Goal: Entertainment & Leisure: Browse casually

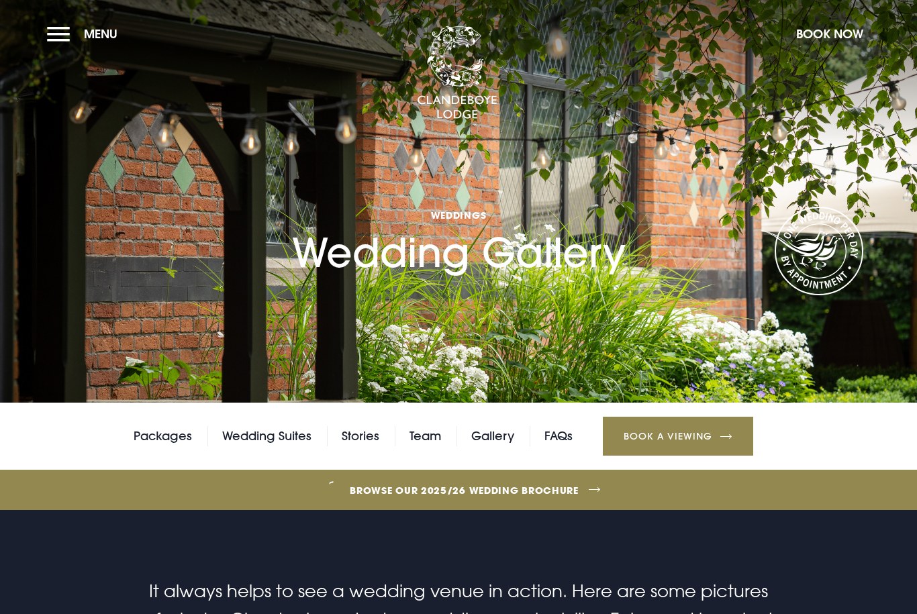
click at [513, 442] on link "Gallery" at bounding box center [492, 436] width 43 height 20
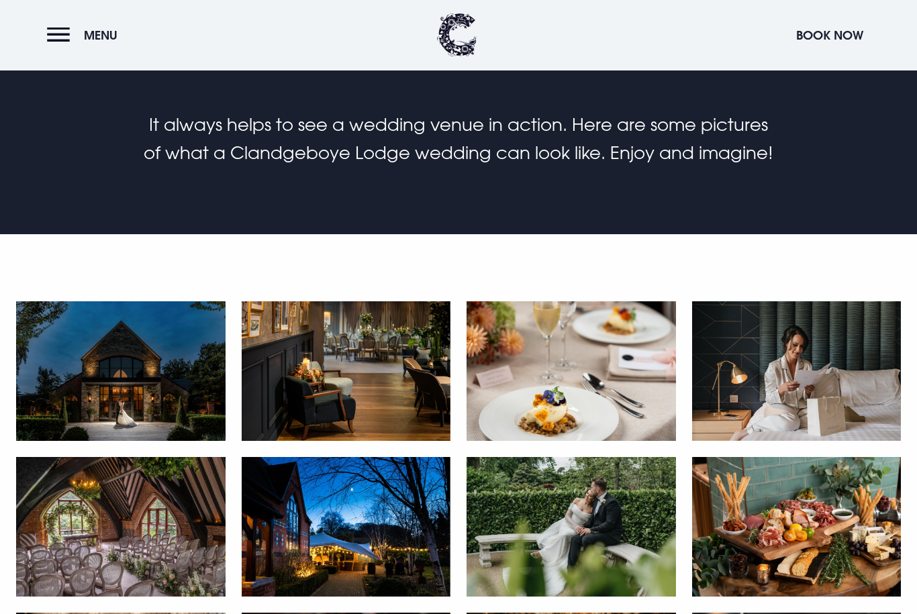
scroll to position [483, 0]
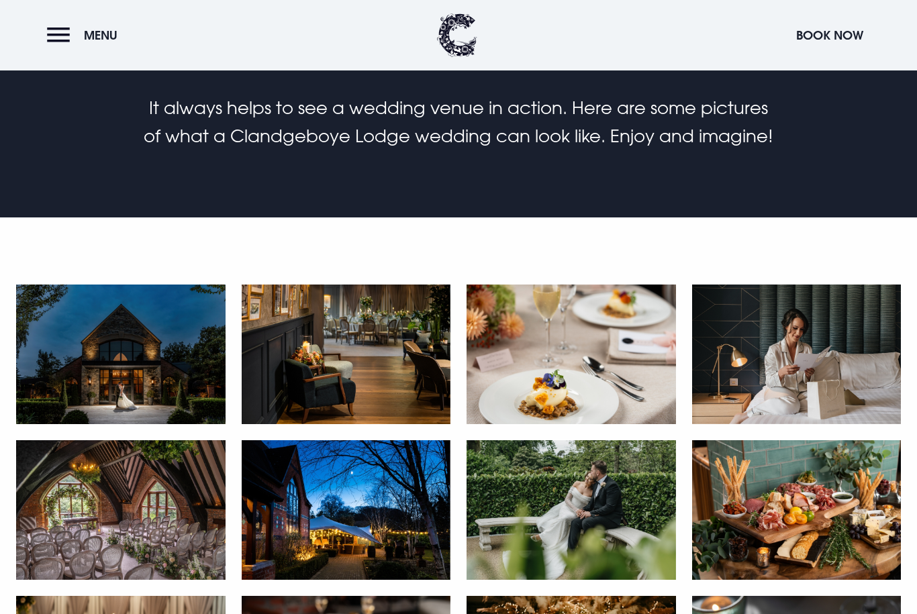
click at [123, 374] on img at bounding box center [120, 355] width 209 height 140
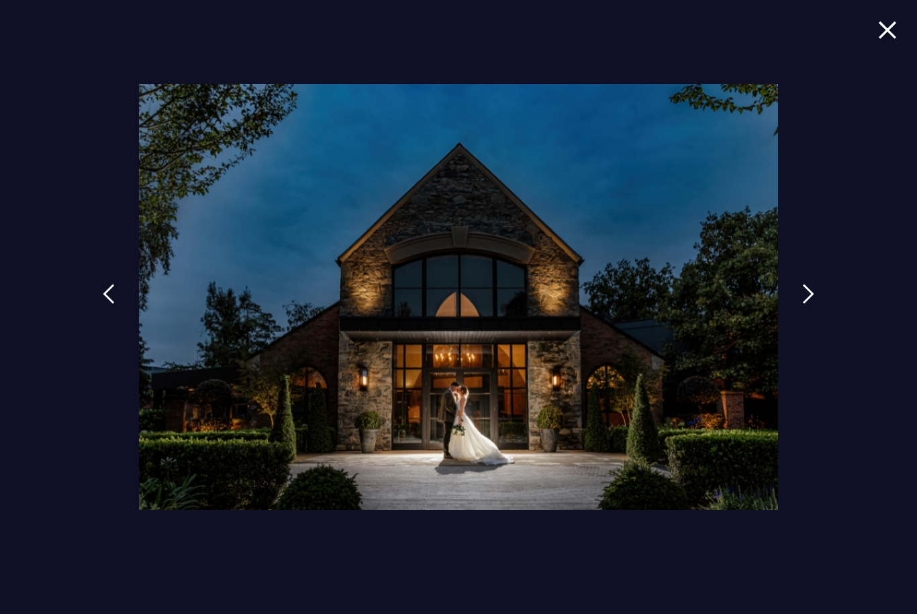
click at [804, 330] on link at bounding box center [808, 304] width 34 height 62
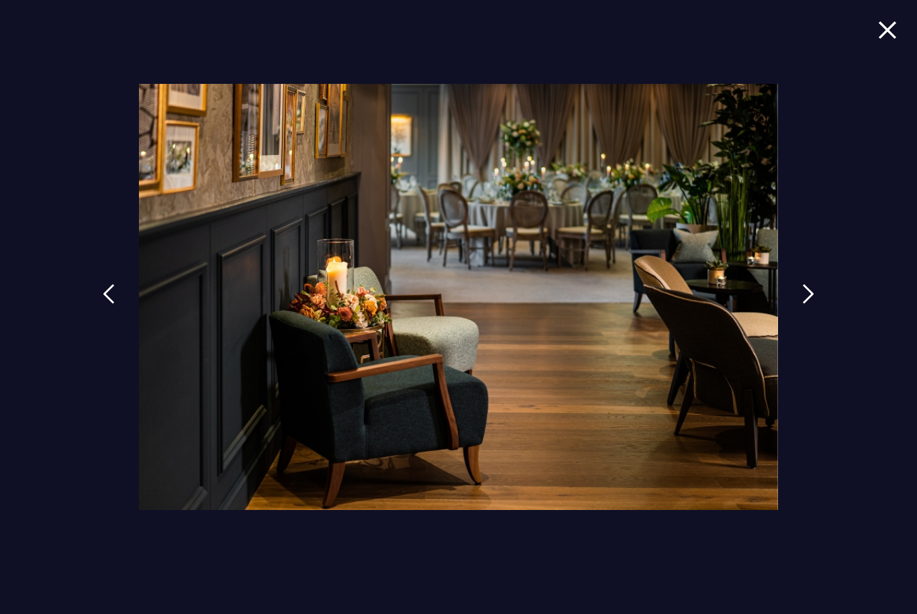
click at [814, 304] on img at bounding box center [808, 294] width 12 height 20
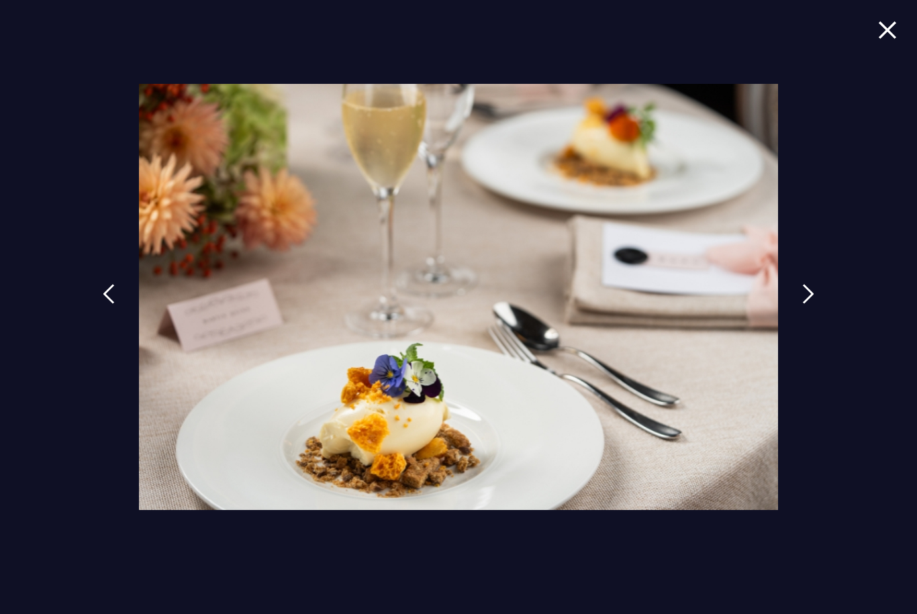
click at [814, 304] on img at bounding box center [808, 294] width 12 height 20
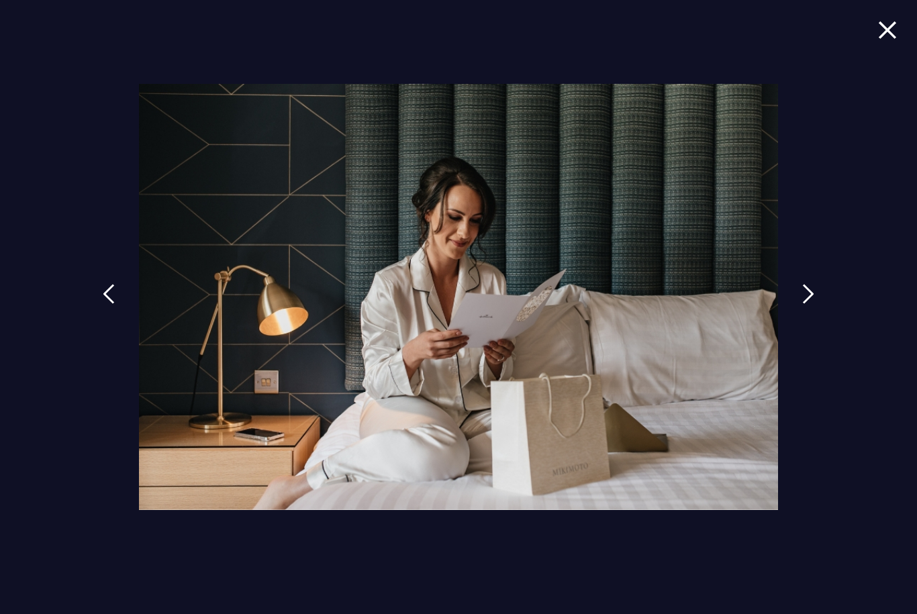
click at [805, 320] on link at bounding box center [808, 304] width 34 height 62
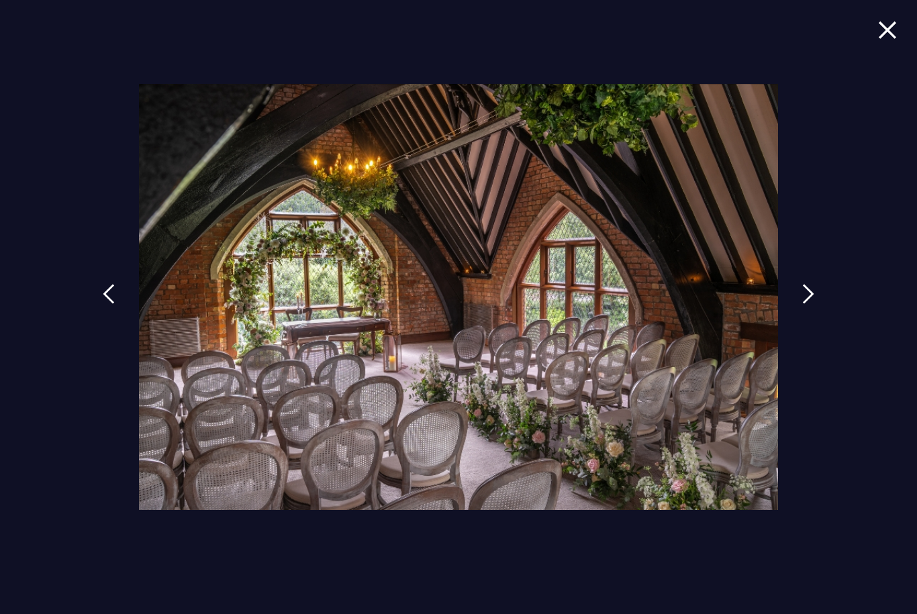
click at [814, 304] on img at bounding box center [808, 294] width 12 height 20
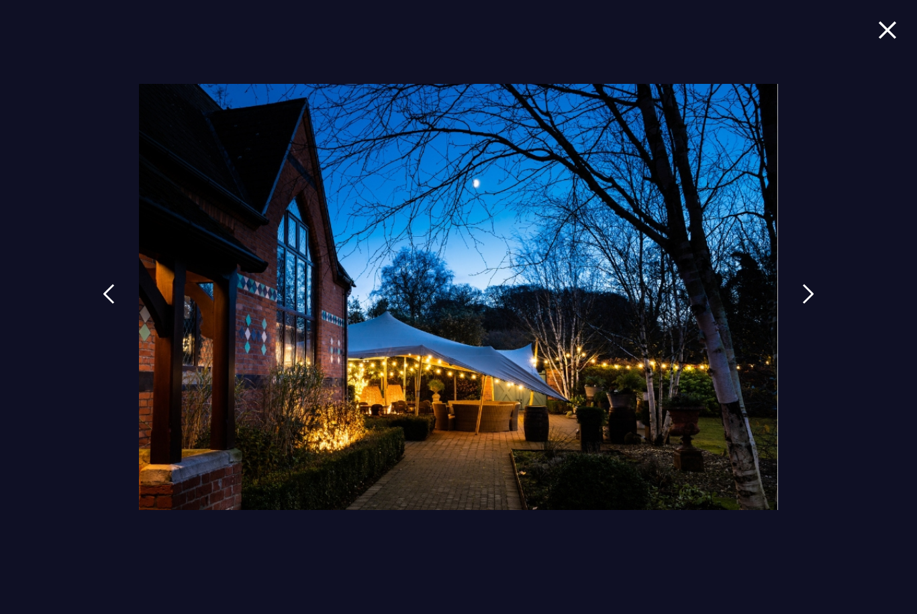
click at [810, 304] on img at bounding box center [808, 294] width 12 height 20
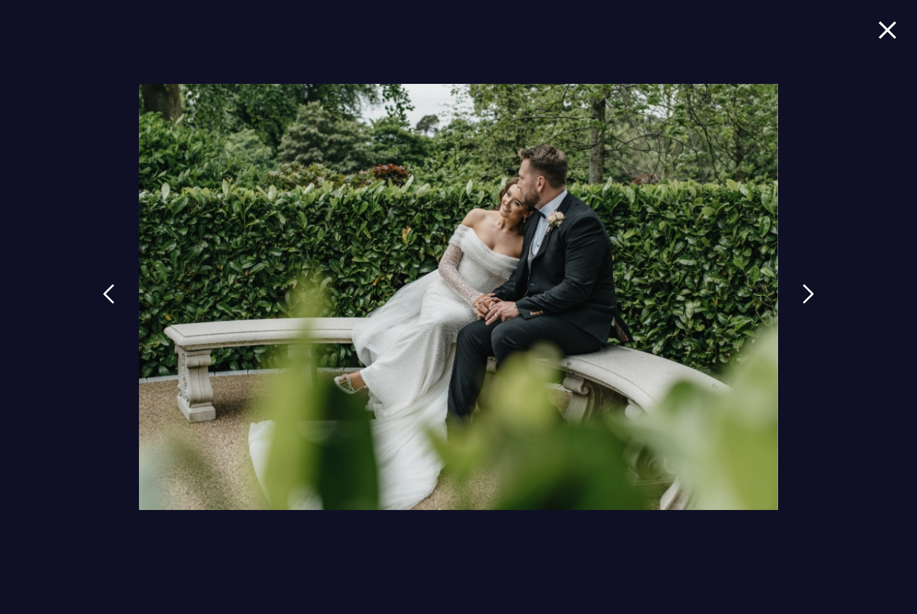
click at [814, 304] on img at bounding box center [808, 294] width 12 height 20
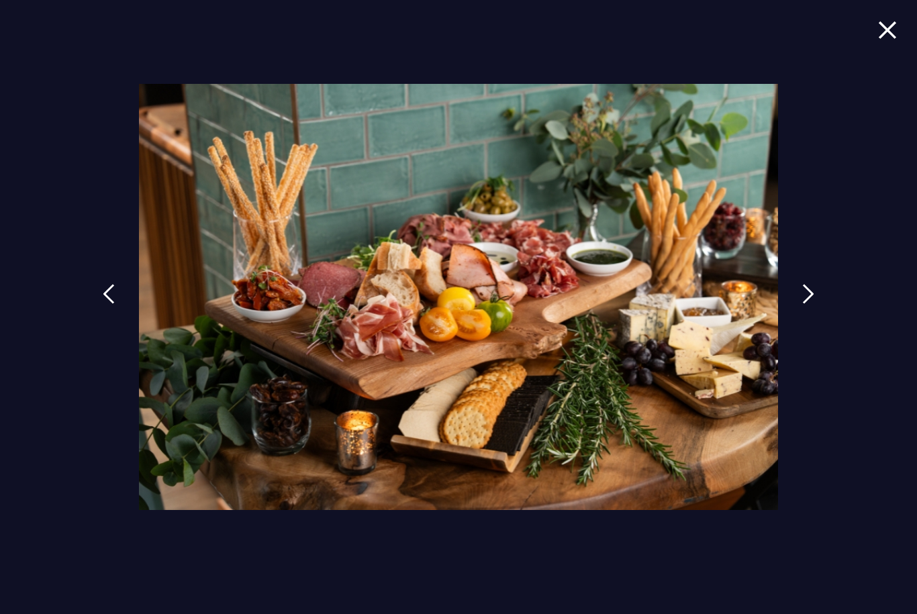
click at [814, 304] on img at bounding box center [808, 294] width 12 height 20
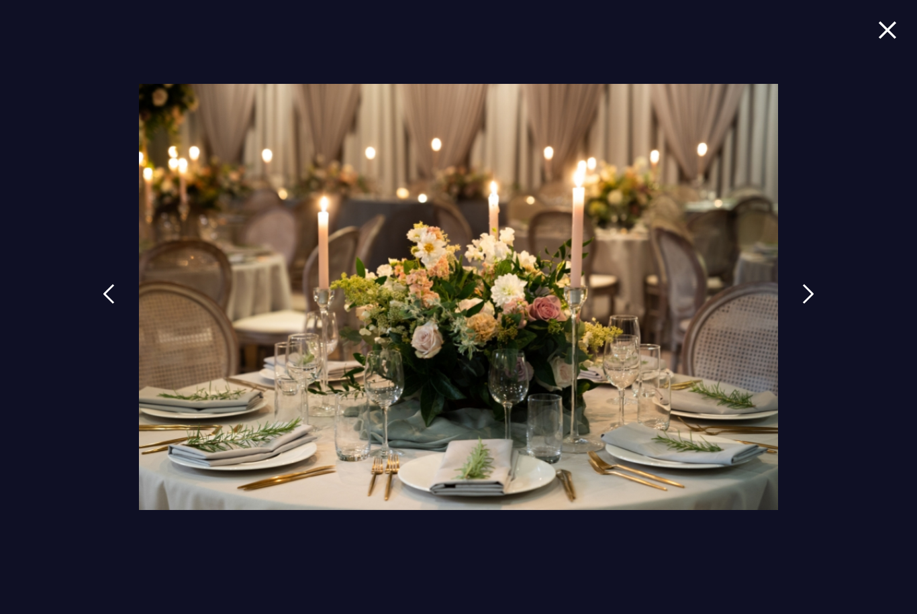
click at [814, 304] on img at bounding box center [808, 294] width 12 height 20
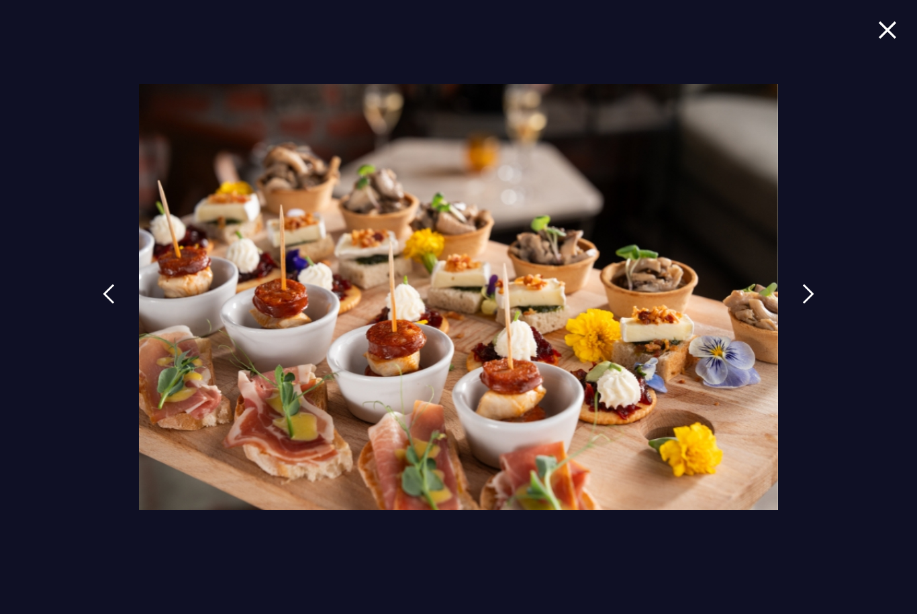
click at [810, 304] on img at bounding box center [808, 294] width 12 height 20
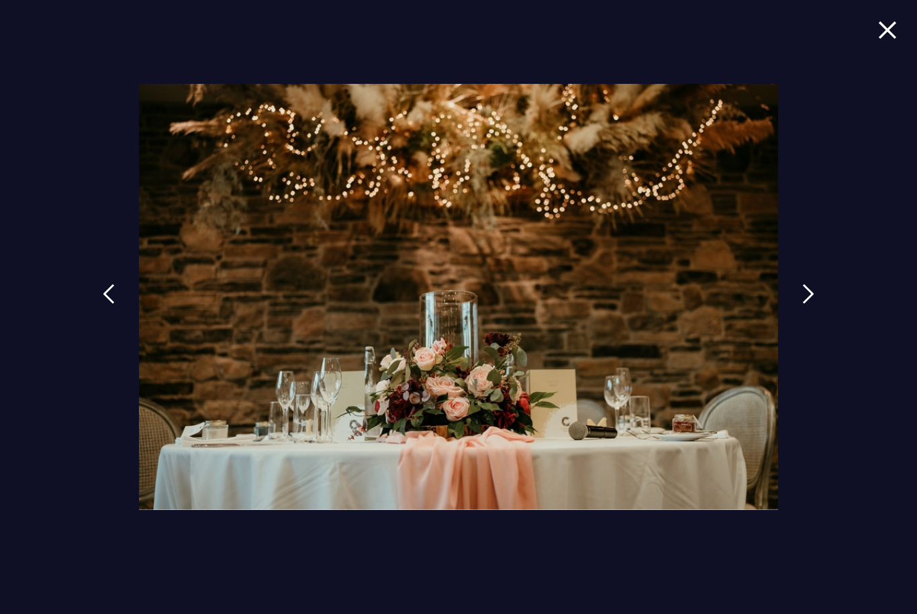
click at [814, 304] on img at bounding box center [808, 294] width 12 height 20
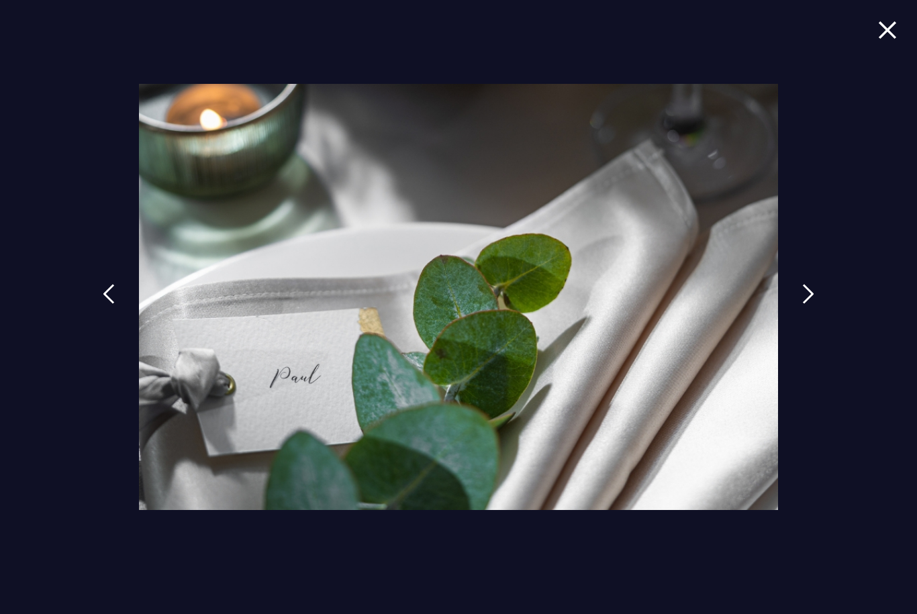
click at [814, 304] on img at bounding box center [808, 294] width 12 height 20
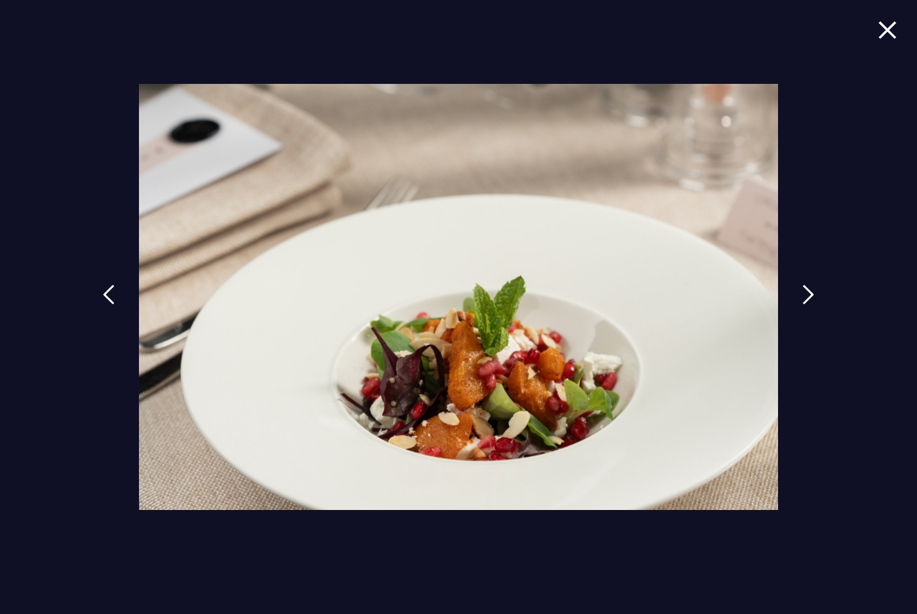
click at [814, 305] on img at bounding box center [808, 295] width 12 height 20
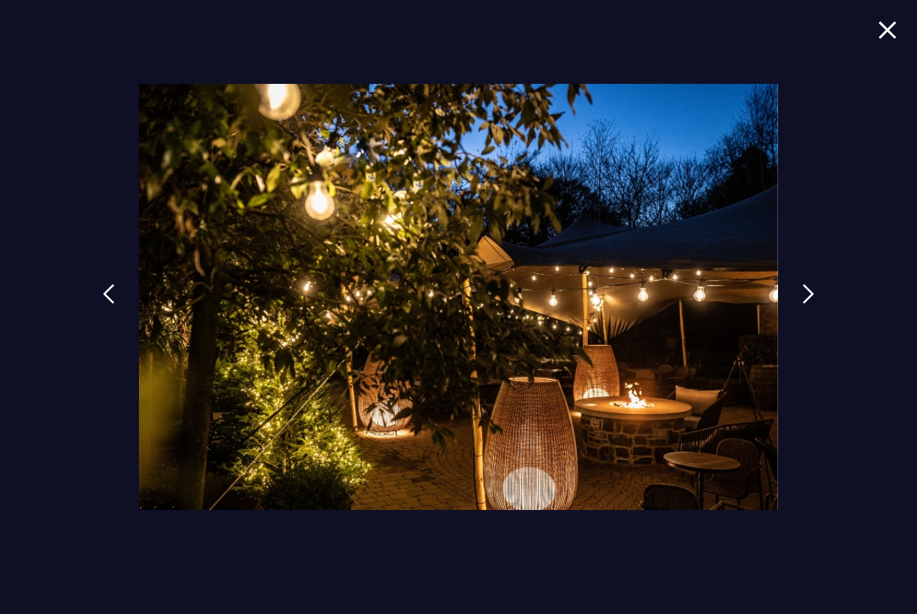
click at [810, 304] on img at bounding box center [808, 294] width 12 height 20
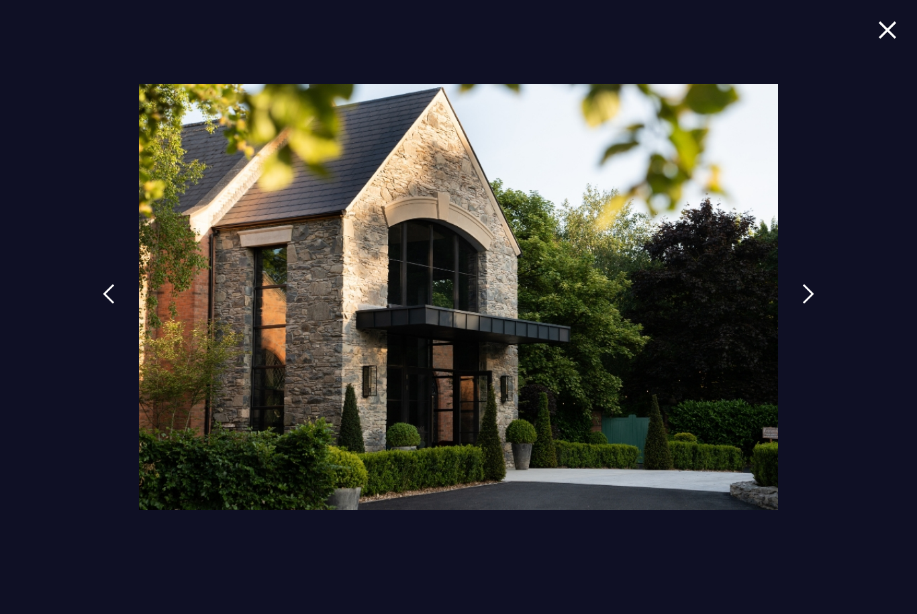
click at [810, 304] on img at bounding box center [808, 294] width 12 height 20
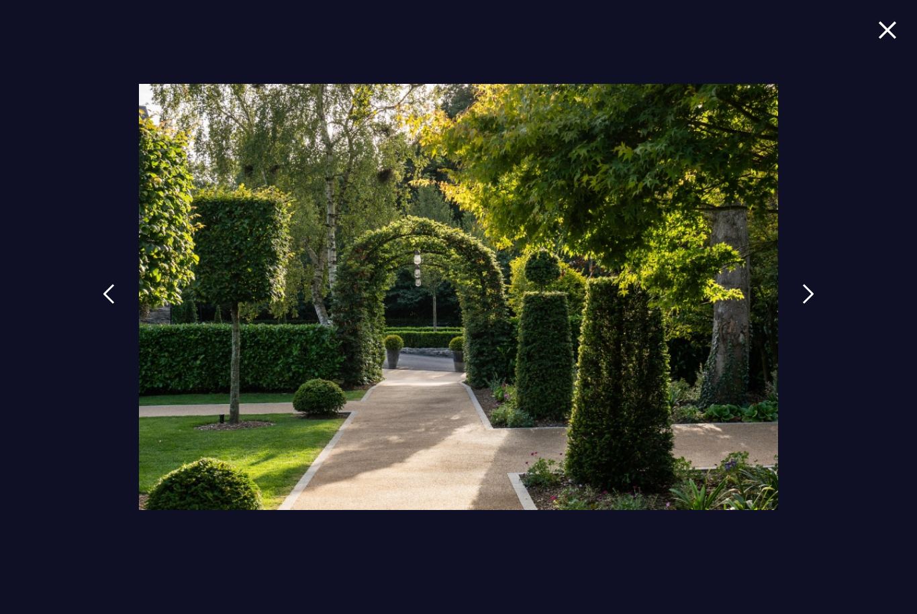
click at [814, 304] on img at bounding box center [808, 294] width 12 height 20
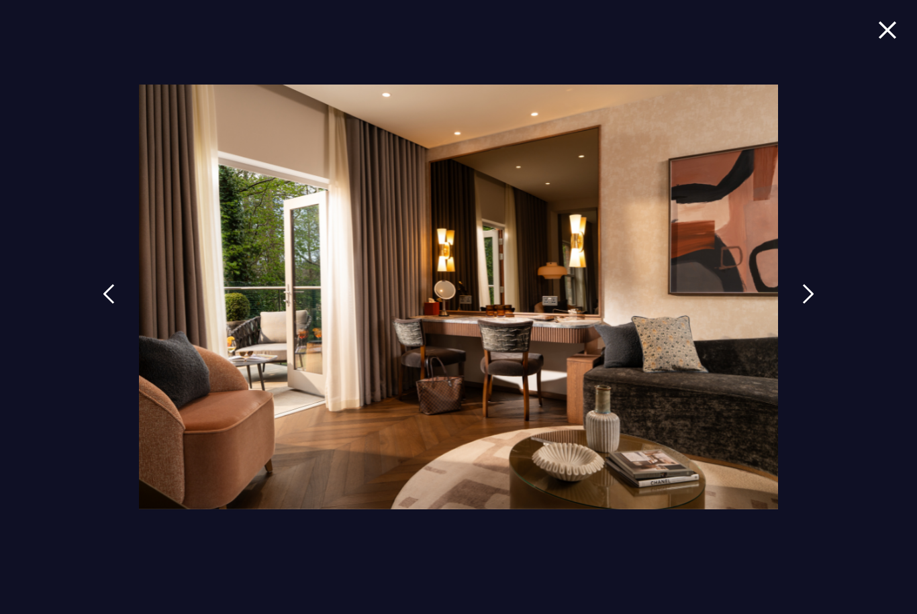
click at [814, 304] on img at bounding box center [808, 294] width 12 height 20
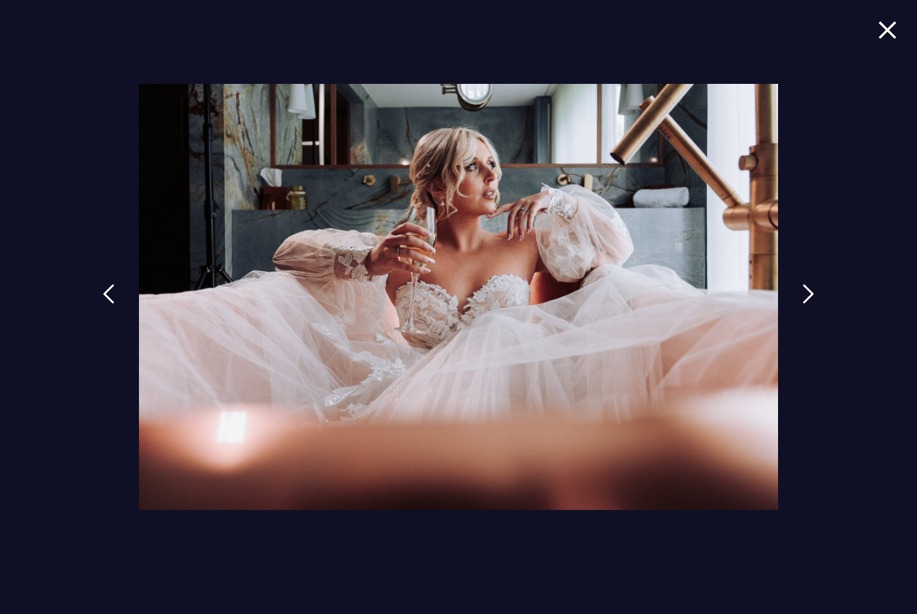
click at [812, 304] on img at bounding box center [808, 294] width 12 height 20
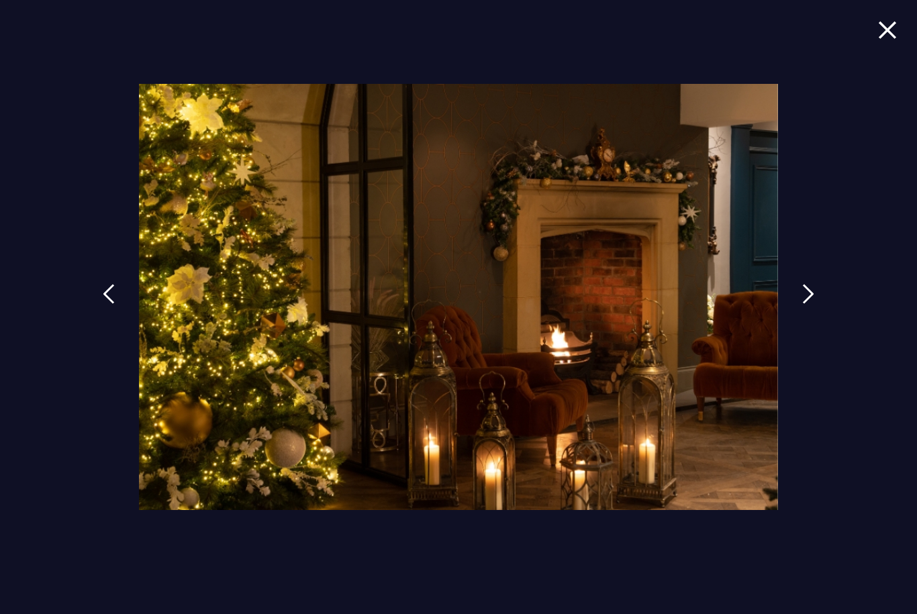
click at [814, 304] on img at bounding box center [808, 294] width 12 height 20
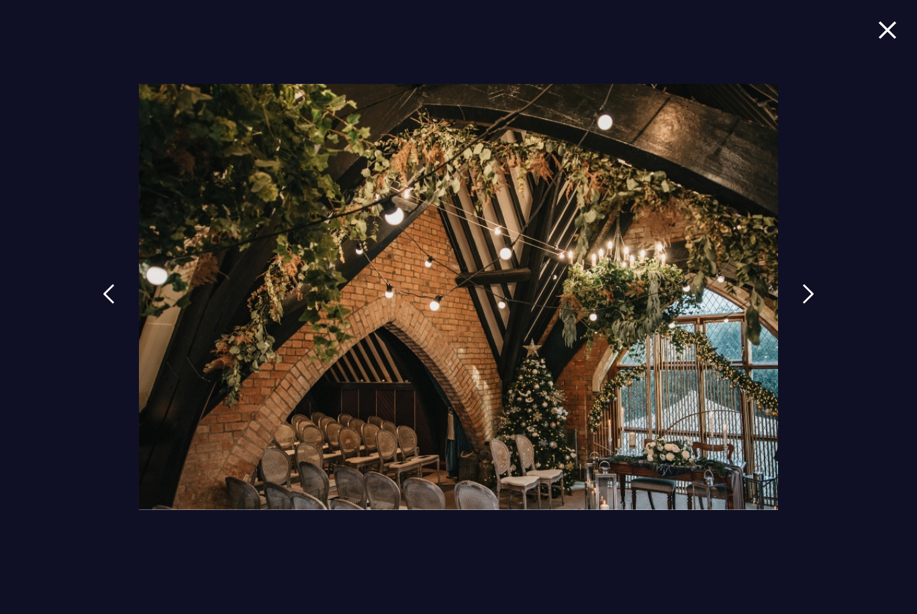
click at [814, 304] on img at bounding box center [808, 294] width 12 height 20
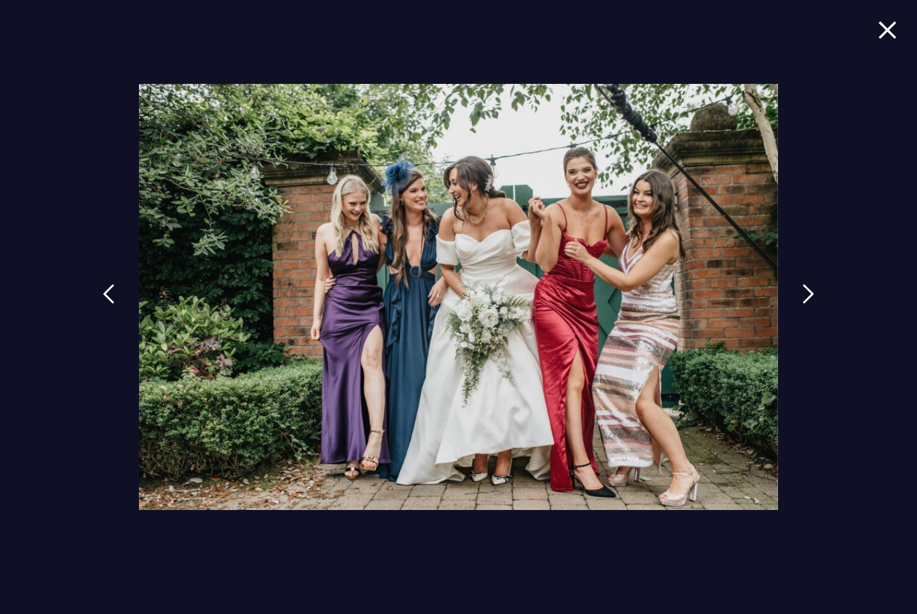
click at [813, 329] on link at bounding box center [808, 304] width 34 height 62
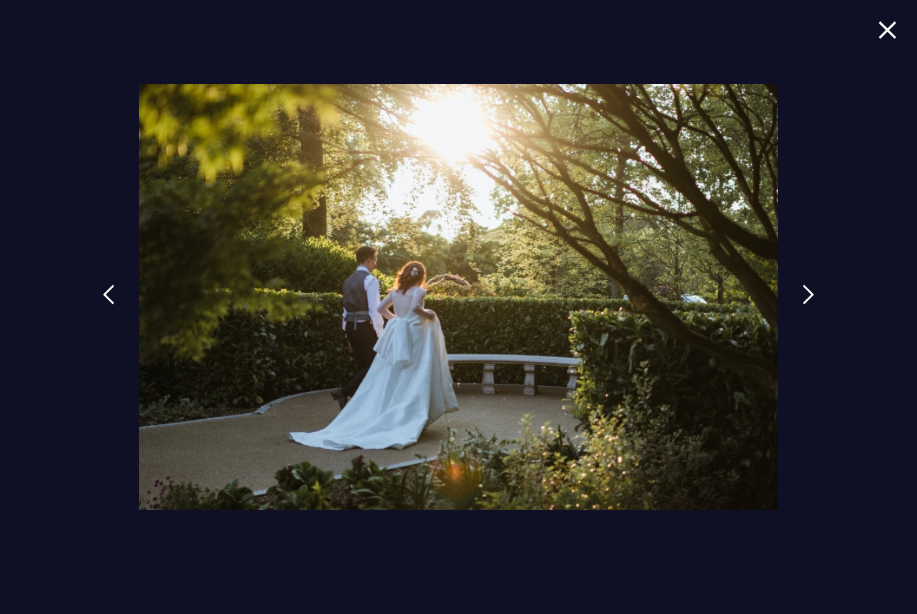
click at [814, 305] on img at bounding box center [808, 295] width 12 height 20
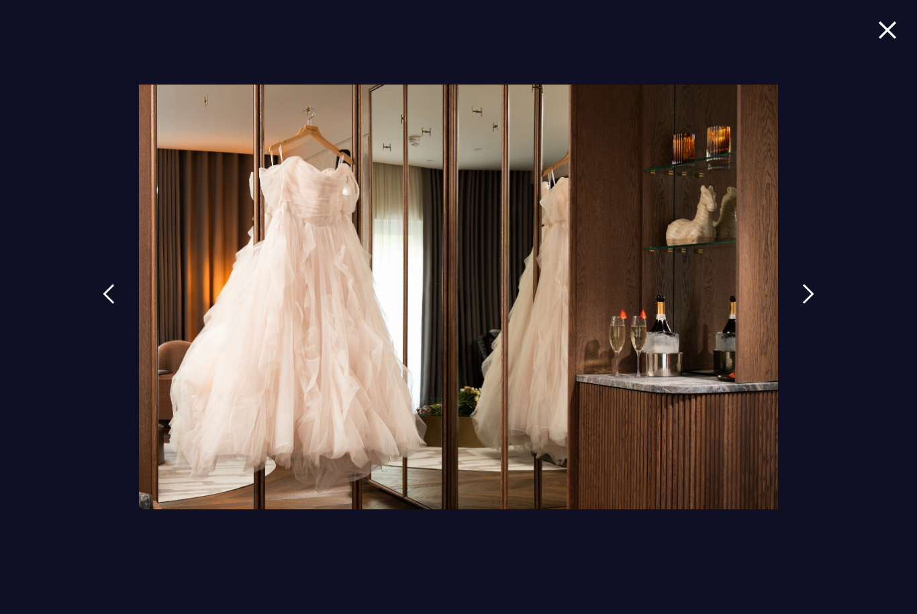
click at [814, 304] on img at bounding box center [808, 294] width 12 height 20
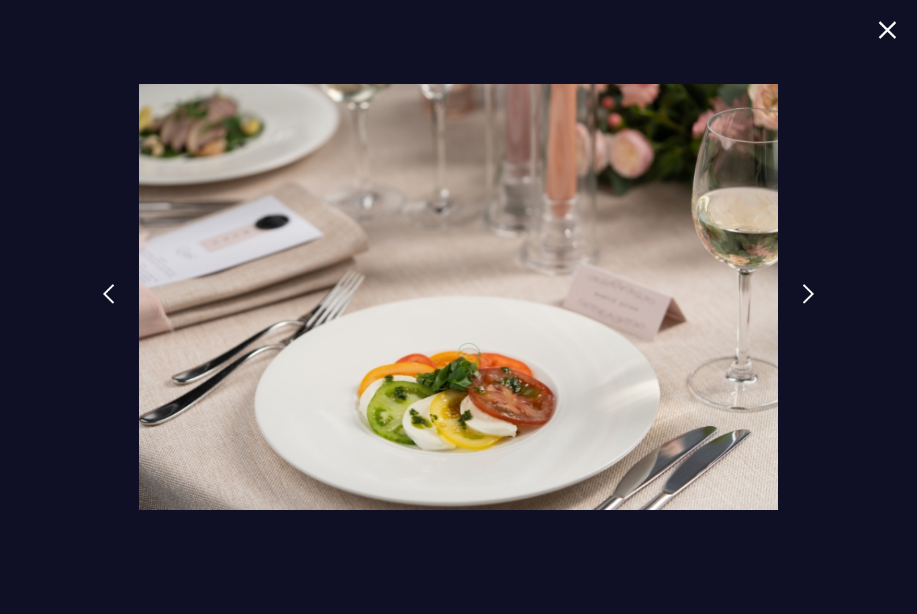
click at [814, 304] on img at bounding box center [808, 294] width 12 height 20
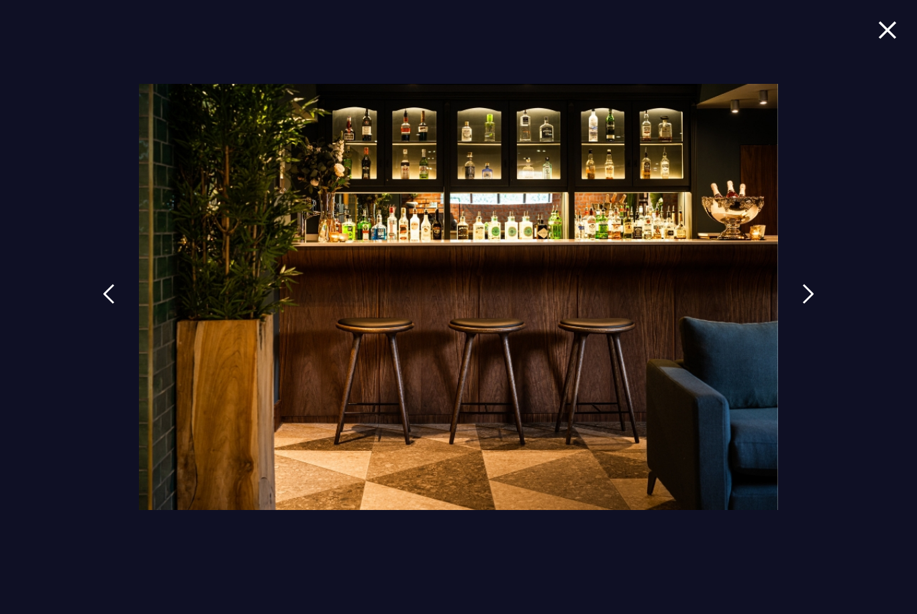
click at [814, 304] on img at bounding box center [808, 294] width 12 height 20
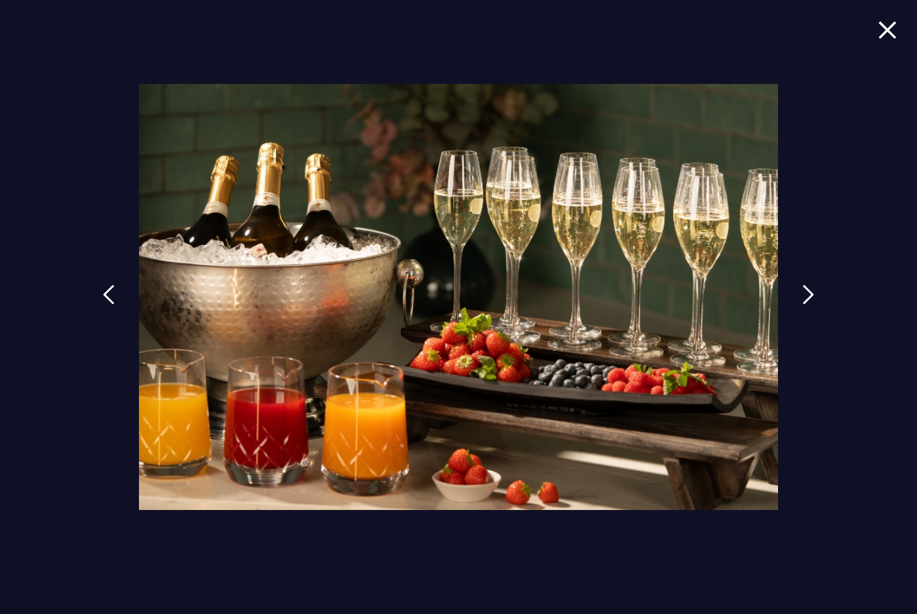
click at [814, 305] on img at bounding box center [808, 295] width 12 height 20
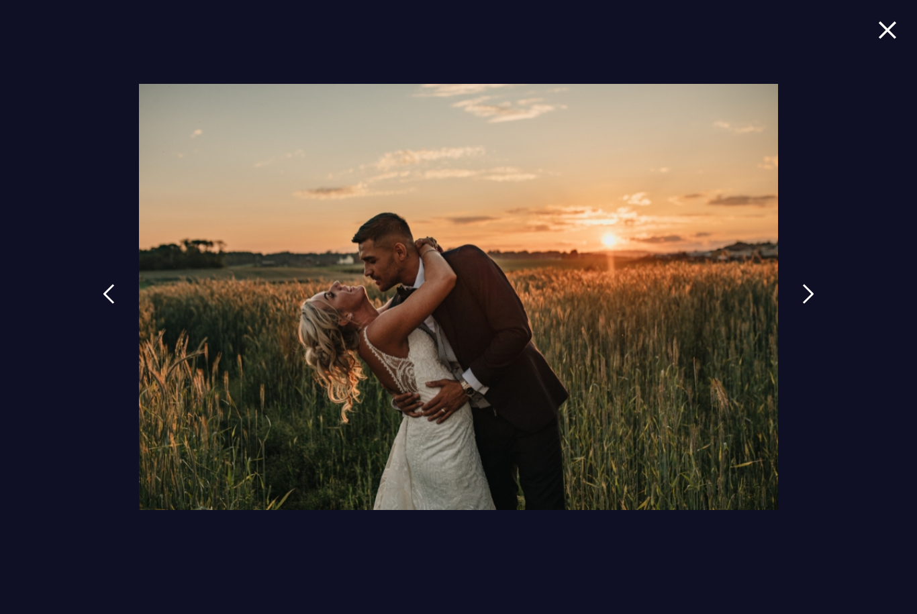
click at [814, 304] on img at bounding box center [808, 294] width 12 height 20
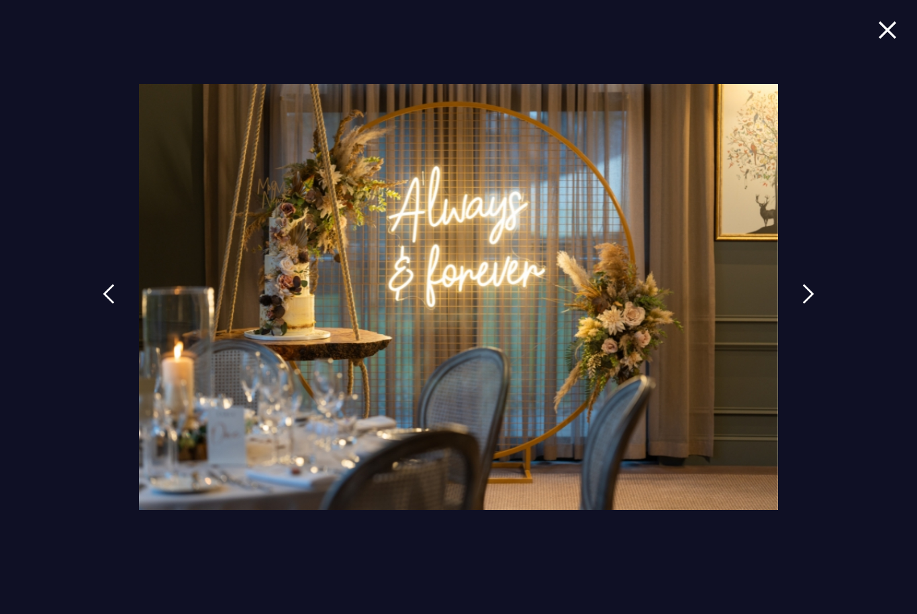
click at [814, 304] on img at bounding box center [808, 294] width 12 height 20
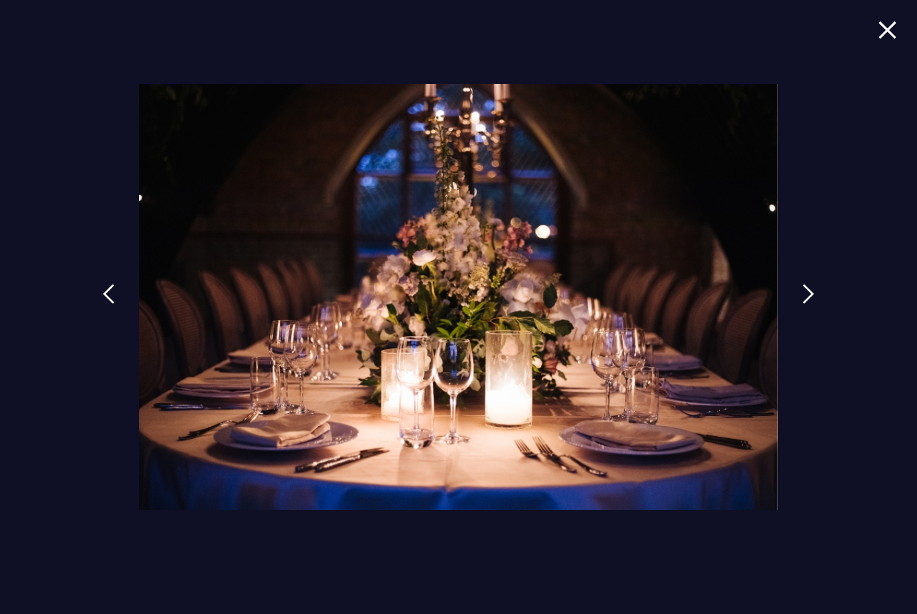
click at [814, 304] on img at bounding box center [808, 294] width 12 height 20
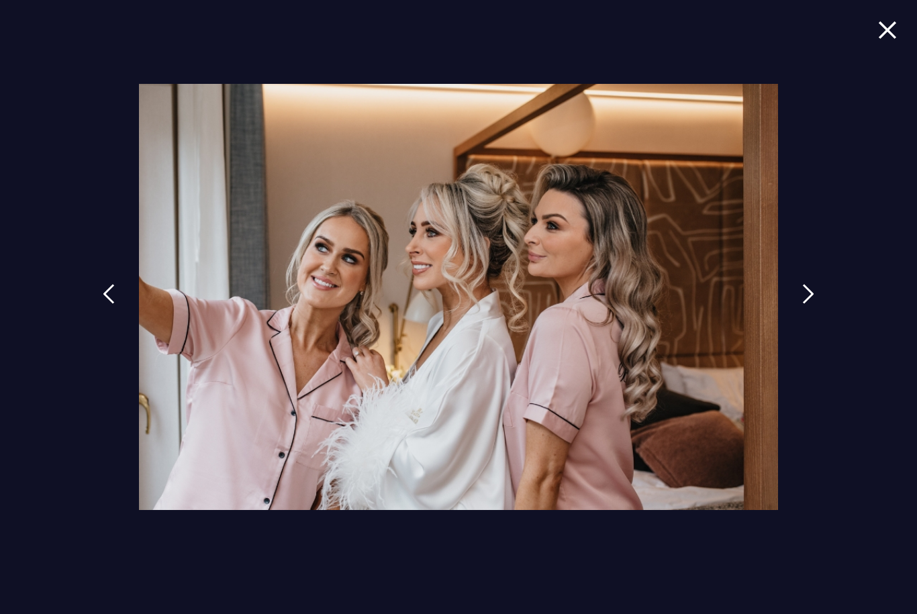
click at [814, 304] on img at bounding box center [808, 294] width 12 height 20
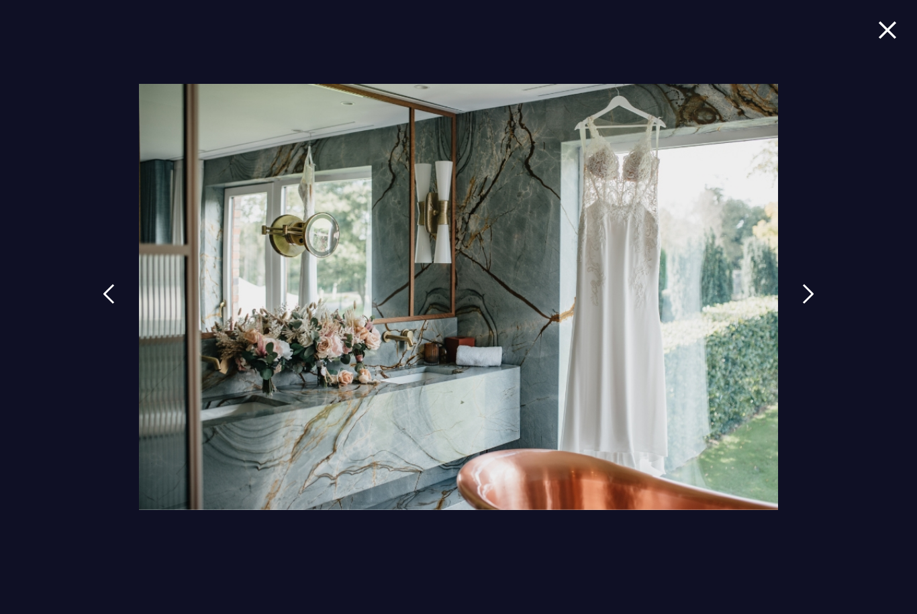
click at [814, 304] on img at bounding box center [808, 294] width 12 height 20
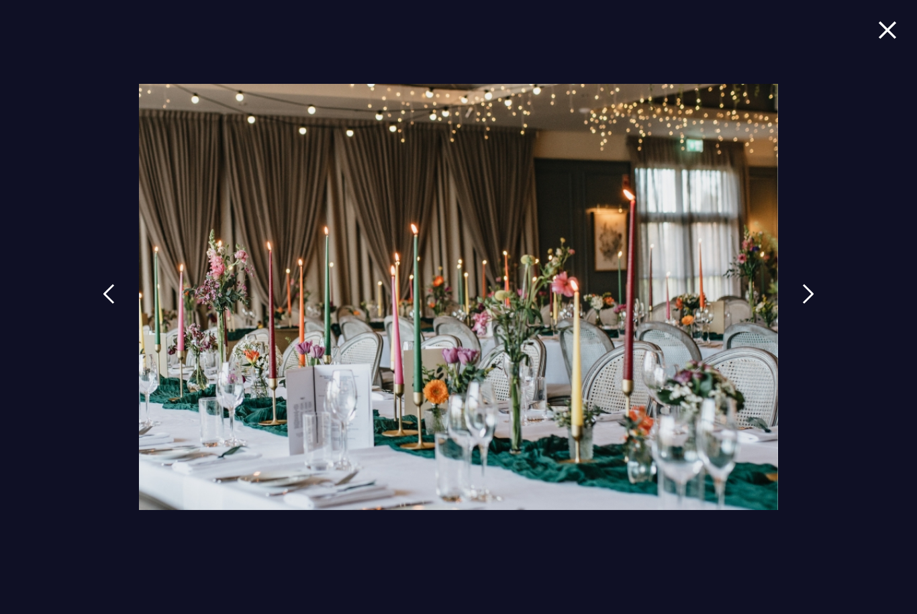
click at [814, 304] on img at bounding box center [808, 294] width 12 height 20
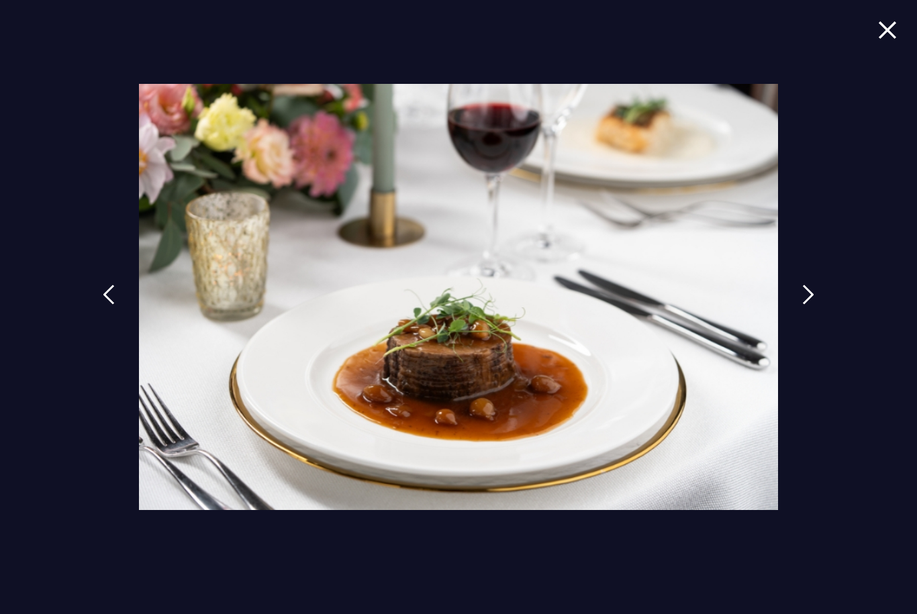
click at [105, 305] on img at bounding box center [109, 295] width 12 height 20
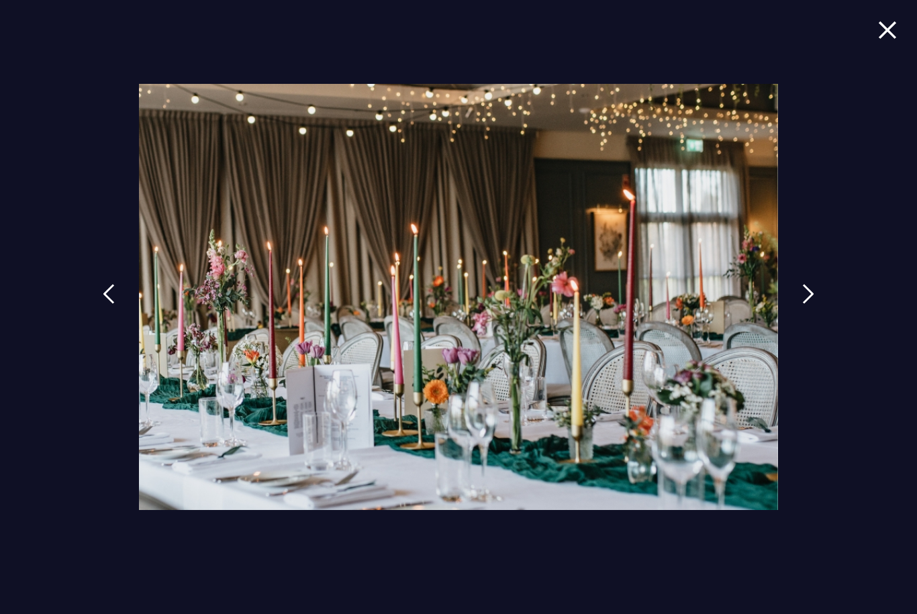
click at [810, 304] on img at bounding box center [808, 294] width 12 height 20
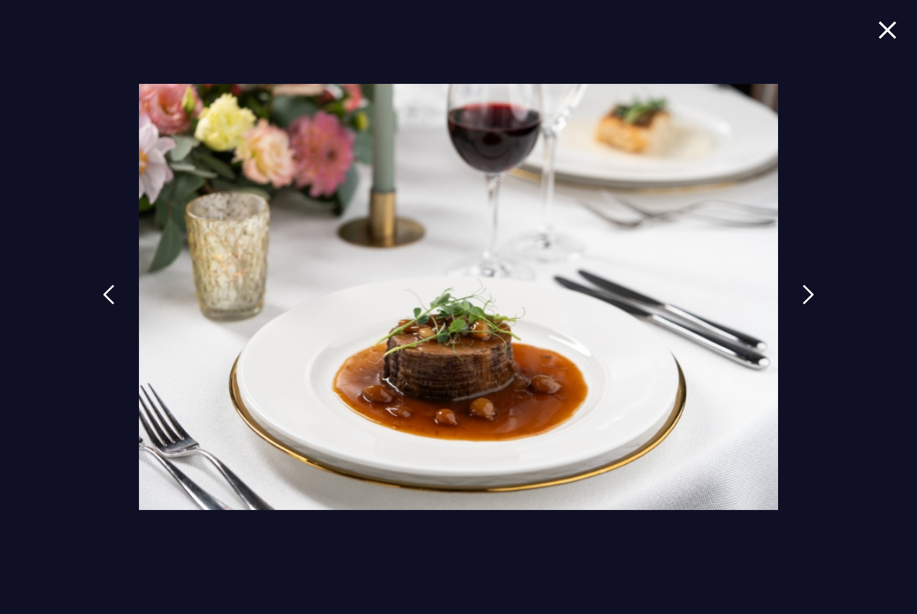
click at [814, 305] on img at bounding box center [808, 295] width 12 height 20
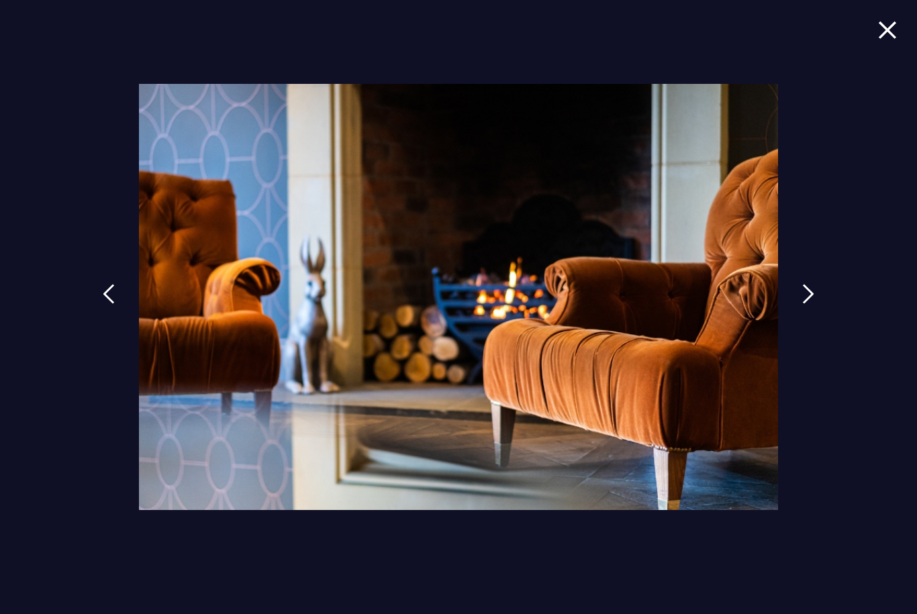
click at [811, 304] on img at bounding box center [808, 294] width 12 height 20
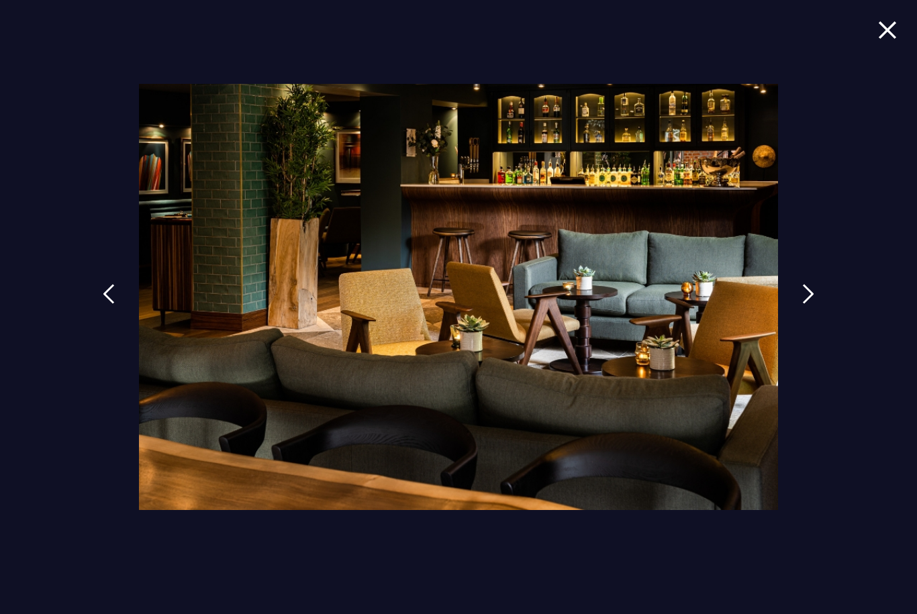
click at [814, 304] on img at bounding box center [808, 294] width 12 height 20
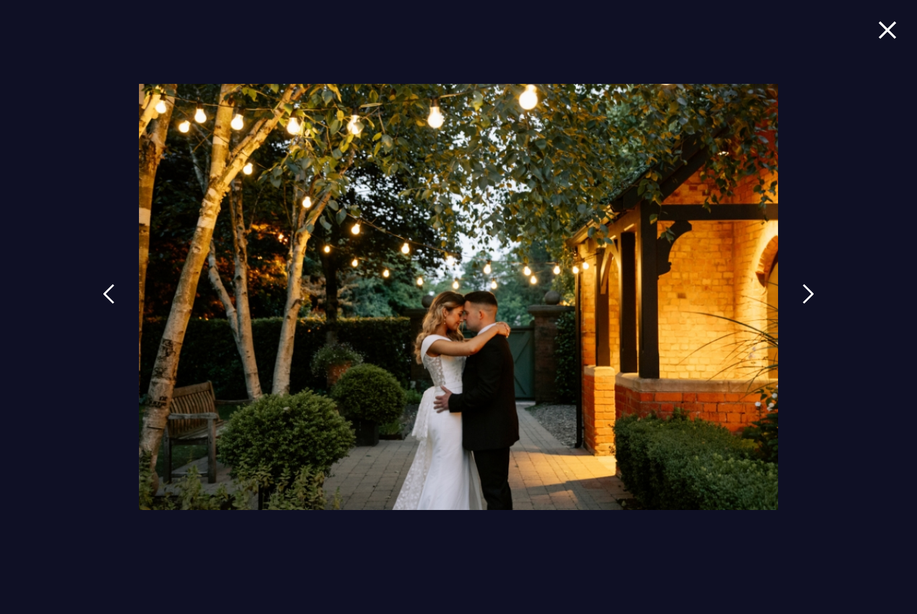
click at [814, 304] on img at bounding box center [808, 294] width 12 height 20
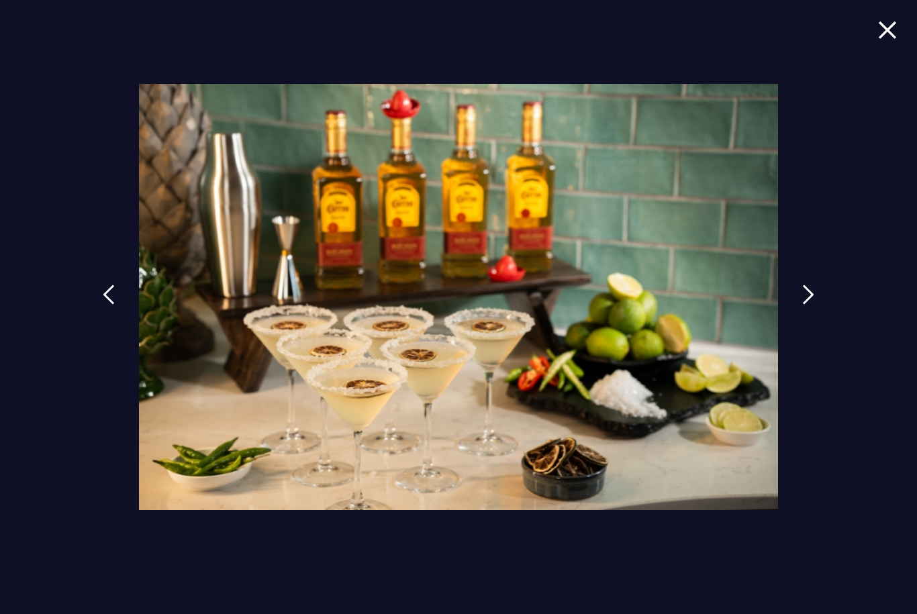
click at [807, 326] on link at bounding box center [808, 305] width 34 height 62
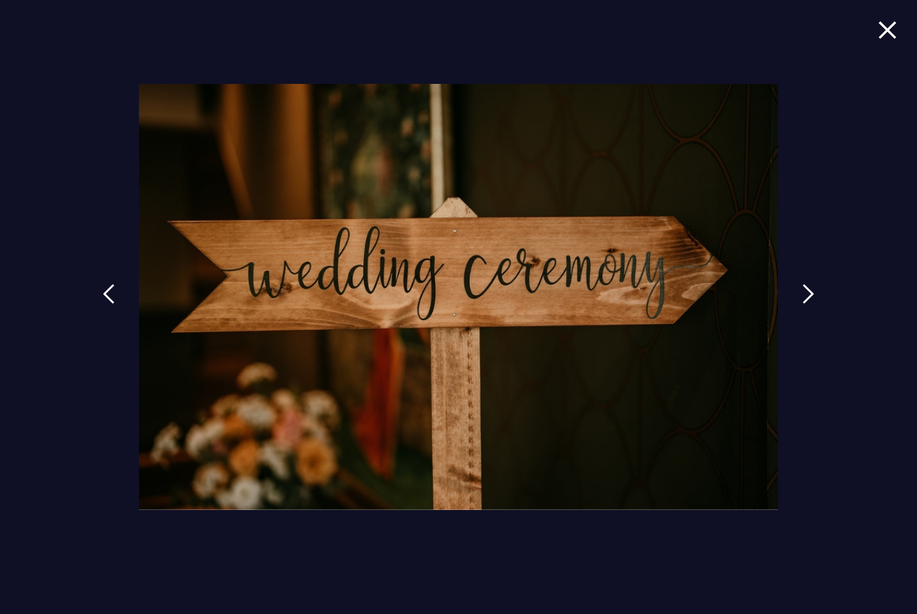
click at [814, 304] on img at bounding box center [808, 294] width 12 height 20
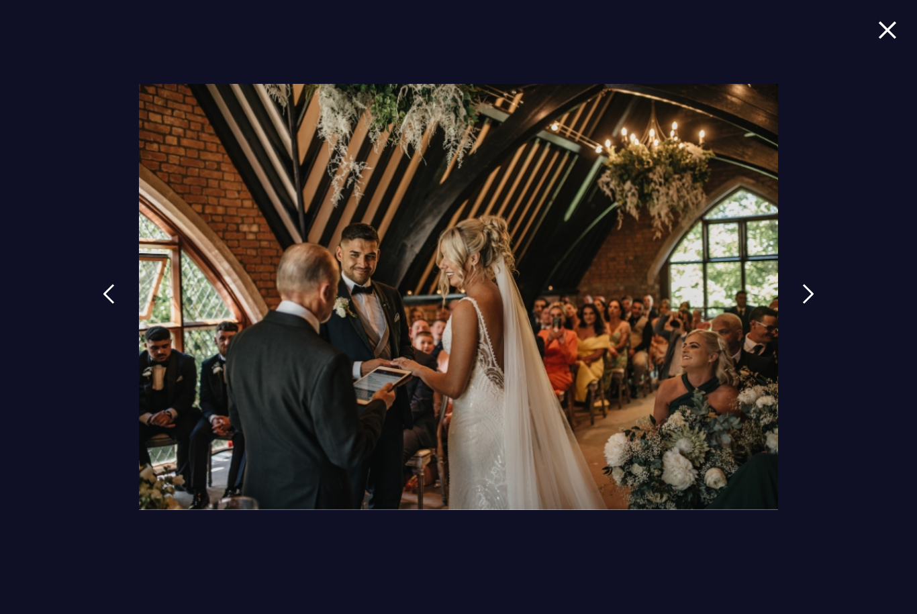
click at [810, 304] on img at bounding box center [808, 294] width 12 height 20
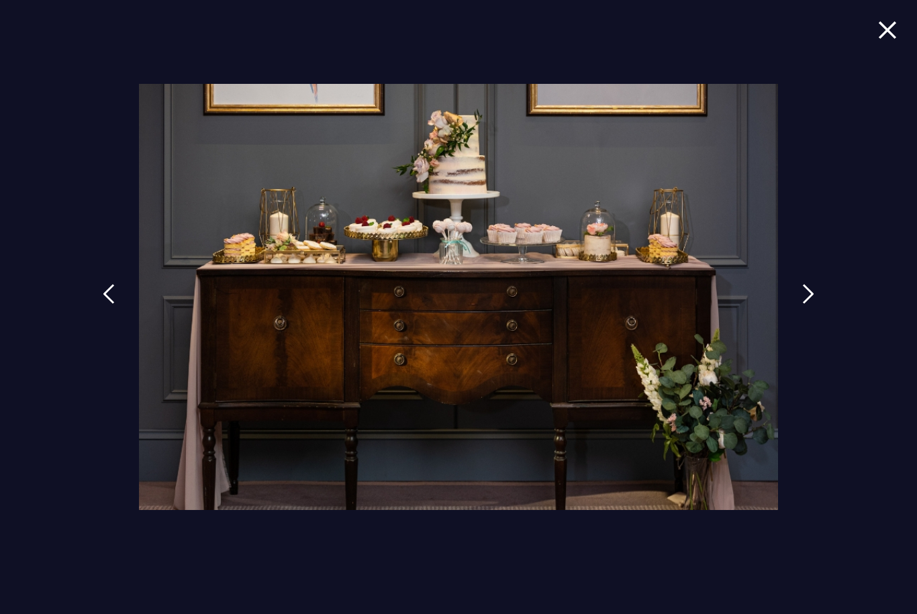
click at [814, 304] on img at bounding box center [808, 294] width 12 height 20
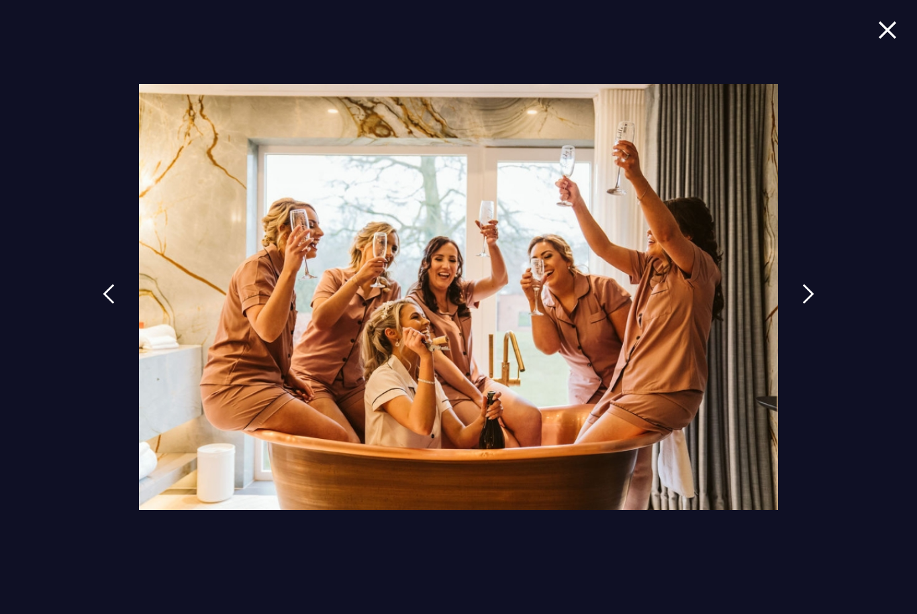
click at [814, 304] on img at bounding box center [808, 294] width 12 height 20
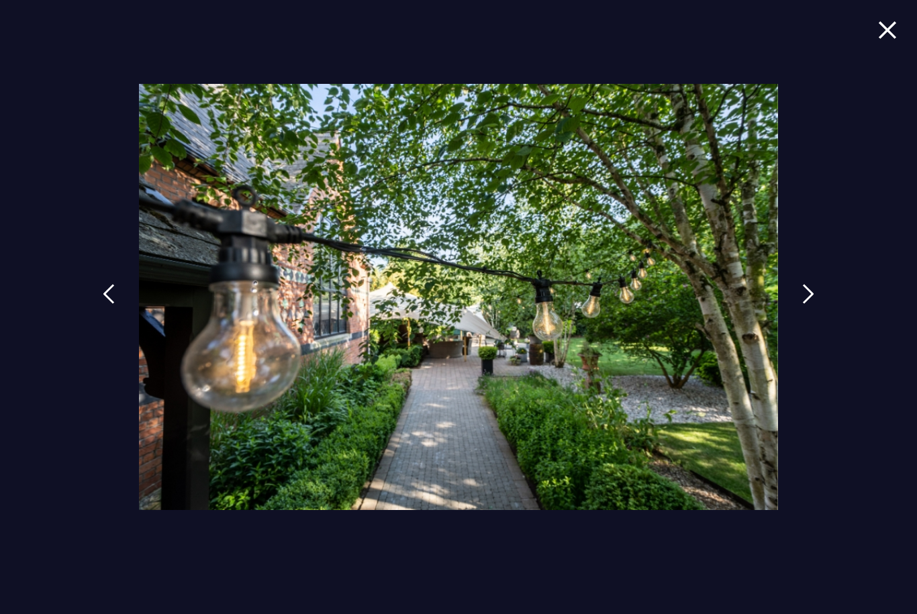
click at [814, 304] on img at bounding box center [808, 294] width 12 height 20
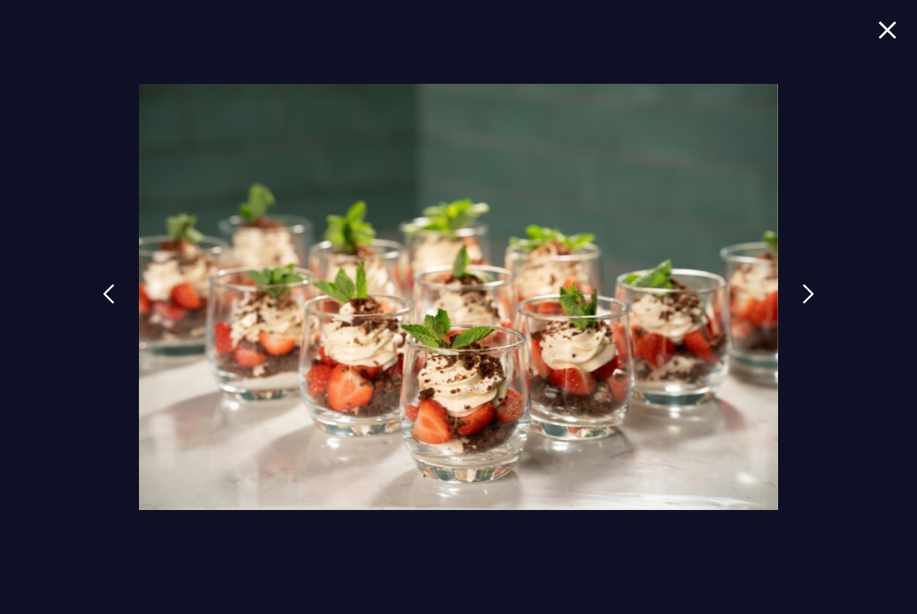
click at [814, 304] on img at bounding box center [808, 294] width 12 height 20
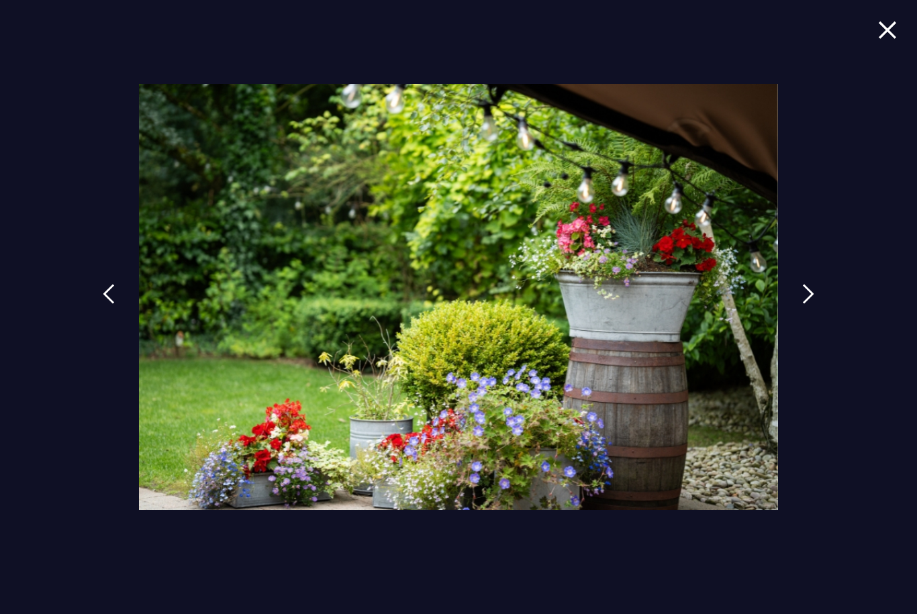
click at [813, 304] on img at bounding box center [808, 294] width 12 height 20
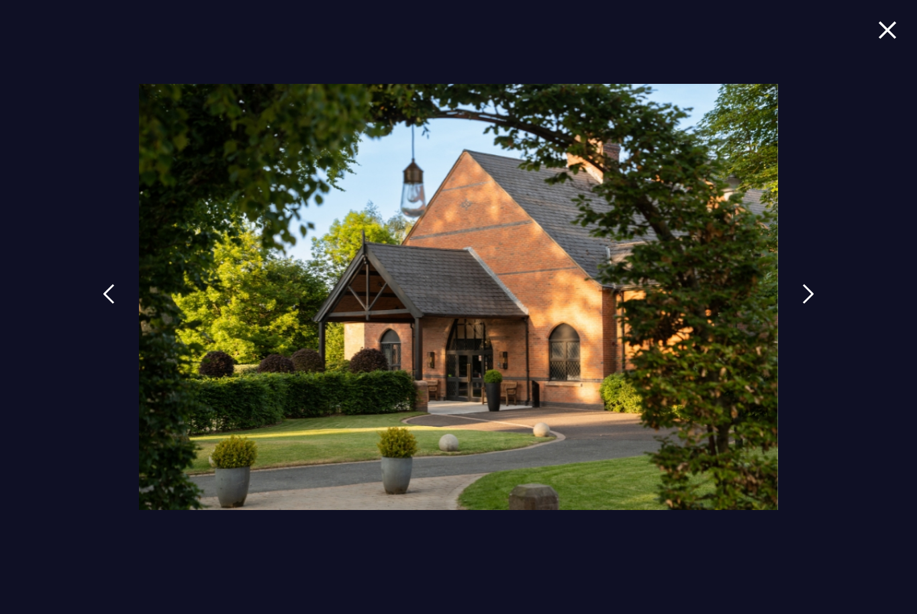
click at [814, 304] on img at bounding box center [808, 294] width 12 height 20
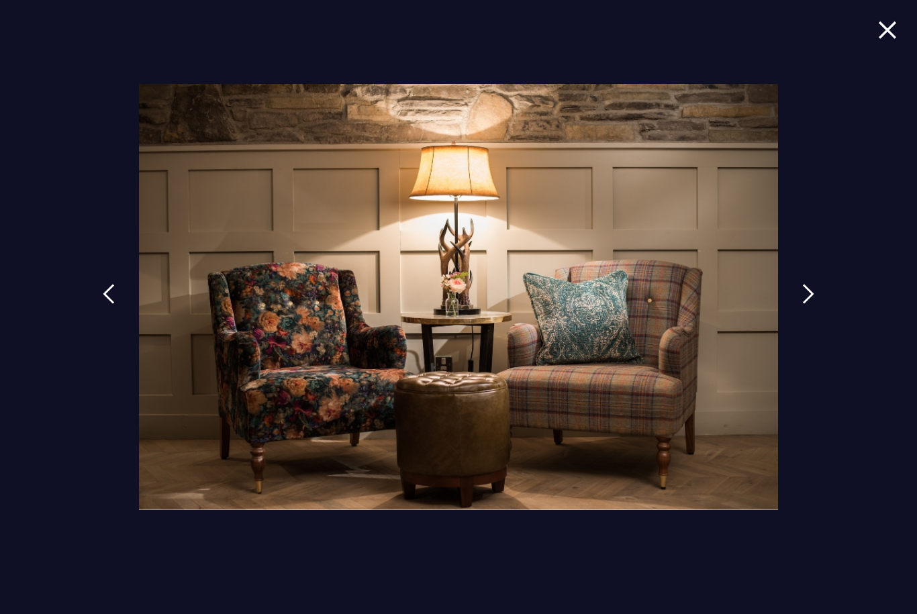
click at [814, 304] on img at bounding box center [808, 294] width 12 height 20
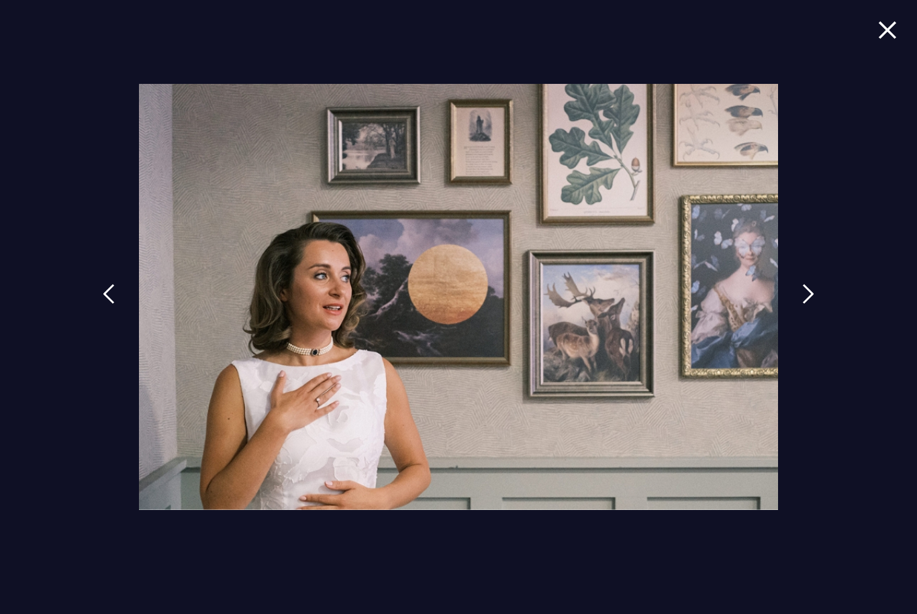
click at [809, 304] on img at bounding box center [808, 294] width 12 height 20
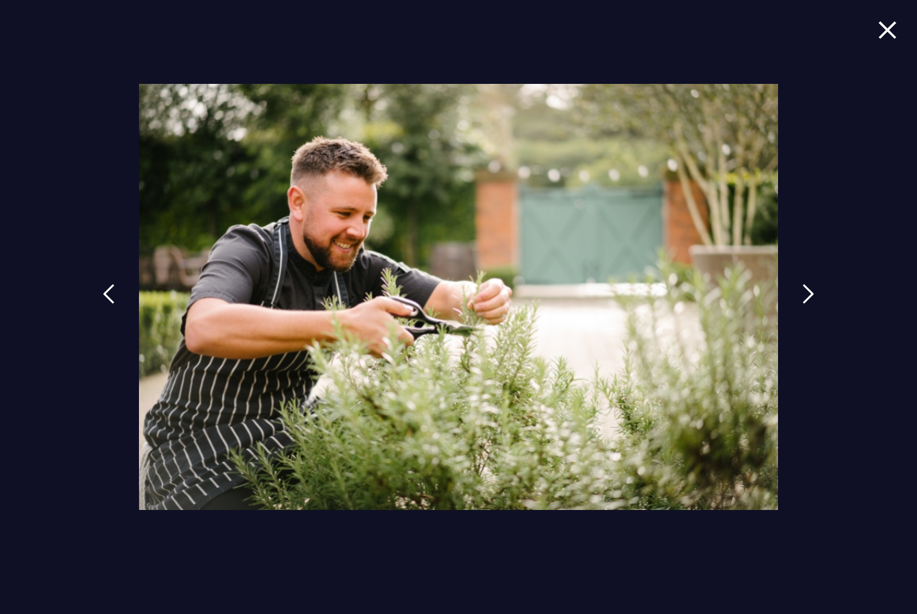
click at [814, 304] on img at bounding box center [808, 294] width 12 height 20
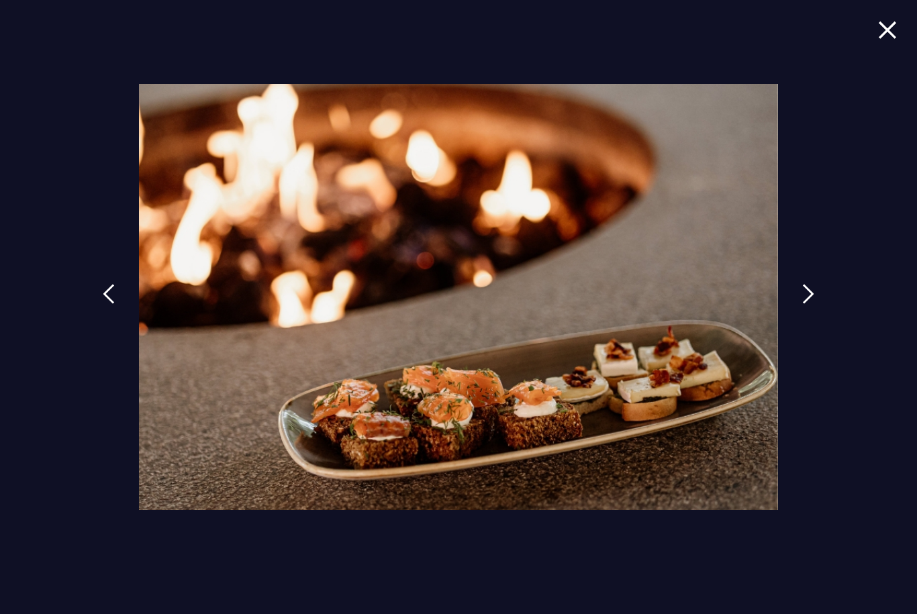
click at [812, 304] on img at bounding box center [808, 294] width 12 height 20
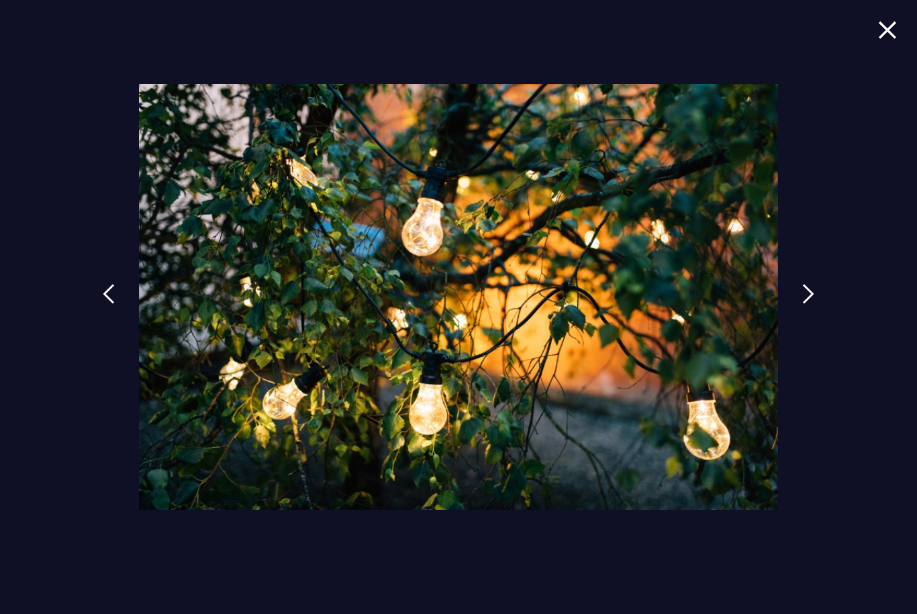
click at [814, 304] on img at bounding box center [808, 294] width 12 height 20
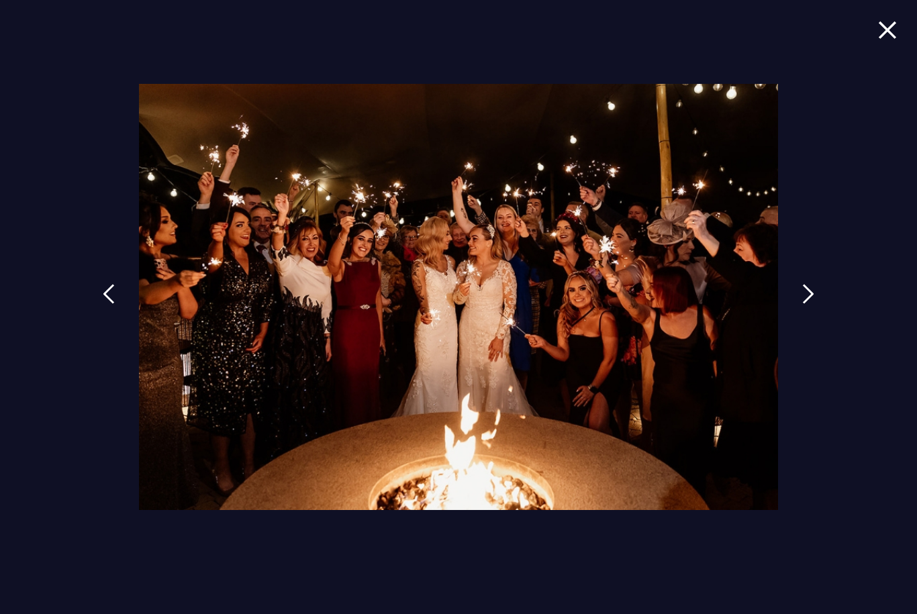
click at [814, 304] on img at bounding box center [808, 294] width 12 height 20
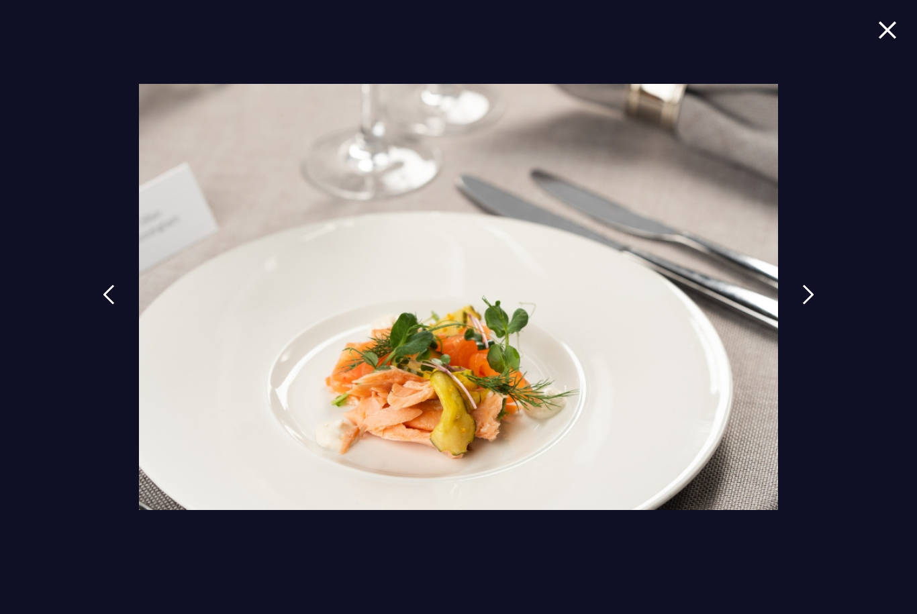
click at [814, 305] on img at bounding box center [808, 295] width 12 height 20
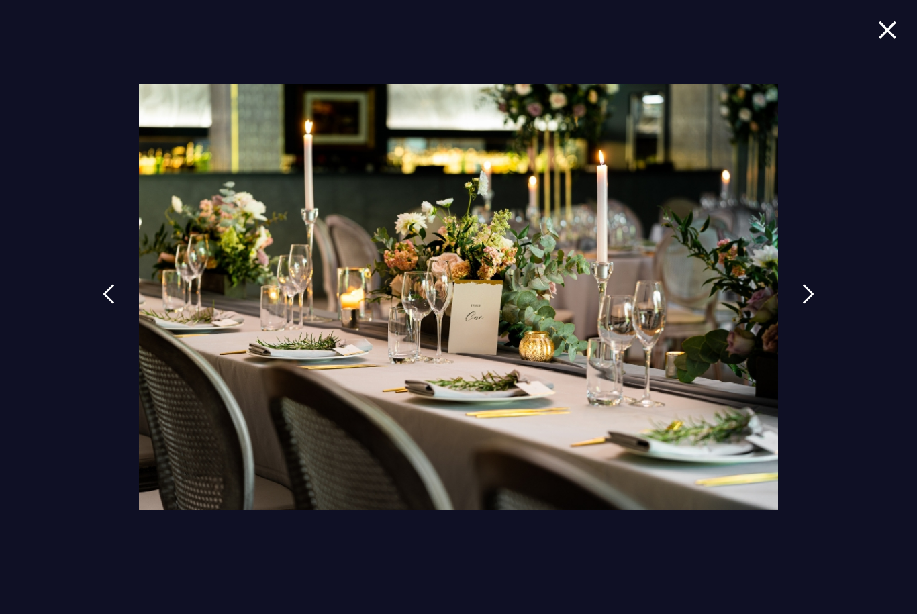
click at [814, 304] on img at bounding box center [808, 294] width 12 height 20
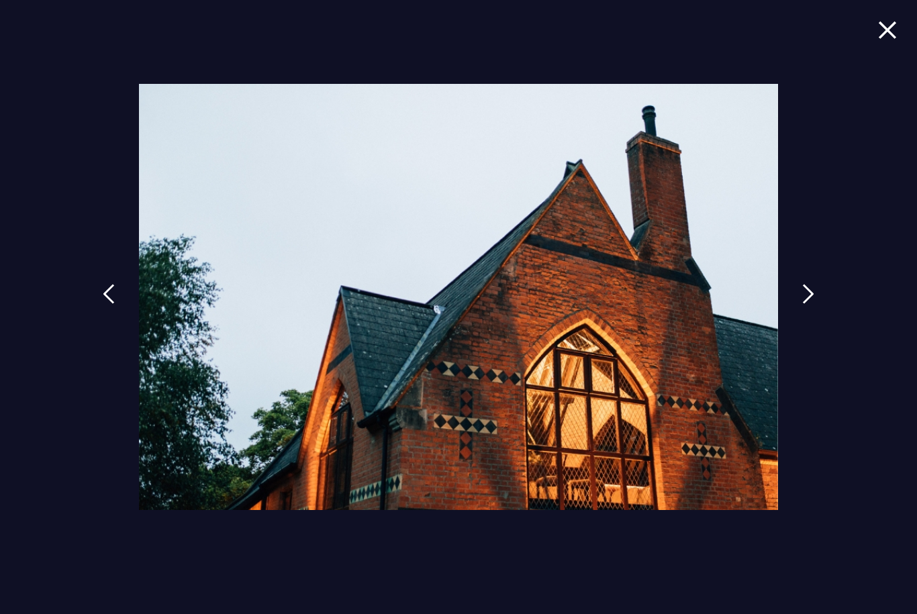
click at [813, 304] on img at bounding box center [808, 294] width 12 height 20
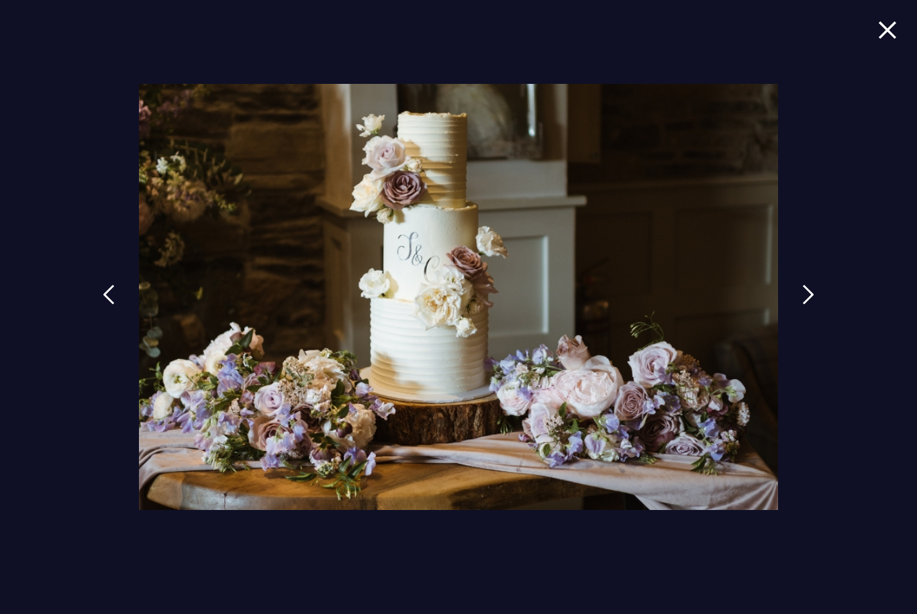
click at [806, 325] on link at bounding box center [808, 305] width 34 height 62
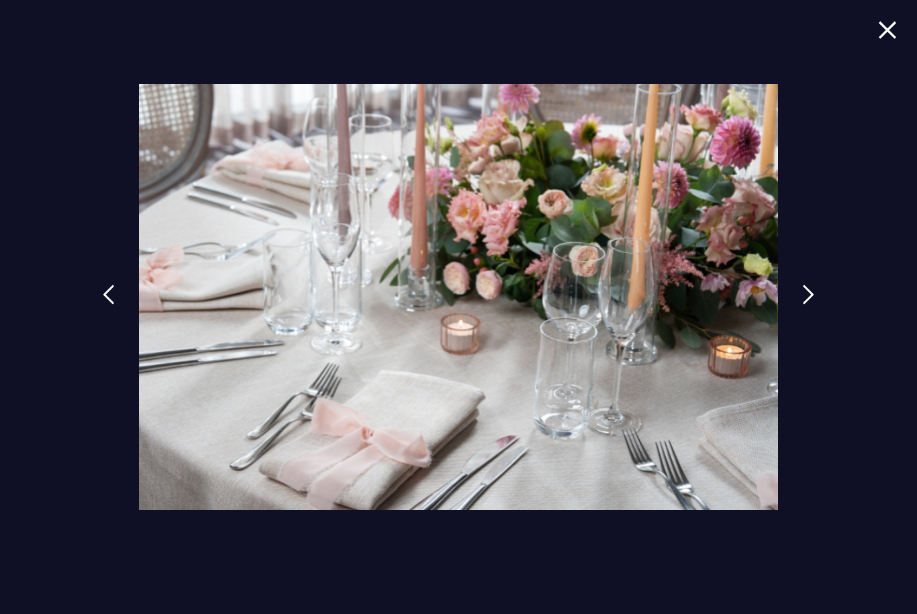
click at [814, 305] on img at bounding box center [808, 295] width 12 height 20
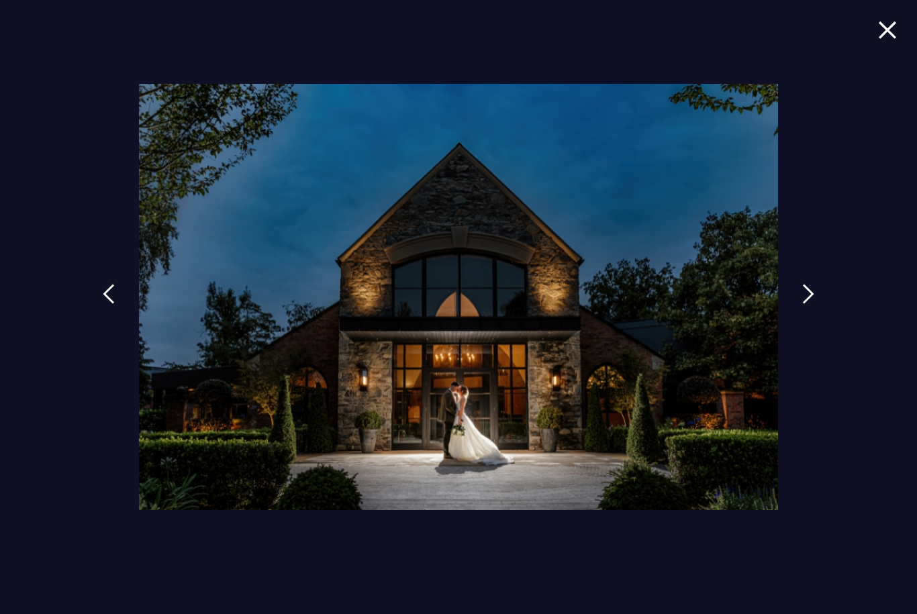
click at [887, 35] on img at bounding box center [887, 30] width 19 height 18
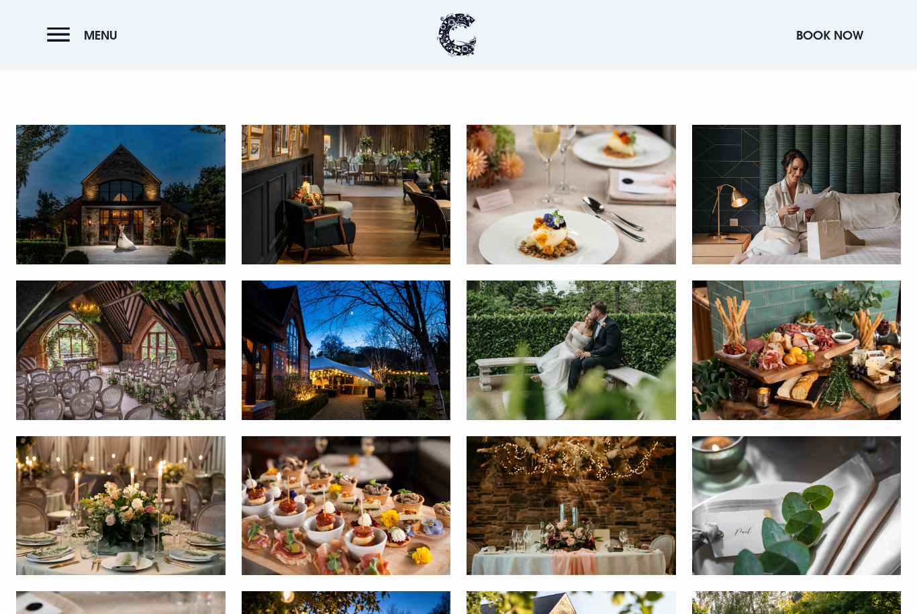
scroll to position [642, 0]
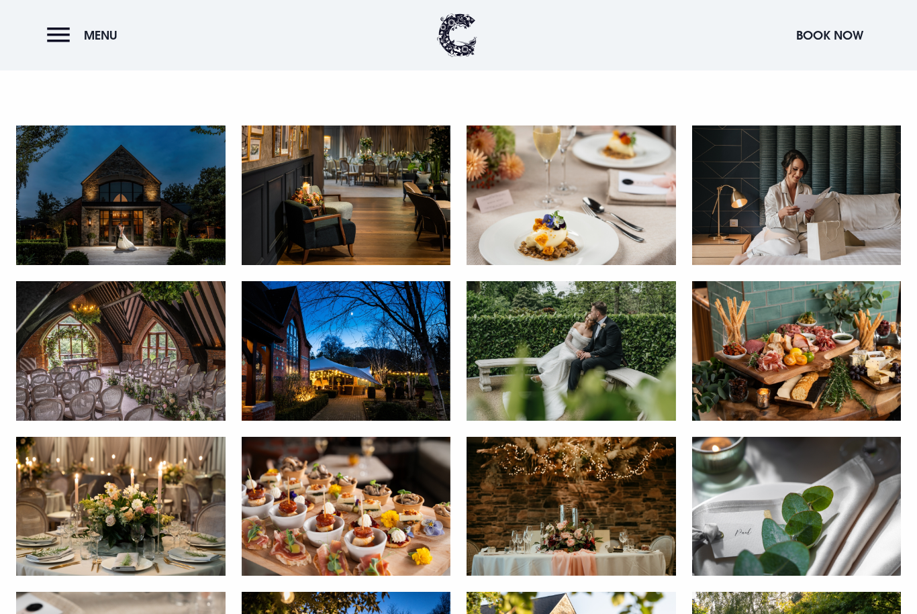
click at [119, 210] on img at bounding box center [120, 196] width 209 height 140
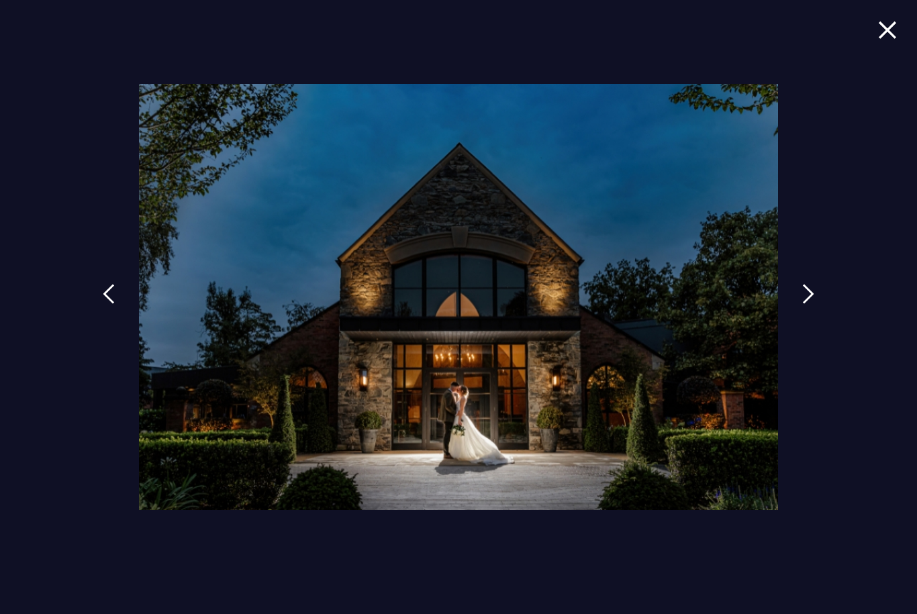
click at [805, 329] on link at bounding box center [808, 304] width 34 height 62
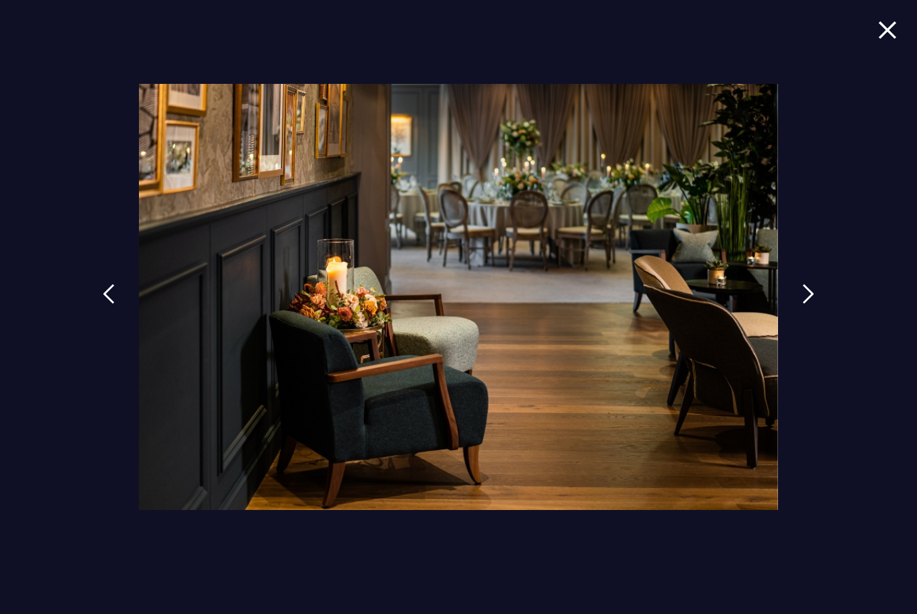
click at [814, 304] on img at bounding box center [808, 294] width 12 height 20
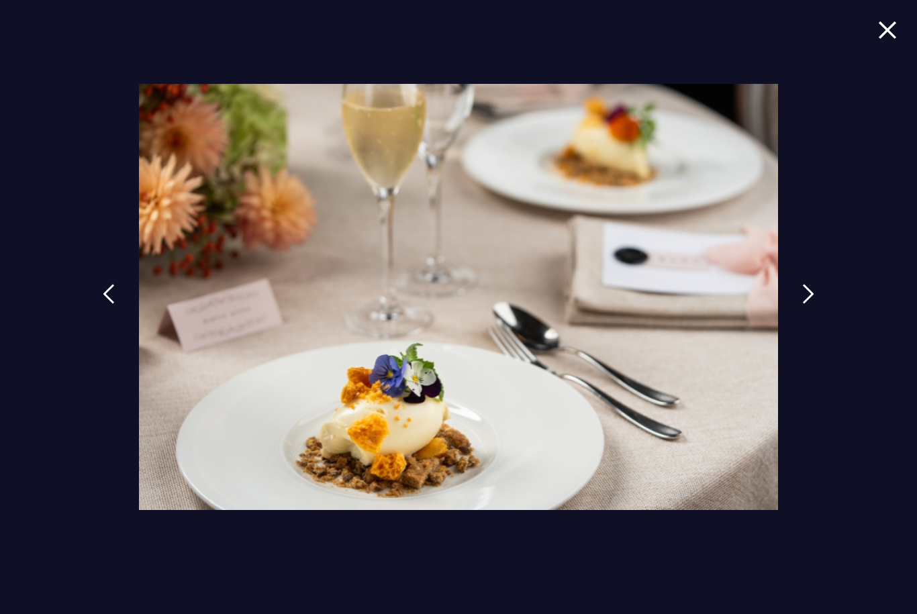
click at [814, 304] on img at bounding box center [808, 294] width 12 height 20
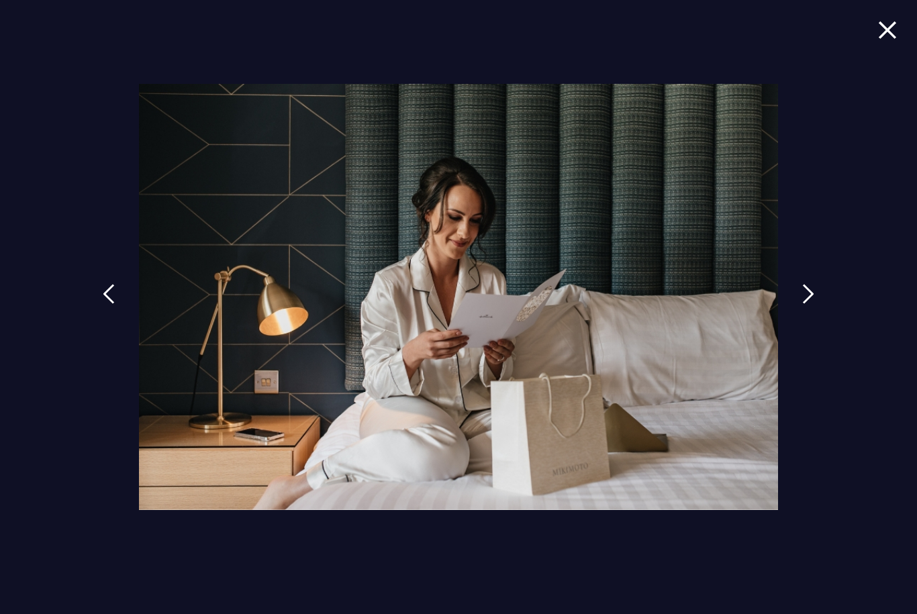
click at [804, 319] on link at bounding box center [808, 304] width 34 height 62
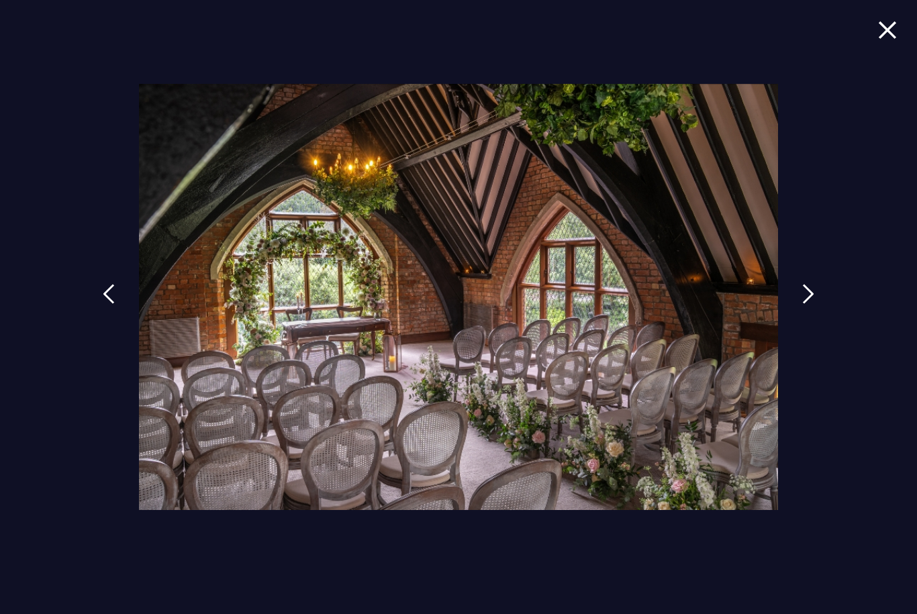
click at [806, 309] on link at bounding box center [808, 304] width 34 height 62
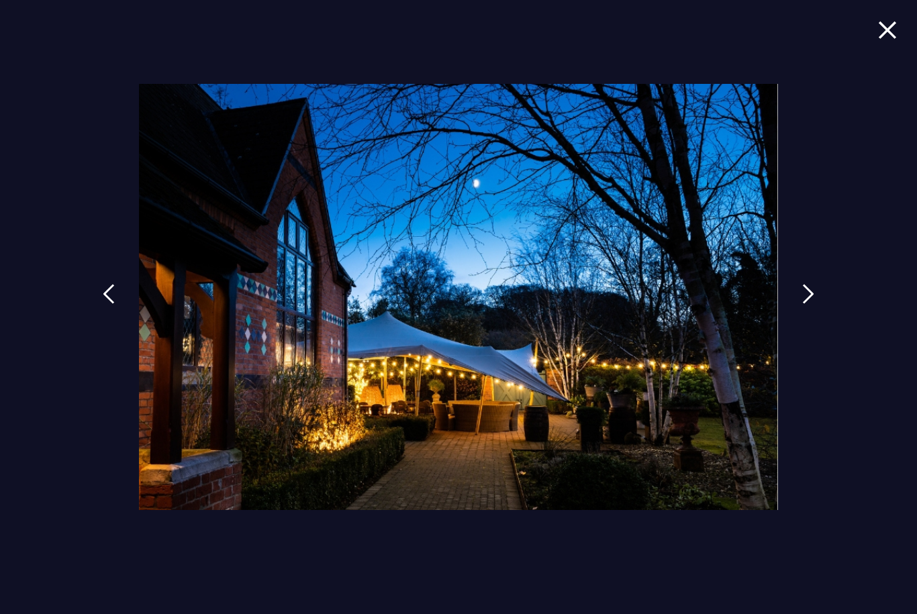
click at [810, 304] on img at bounding box center [808, 294] width 12 height 20
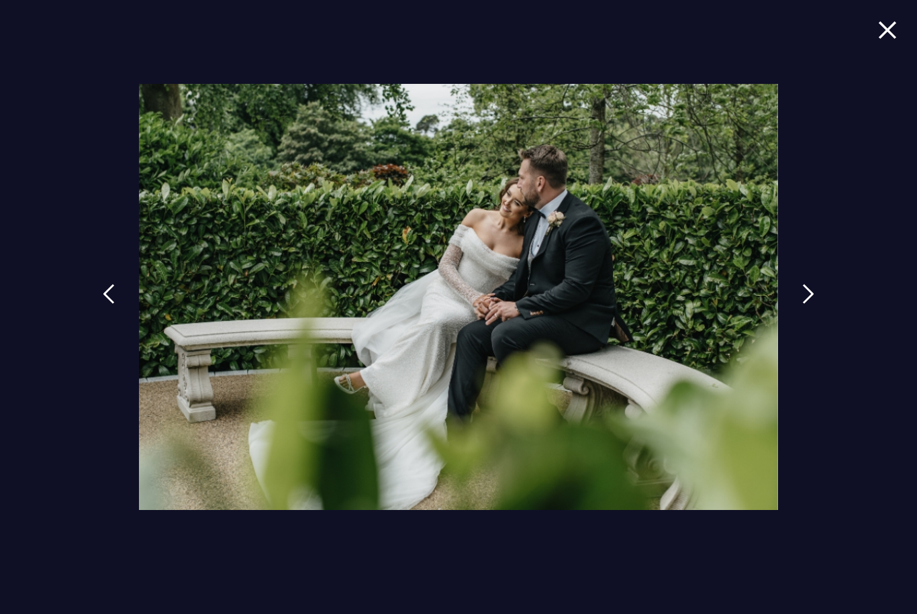
click at [814, 304] on img at bounding box center [808, 294] width 12 height 20
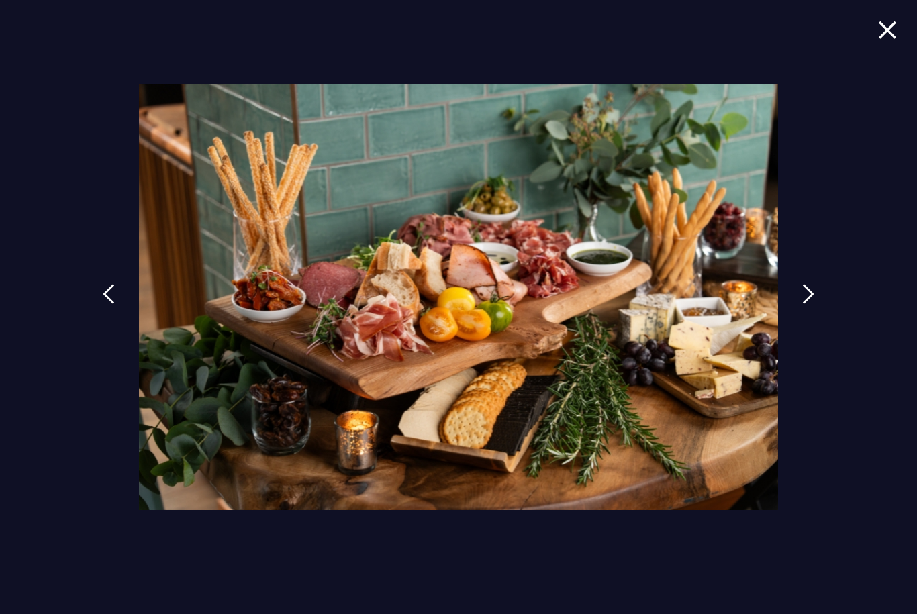
click at [800, 317] on link at bounding box center [808, 304] width 34 height 62
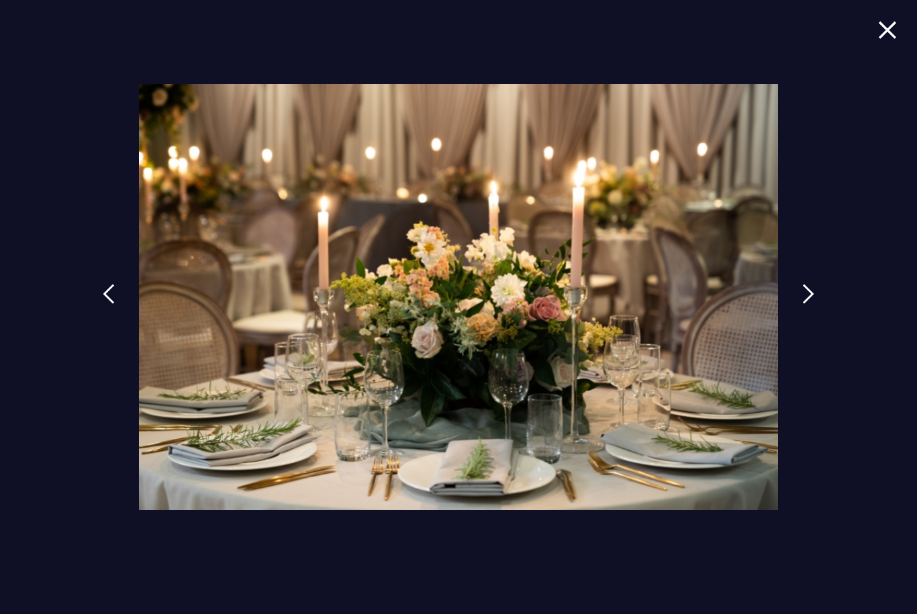
click at [814, 304] on img at bounding box center [808, 294] width 12 height 20
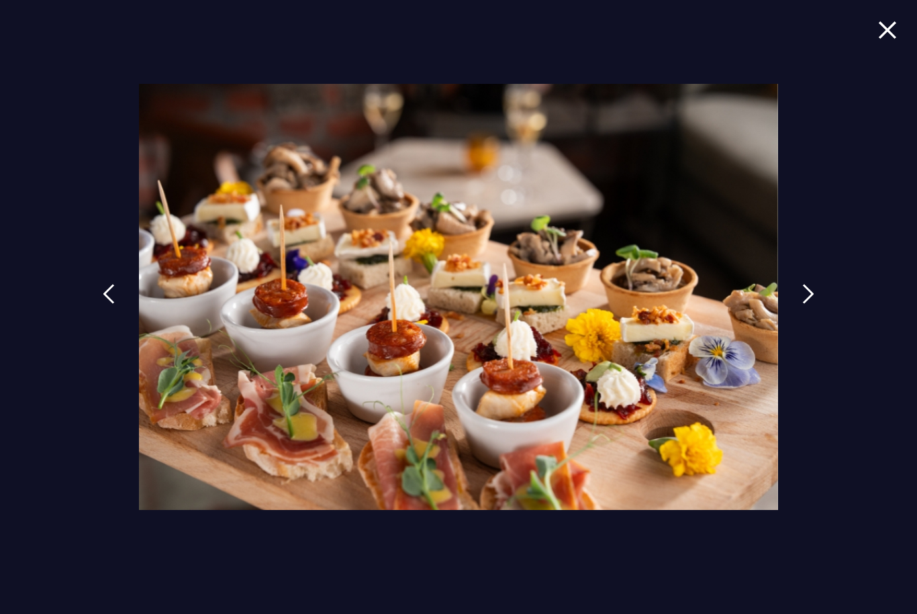
click at [814, 304] on img at bounding box center [808, 294] width 12 height 20
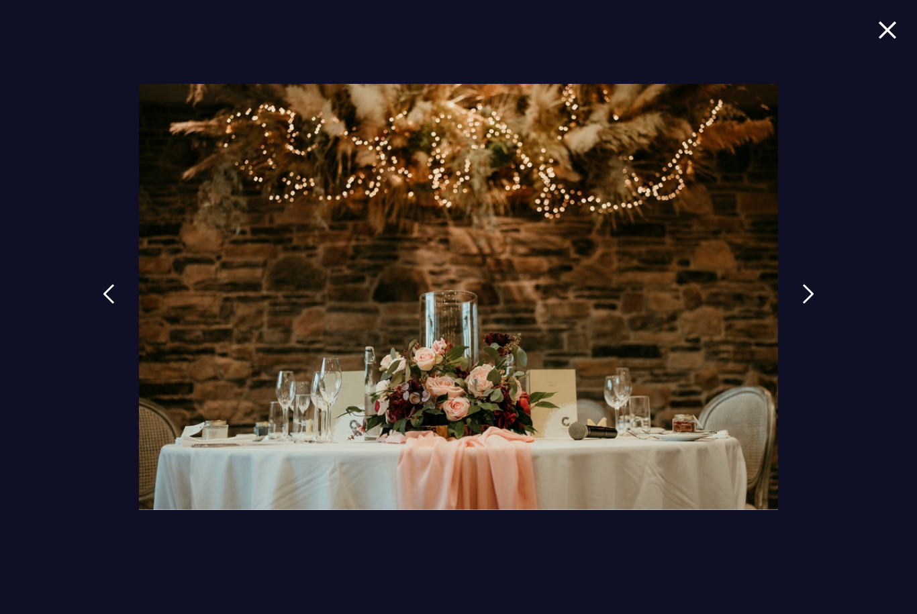
click at [813, 304] on img at bounding box center [808, 294] width 12 height 20
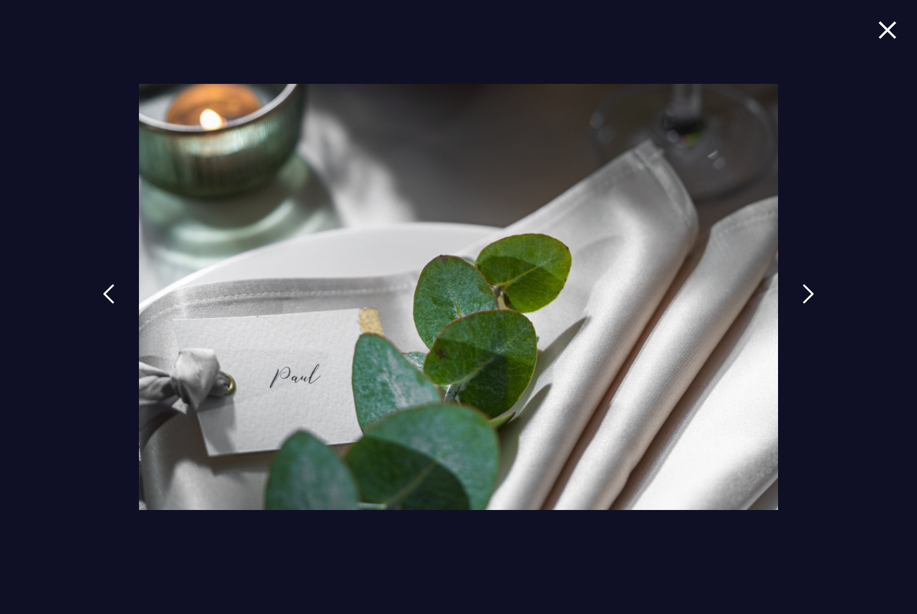
click at [814, 304] on img at bounding box center [808, 294] width 12 height 20
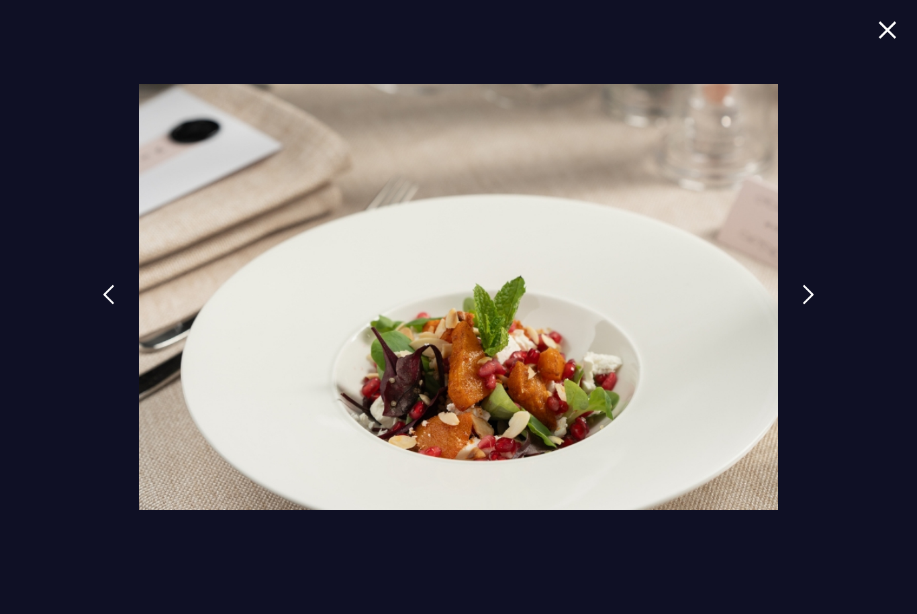
click at [814, 305] on img at bounding box center [808, 295] width 12 height 20
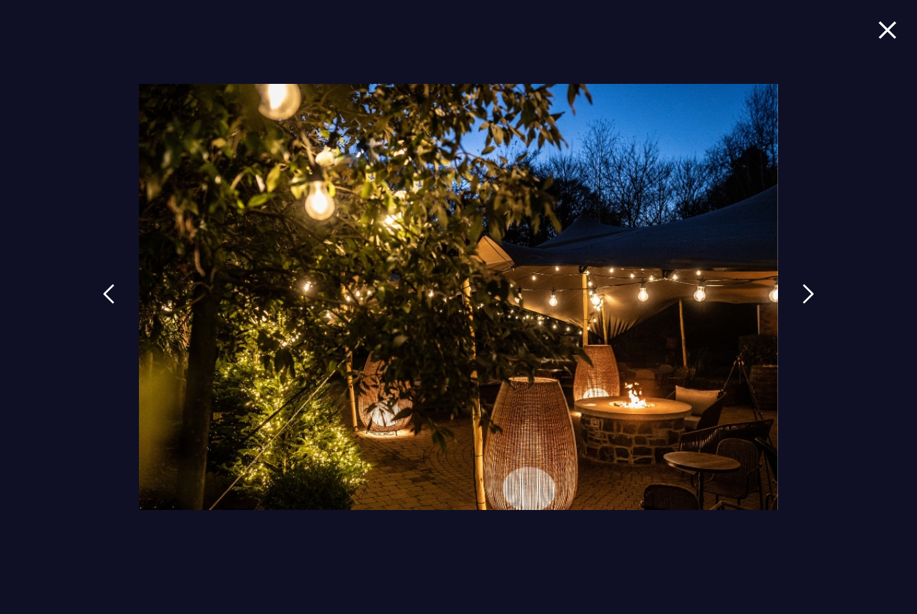
click at [814, 304] on img at bounding box center [808, 294] width 12 height 20
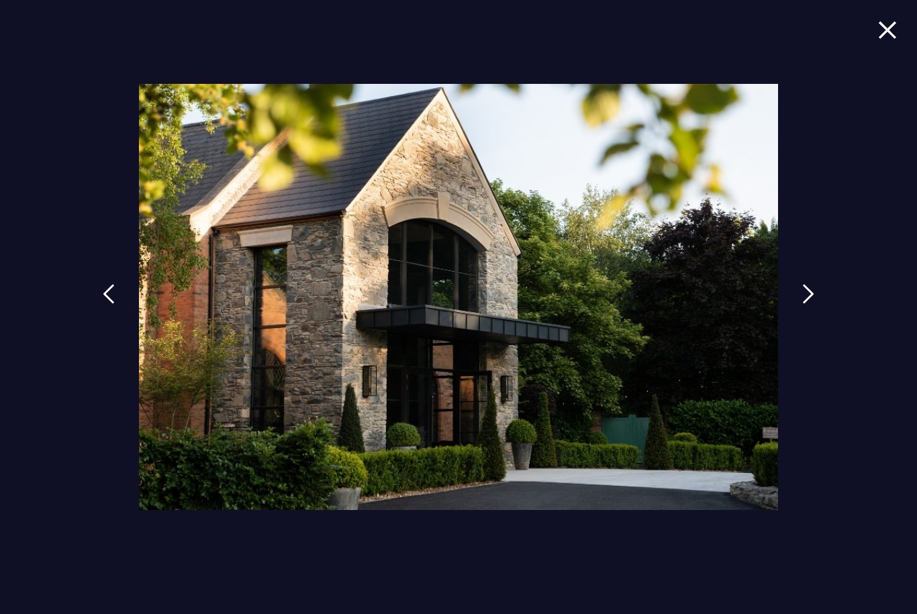
click at [810, 304] on img at bounding box center [808, 294] width 12 height 20
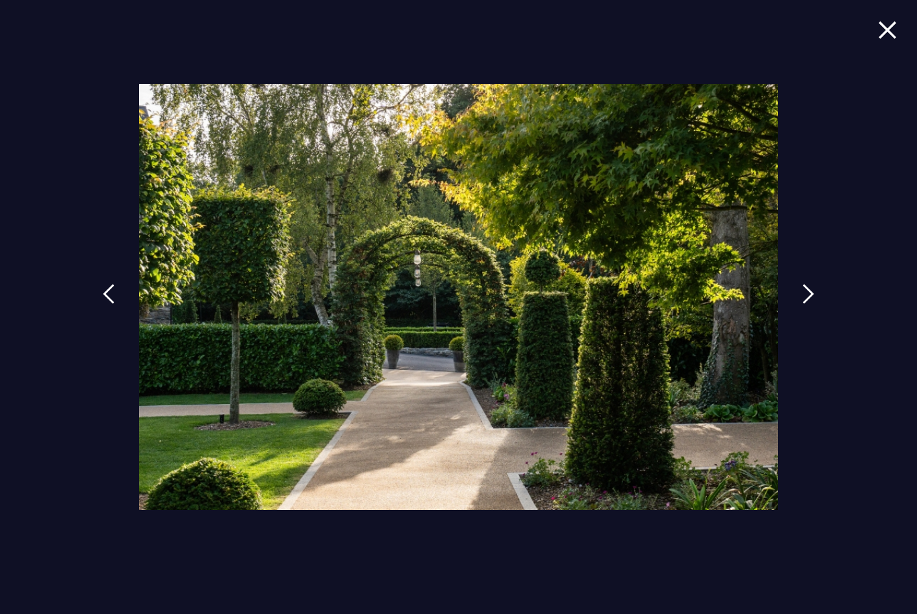
click at [810, 304] on img at bounding box center [808, 294] width 12 height 20
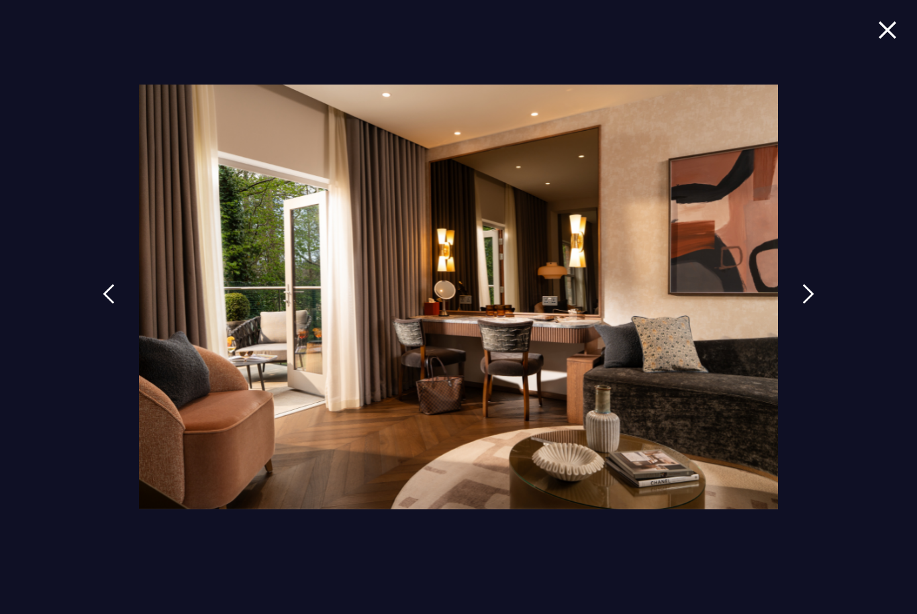
click at [814, 304] on img at bounding box center [808, 294] width 12 height 20
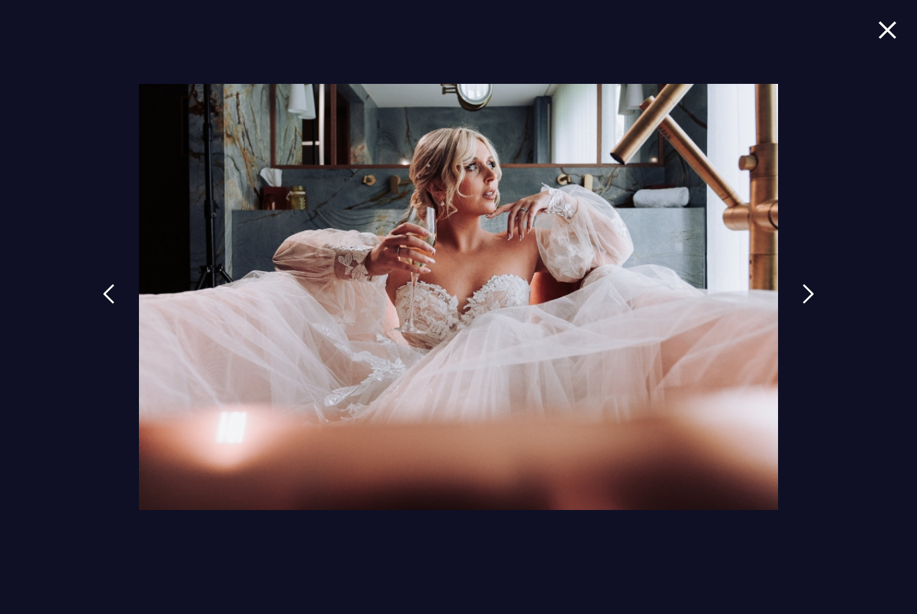
click at [814, 304] on img at bounding box center [808, 294] width 12 height 20
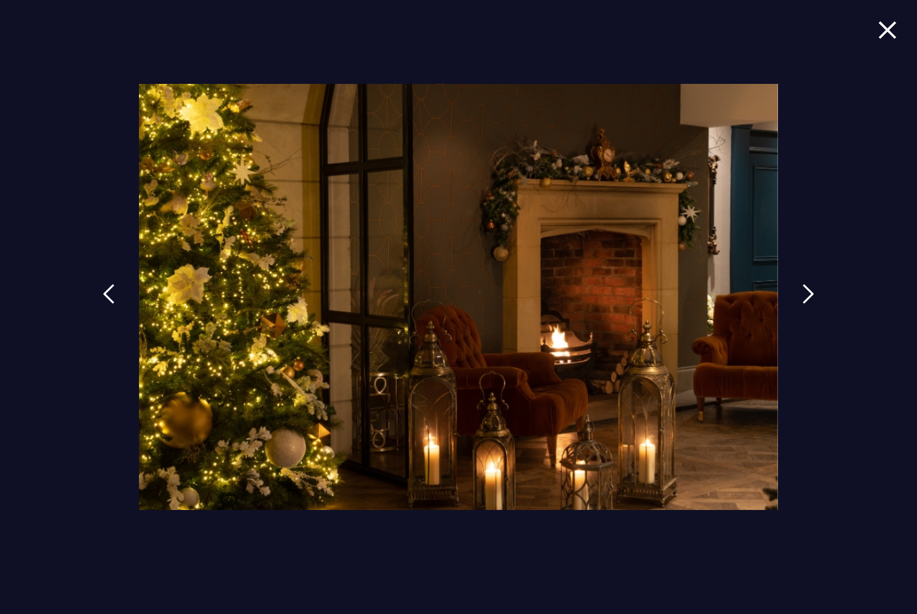
click at [814, 304] on img at bounding box center [808, 294] width 12 height 20
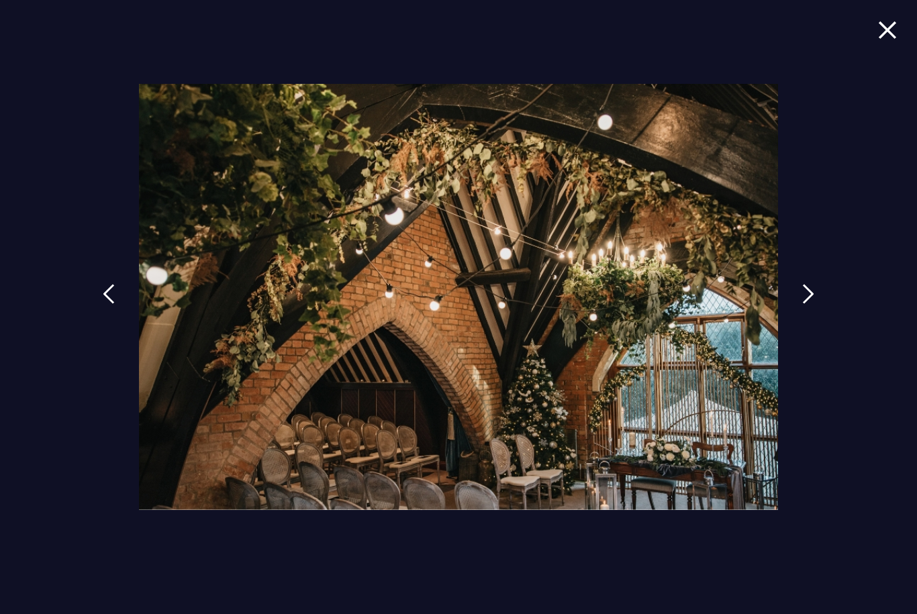
click at [814, 304] on img at bounding box center [808, 294] width 12 height 20
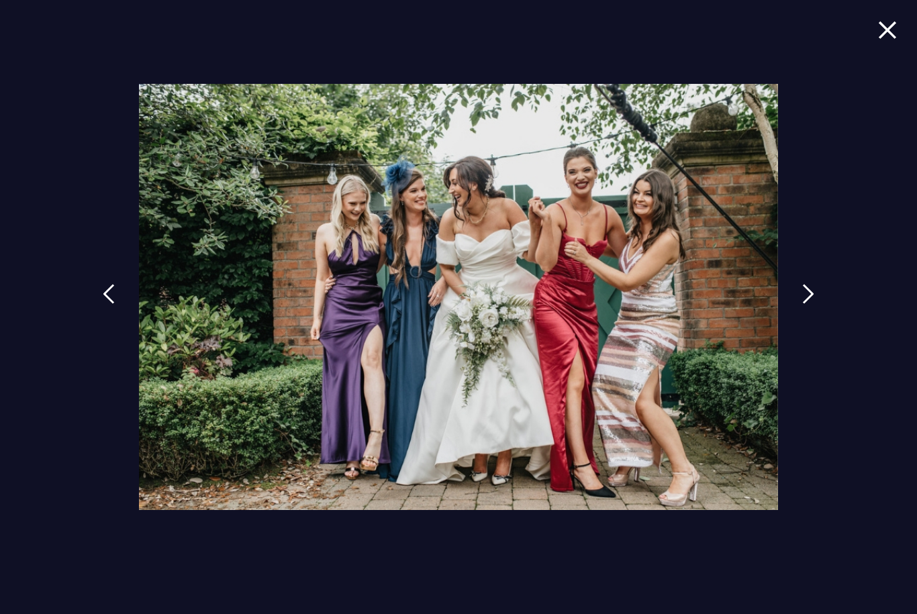
click at [802, 322] on link at bounding box center [808, 304] width 34 height 62
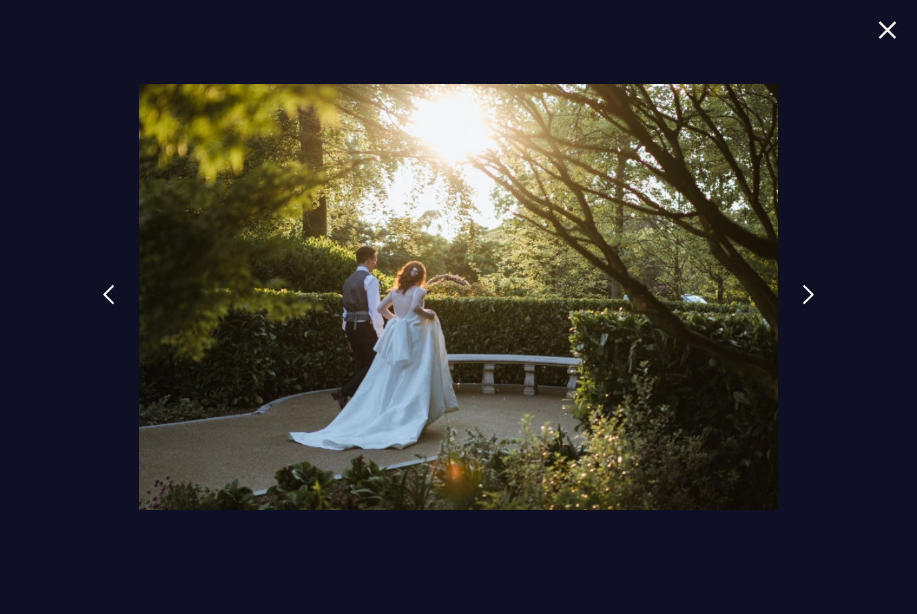
click at [810, 305] on img at bounding box center [808, 295] width 12 height 20
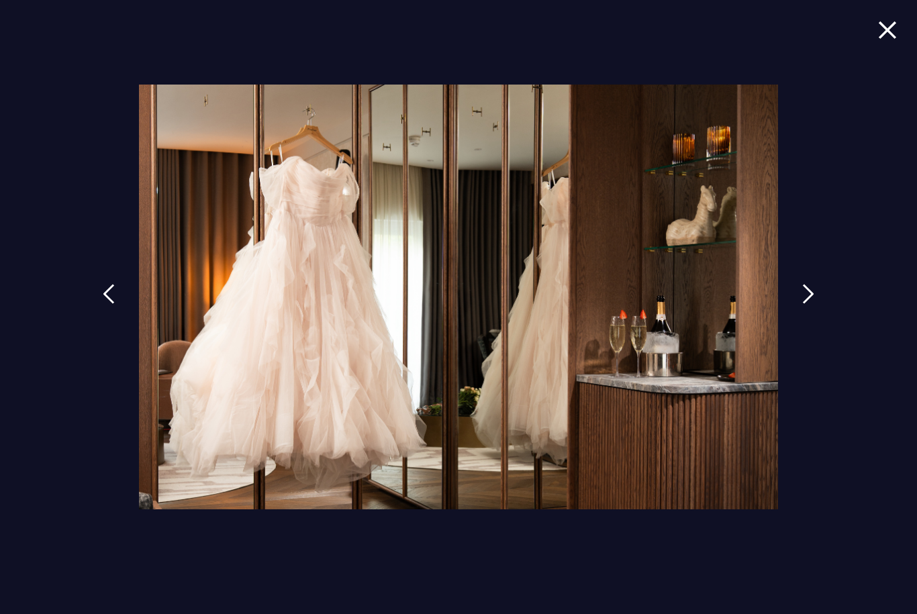
click at [809, 304] on img at bounding box center [808, 294] width 12 height 20
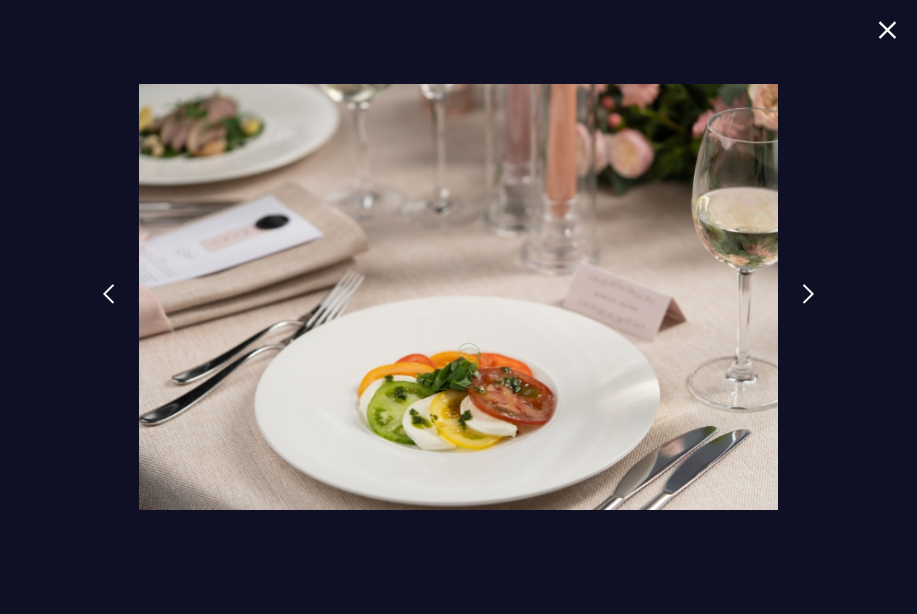
click at [812, 304] on img at bounding box center [808, 294] width 12 height 20
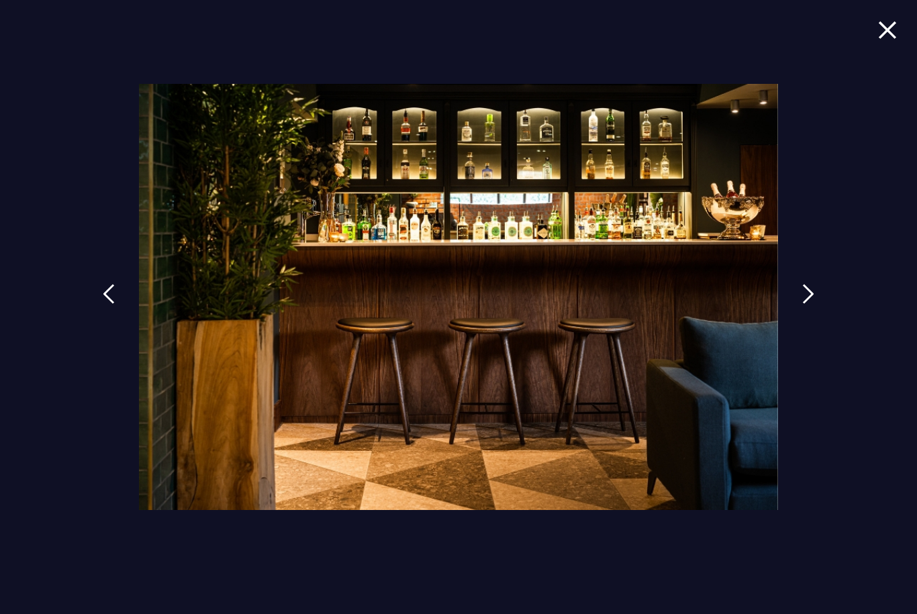
click at [813, 304] on img at bounding box center [808, 294] width 12 height 20
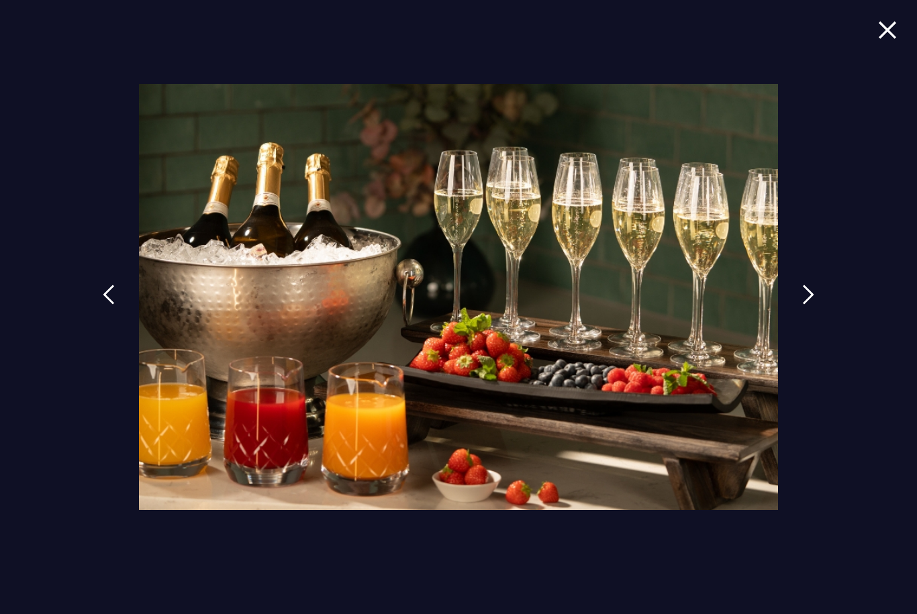
click at [814, 305] on img at bounding box center [808, 295] width 12 height 20
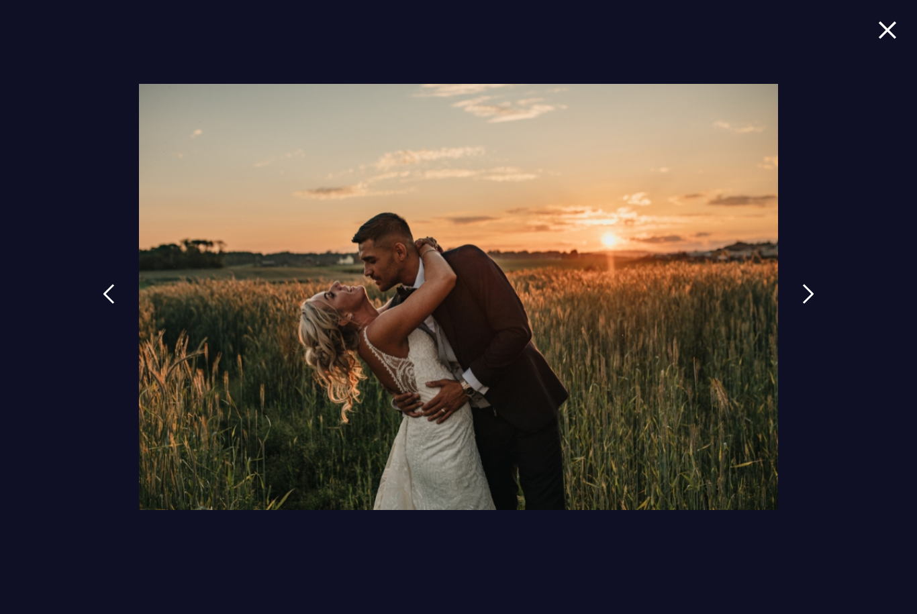
click at [813, 304] on img at bounding box center [808, 294] width 12 height 20
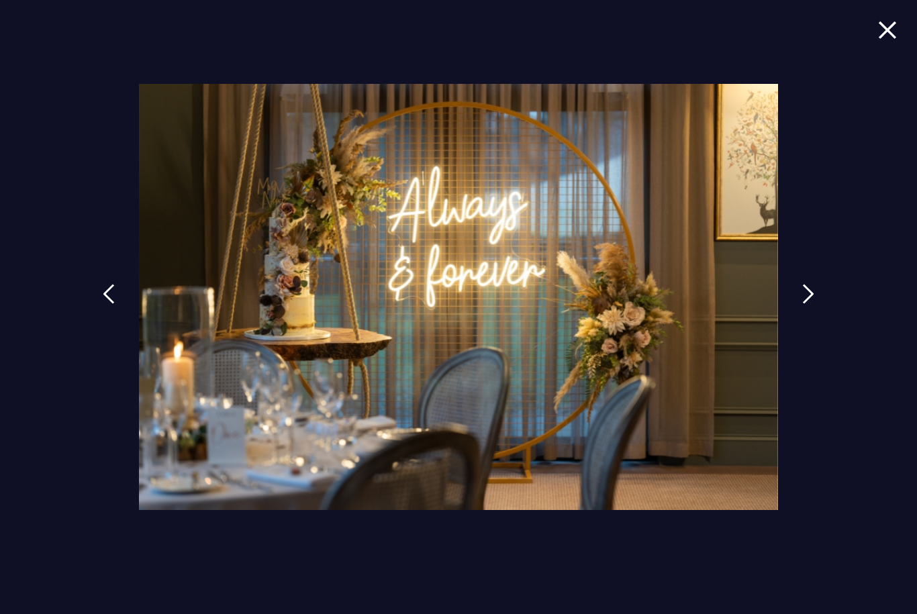
click at [814, 304] on img at bounding box center [808, 294] width 12 height 20
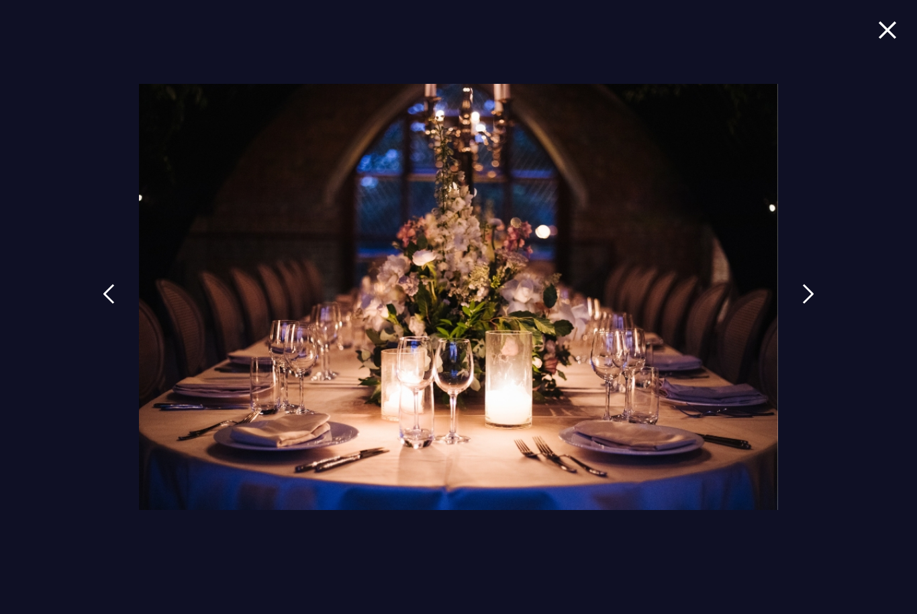
click at [814, 304] on img at bounding box center [808, 294] width 12 height 20
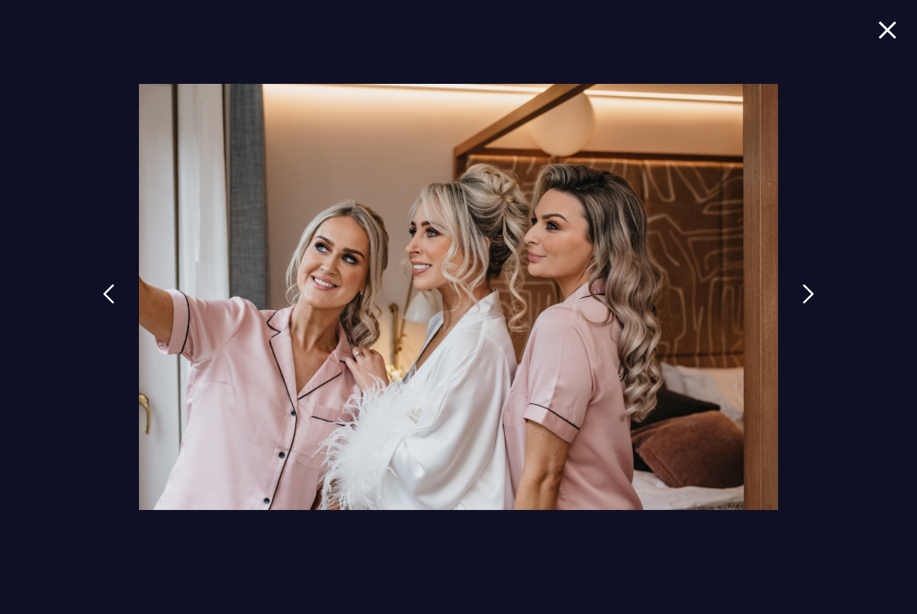
click at [814, 304] on img at bounding box center [808, 294] width 12 height 20
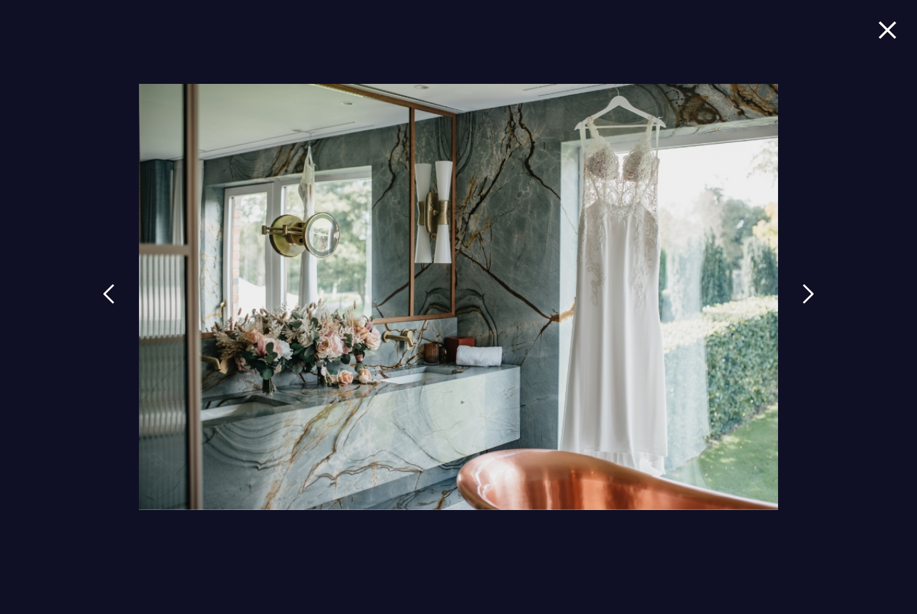
click at [814, 304] on img at bounding box center [808, 294] width 12 height 20
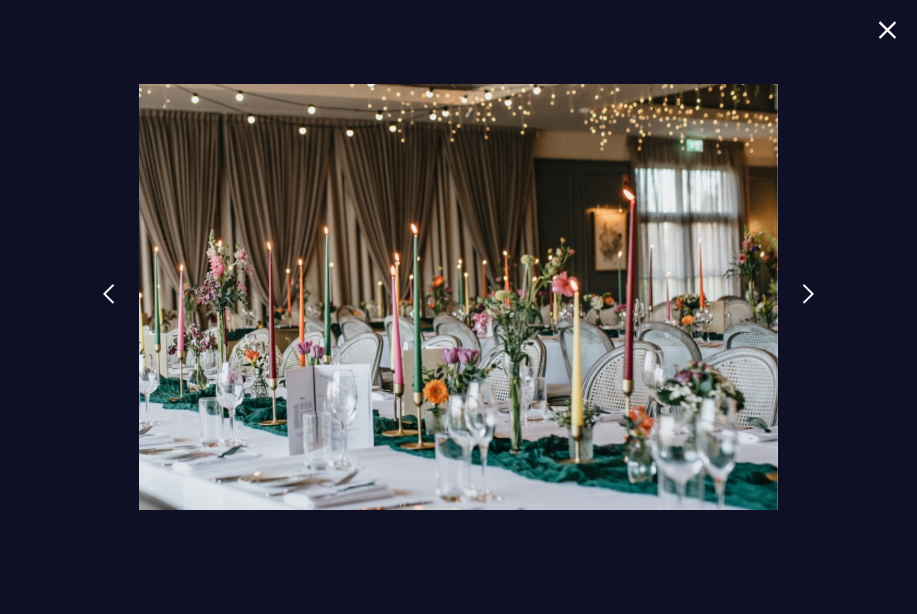
click at [803, 319] on link at bounding box center [808, 304] width 34 height 62
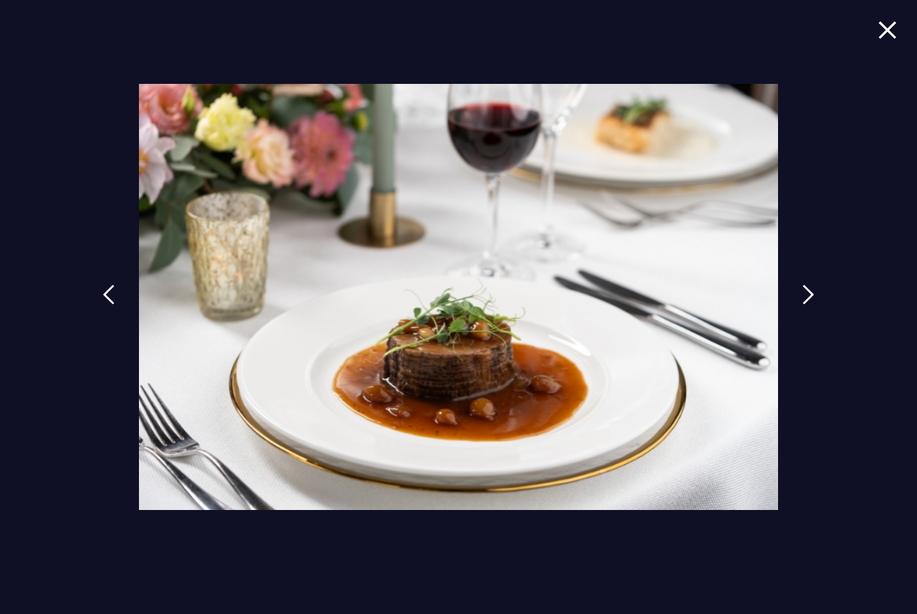
click at [812, 305] on img at bounding box center [808, 295] width 12 height 20
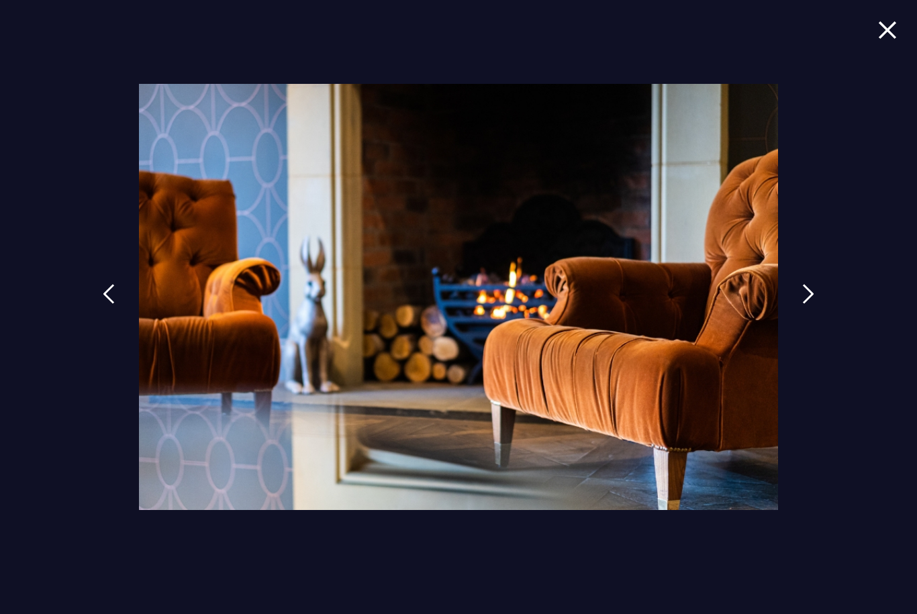
click at [825, 309] on link at bounding box center [808, 304] width 34 height 62
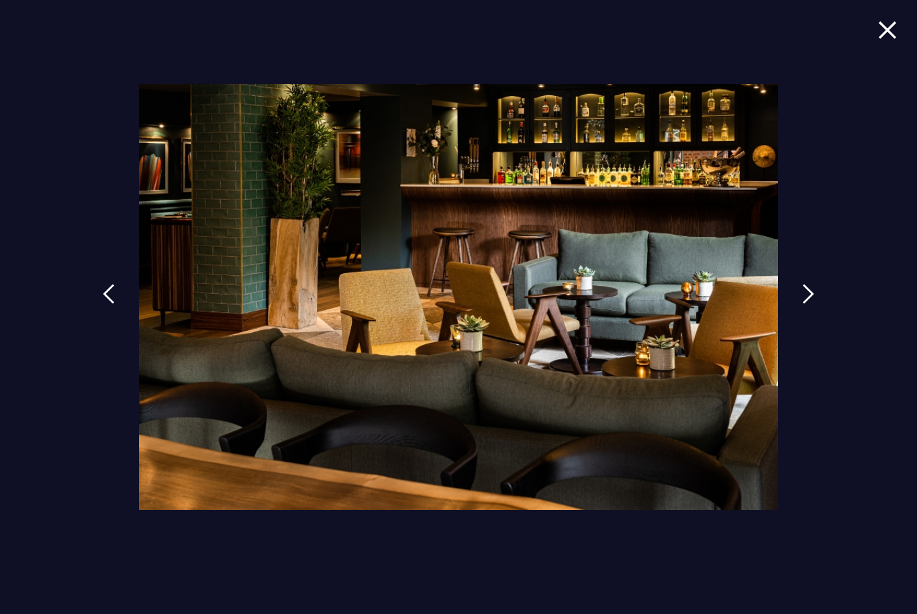
click at [811, 304] on img at bounding box center [808, 294] width 12 height 20
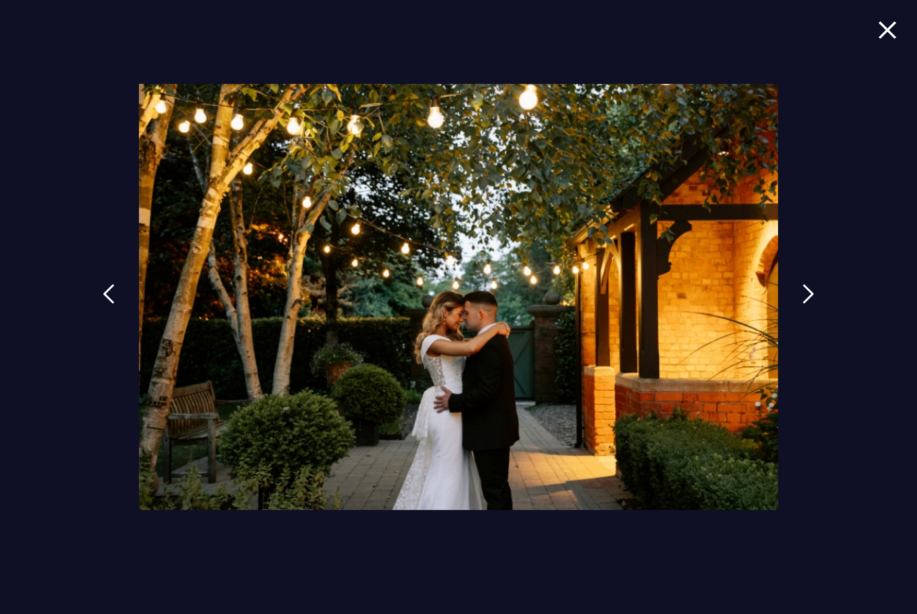
click at [805, 313] on link at bounding box center [808, 304] width 34 height 62
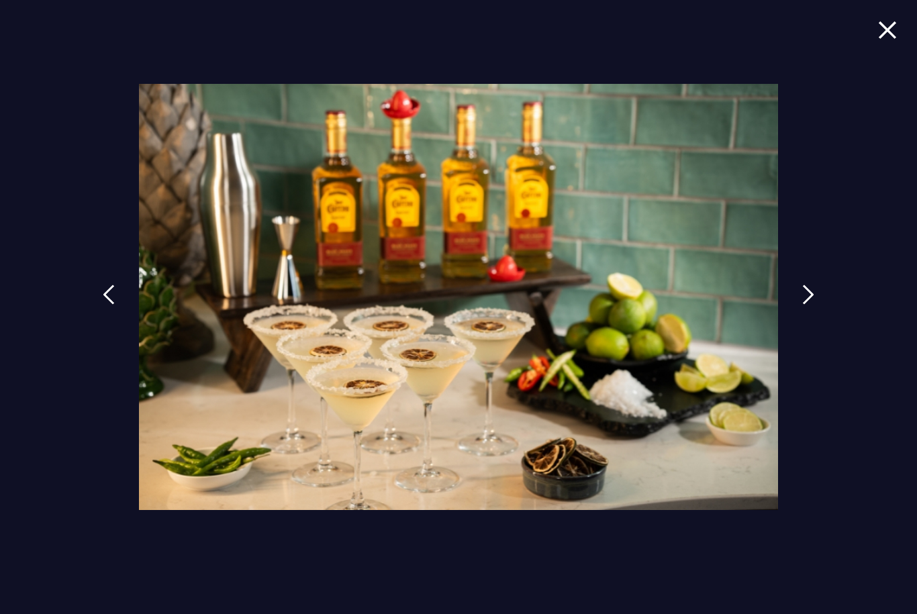
click at [810, 305] on img at bounding box center [808, 295] width 12 height 20
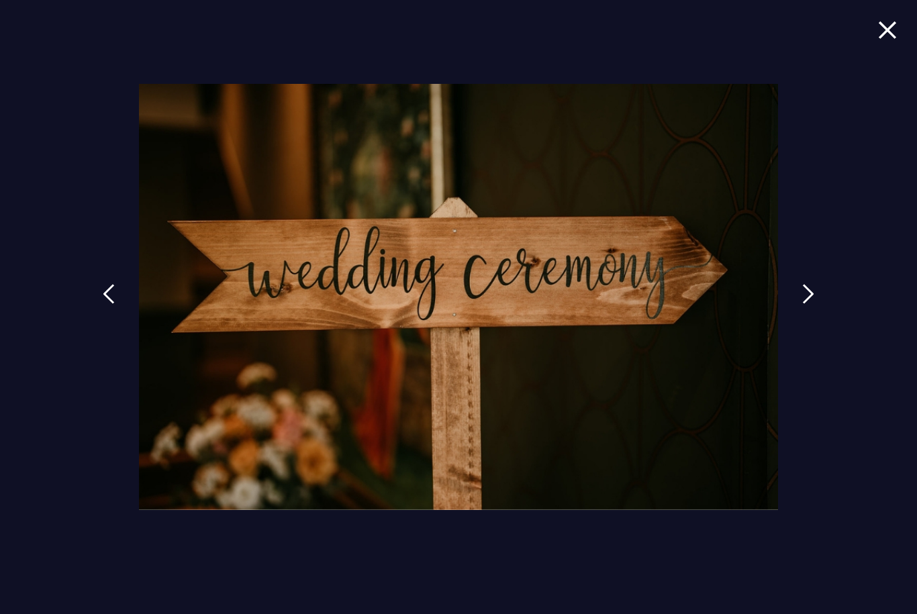
click at [814, 304] on img at bounding box center [808, 294] width 12 height 20
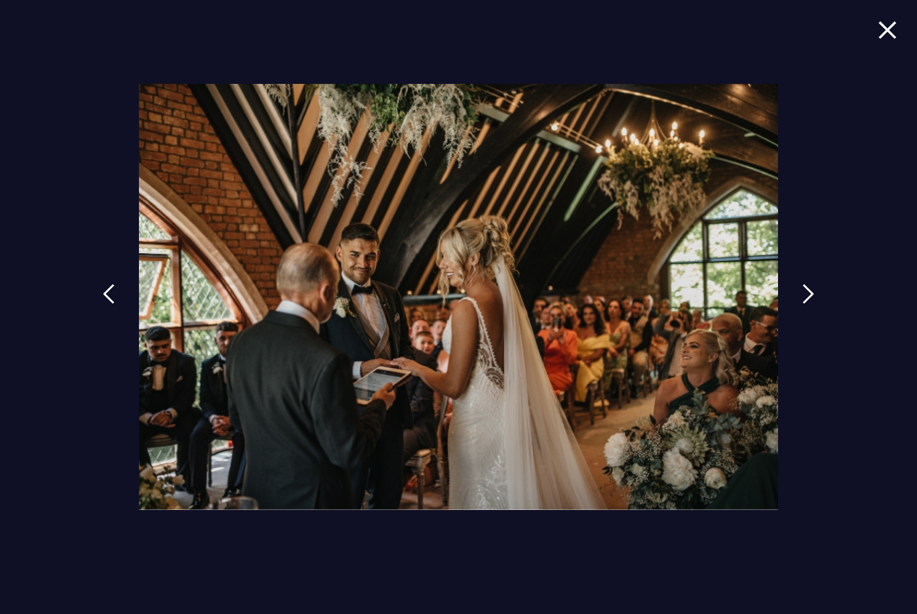
click at [824, 309] on link at bounding box center [808, 304] width 34 height 62
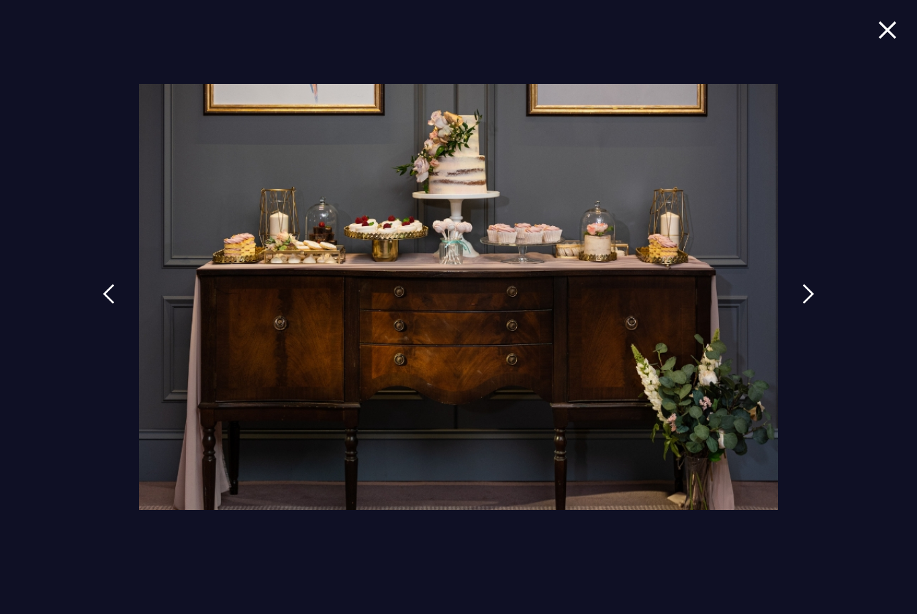
click at [812, 304] on img at bounding box center [808, 294] width 12 height 20
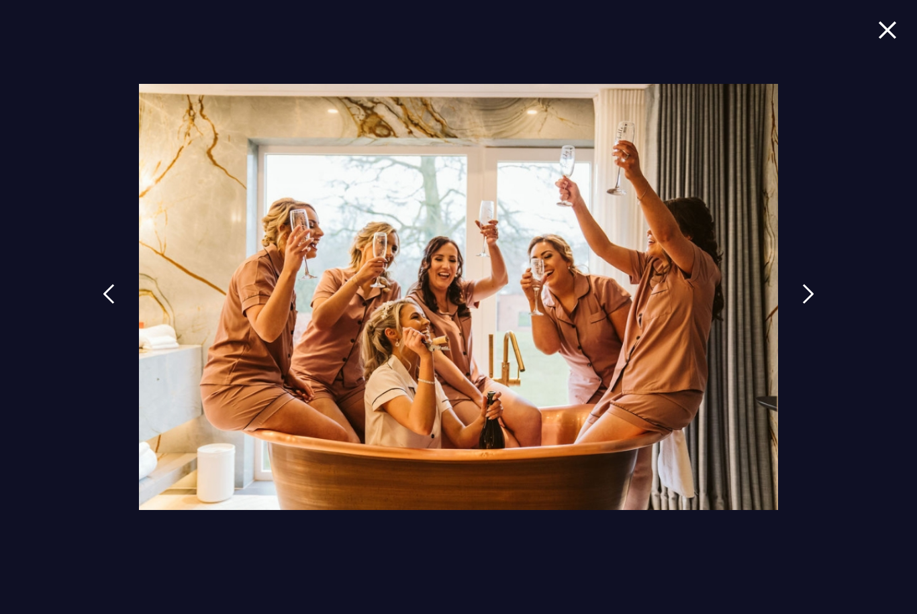
click at [809, 304] on img at bounding box center [808, 294] width 12 height 20
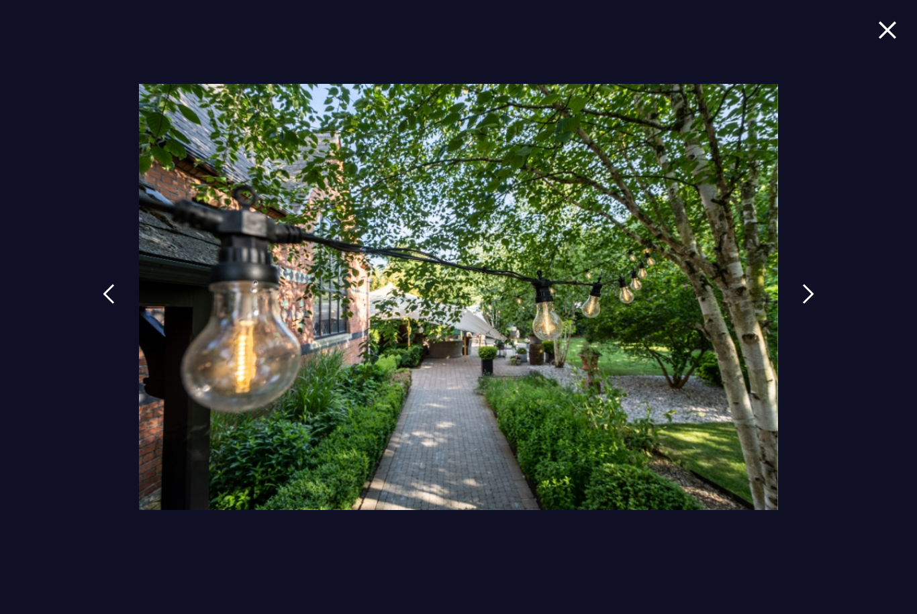
click at [810, 304] on img at bounding box center [808, 294] width 12 height 20
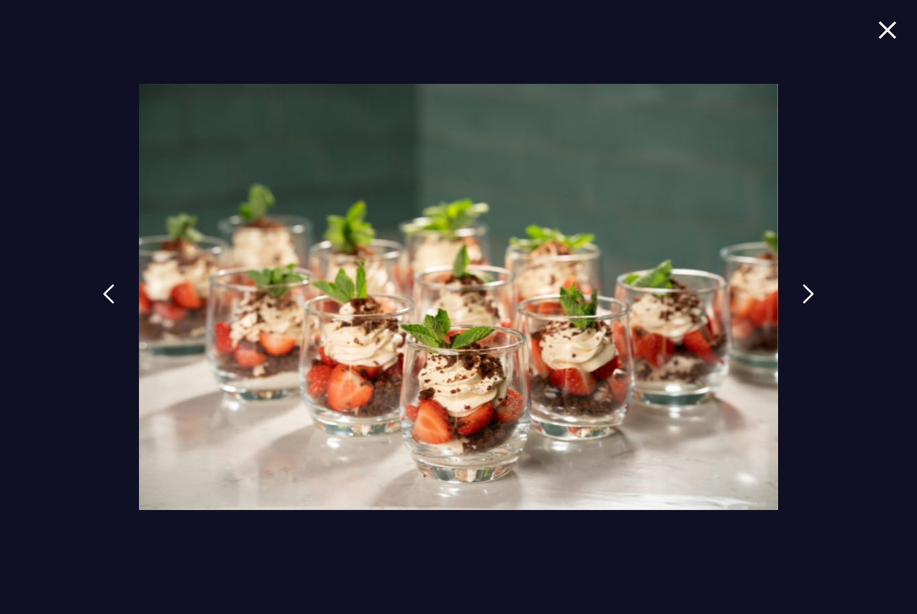
click at [812, 304] on img at bounding box center [808, 294] width 12 height 20
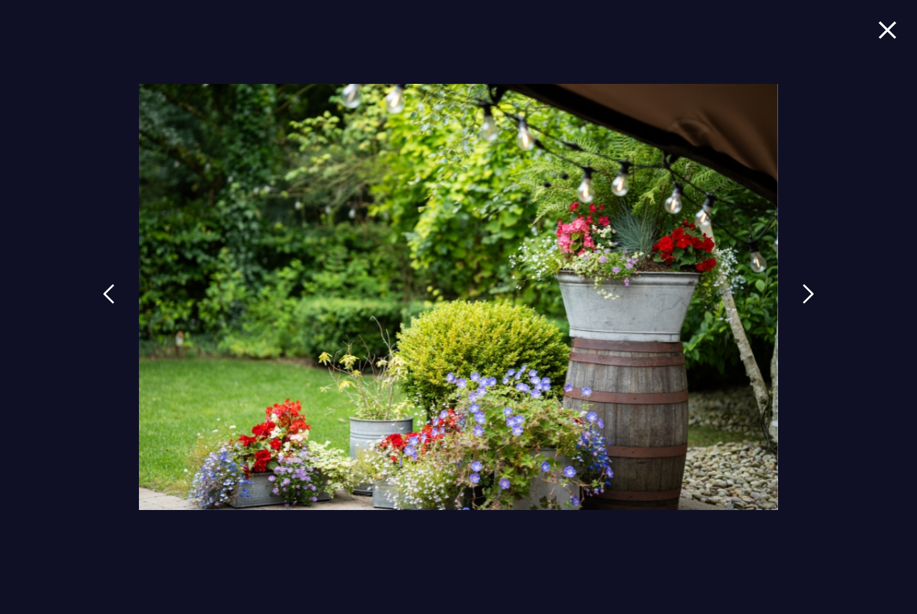
click at [814, 304] on img at bounding box center [808, 294] width 12 height 20
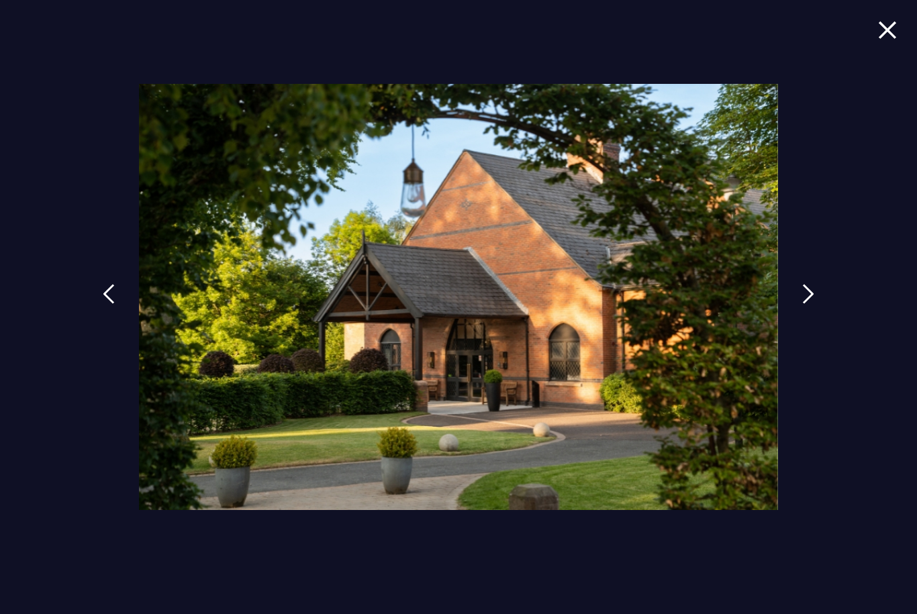
click at [814, 304] on img at bounding box center [808, 294] width 12 height 20
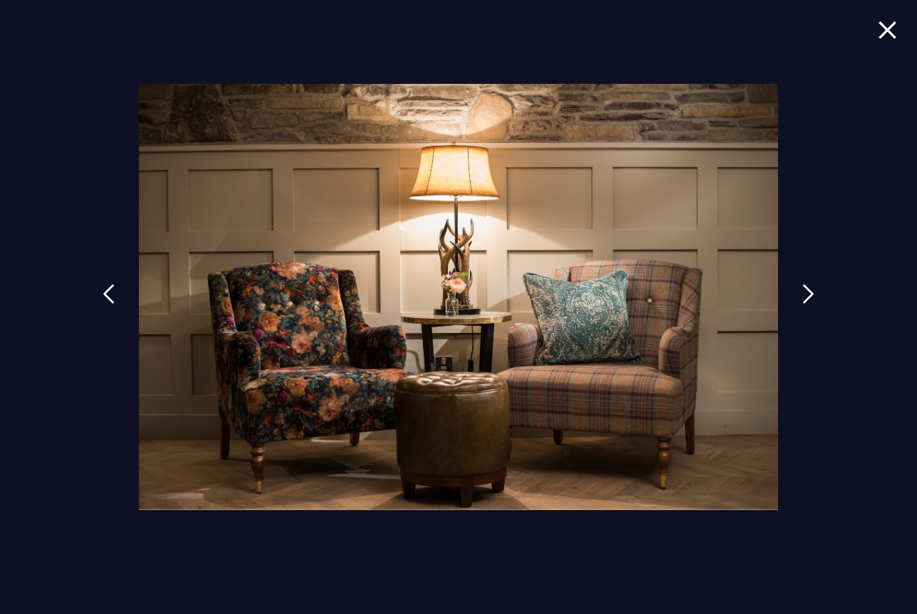
click at [814, 304] on img at bounding box center [808, 294] width 12 height 20
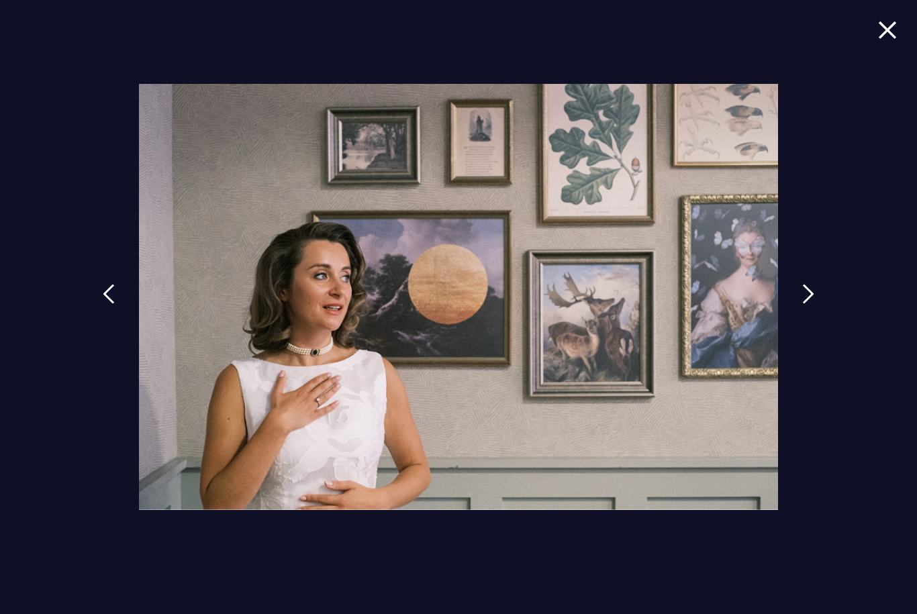
click at [814, 304] on img at bounding box center [808, 294] width 12 height 20
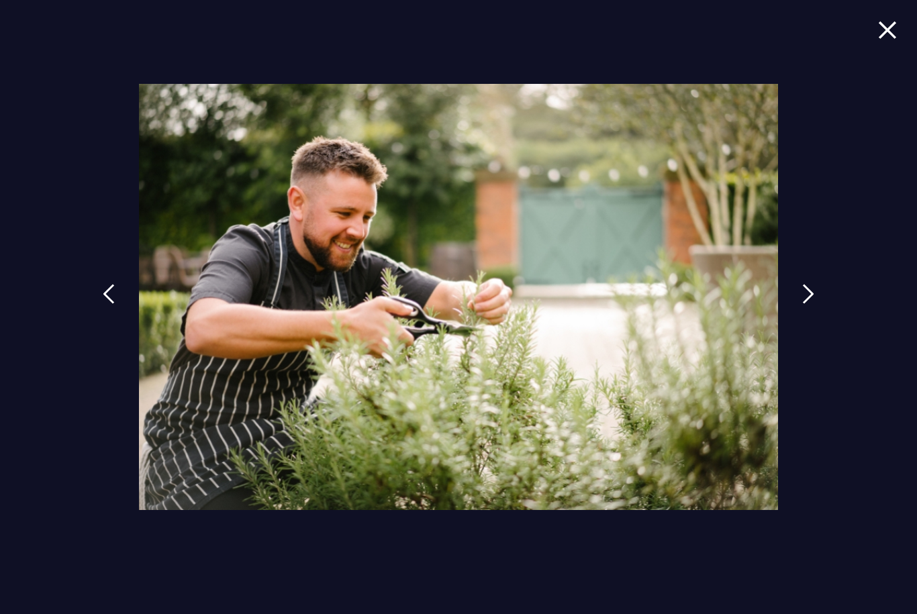
click at [814, 304] on img at bounding box center [808, 294] width 12 height 20
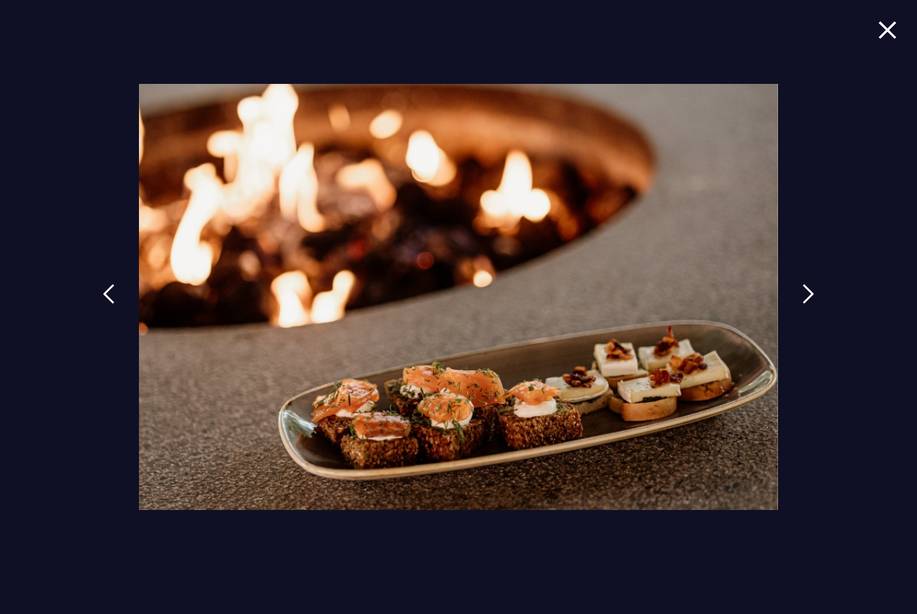
click at [814, 304] on img at bounding box center [808, 294] width 12 height 20
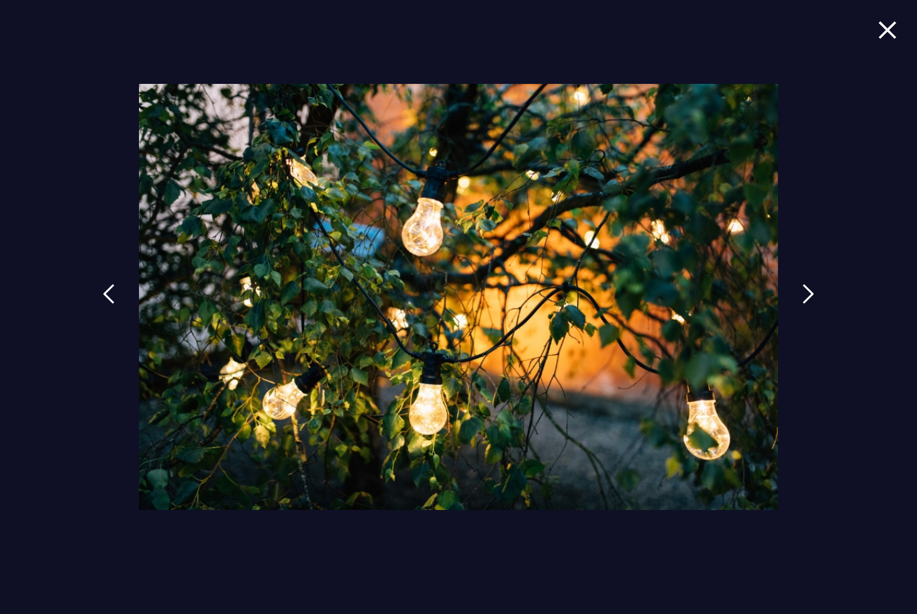
click at [814, 304] on img at bounding box center [808, 294] width 12 height 20
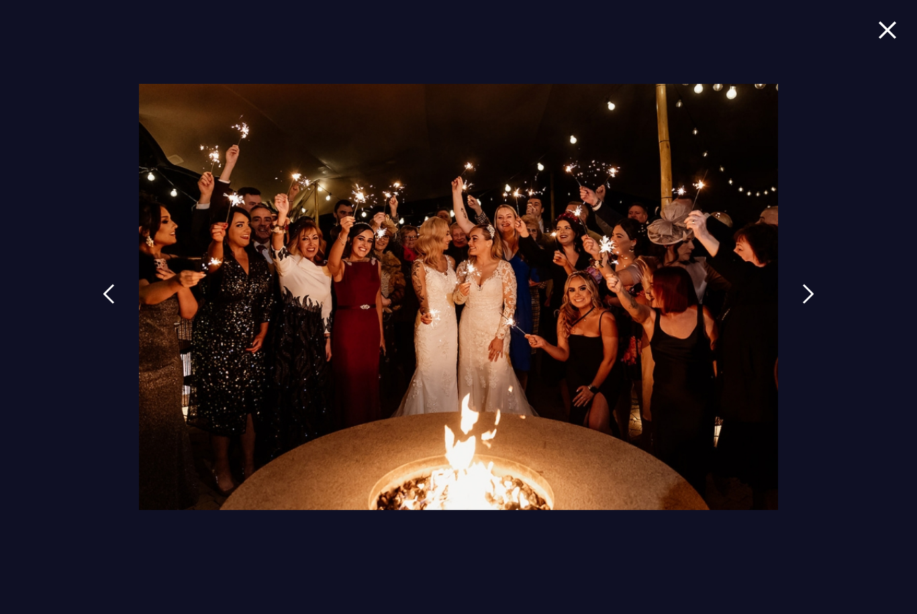
click at [814, 304] on img at bounding box center [808, 294] width 12 height 20
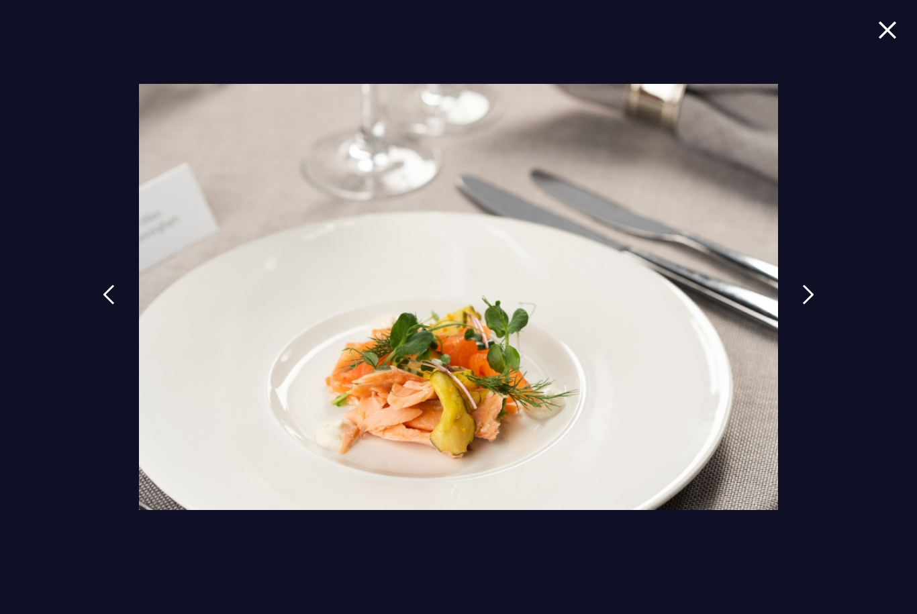
click at [814, 305] on img at bounding box center [808, 295] width 12 height 20
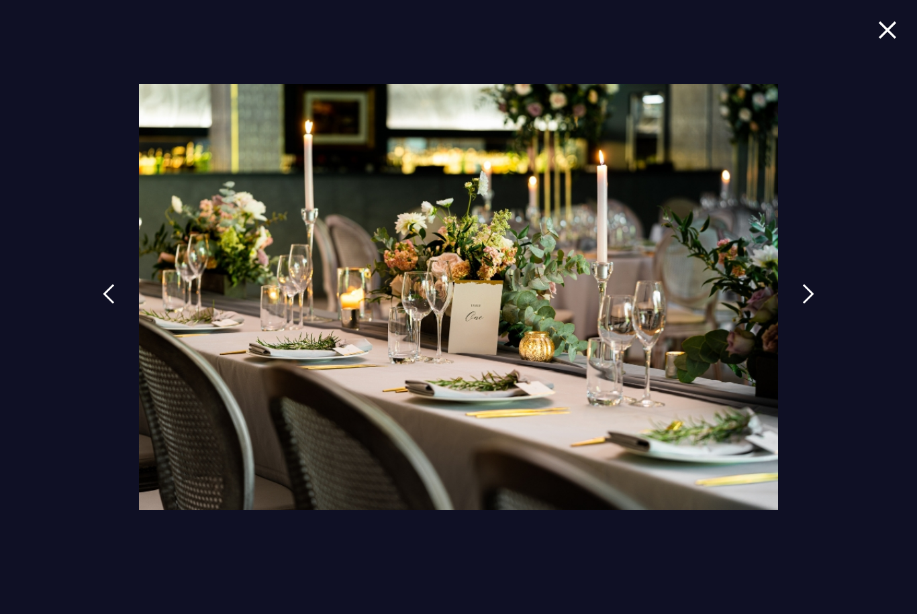
click at [810, 304] on img at bounding box center [808, 294] width 12 height 20
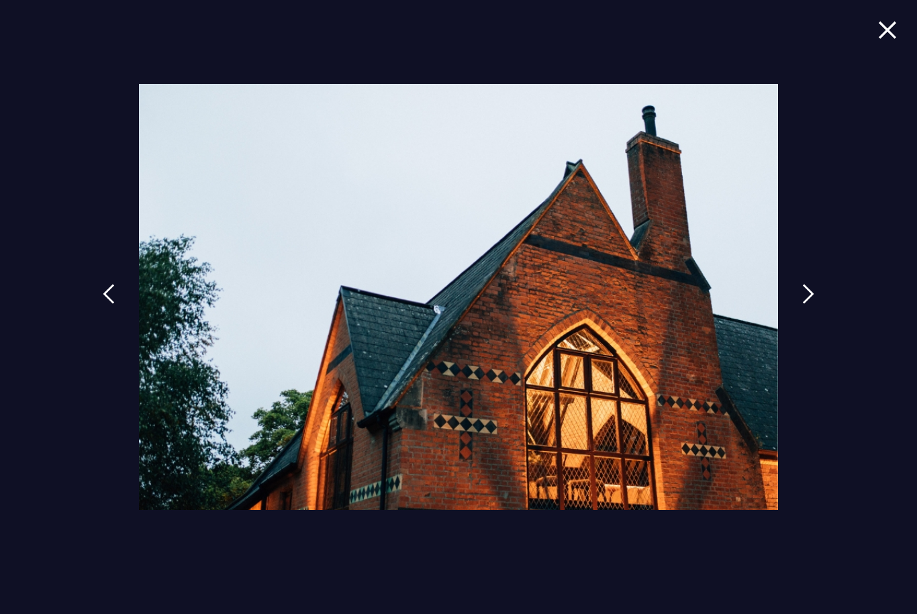
click at [814, 304] on img at bounding box center [808, 294] width 12 height 20
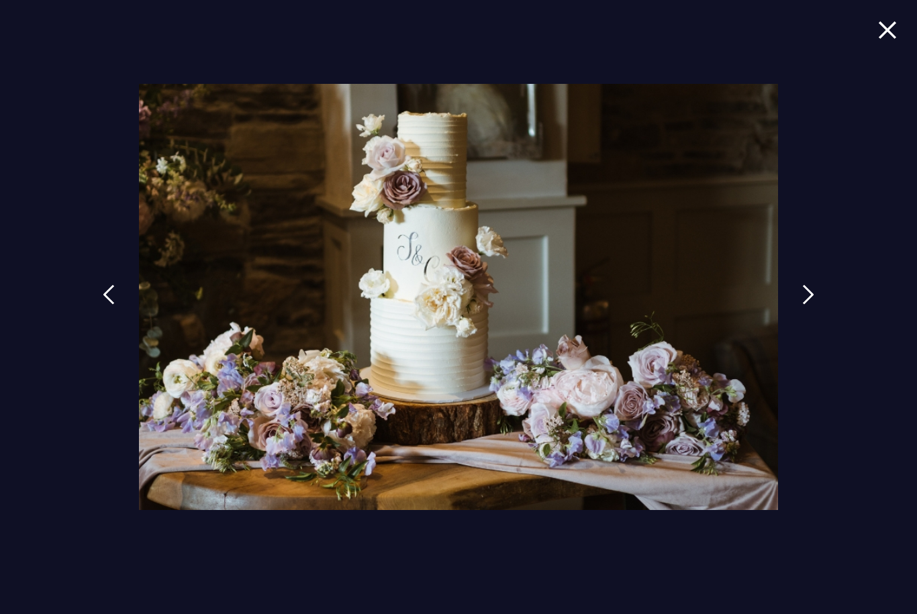
click at [814, 305] on img at bounding box center [808, 295] width 12 height 20
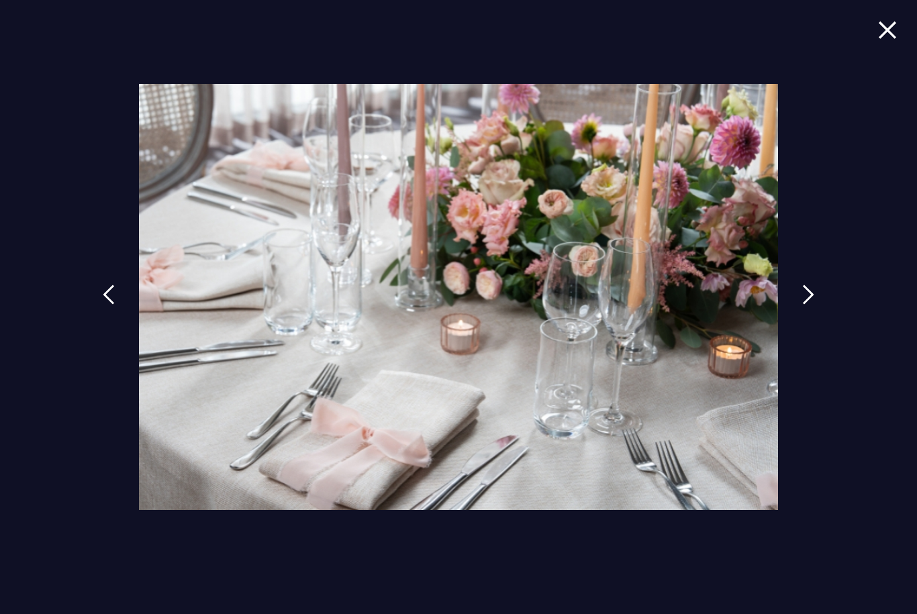
click at [809, 305] on img at bounding box center [808, 295] width 12 height 20
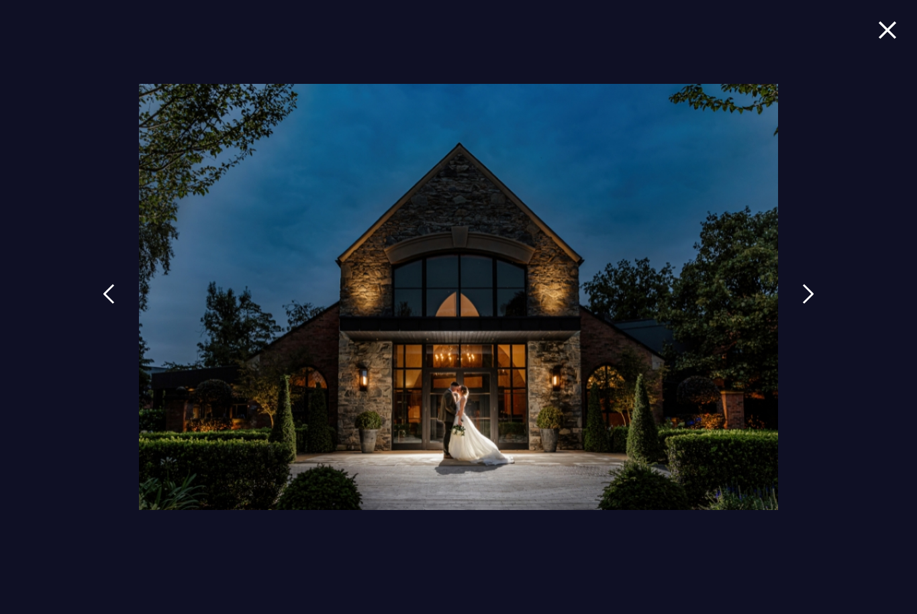
click at [814, 304] on img at bounding box center [808, 294] width 12 height 20
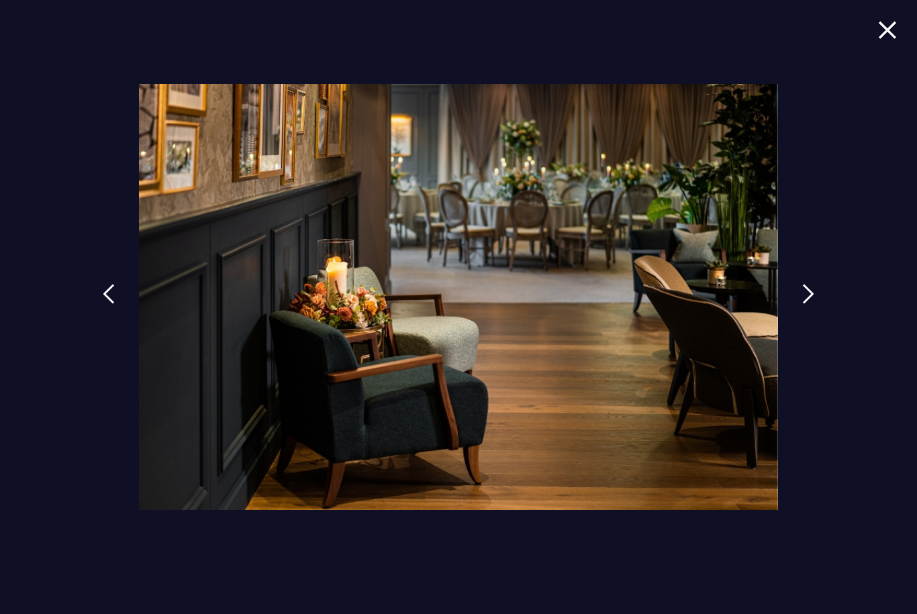
click at [97, 324] on link at bounding box center [109, 304] width 34 height 62
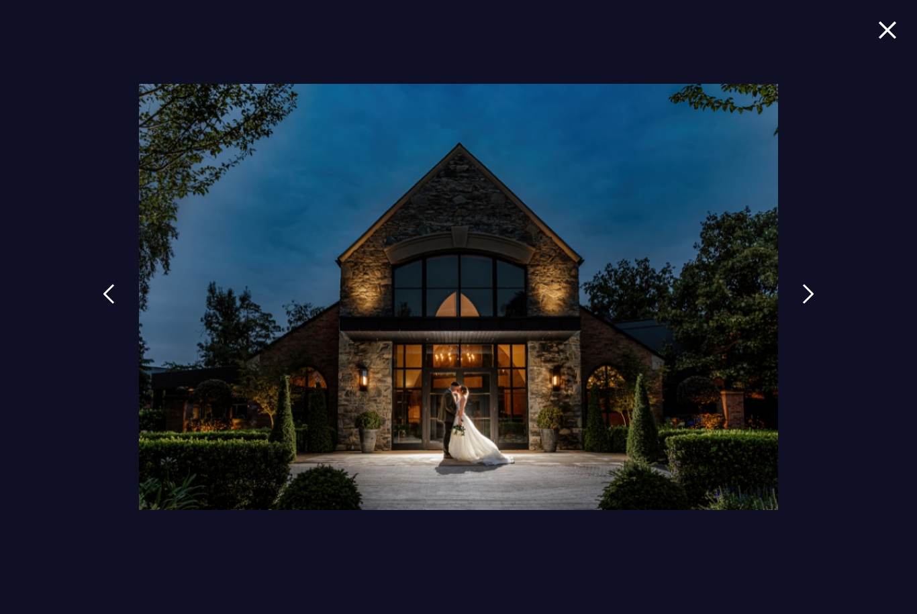
click at [885, 35] on img at bounding box center [887, 30] width 19 height 18
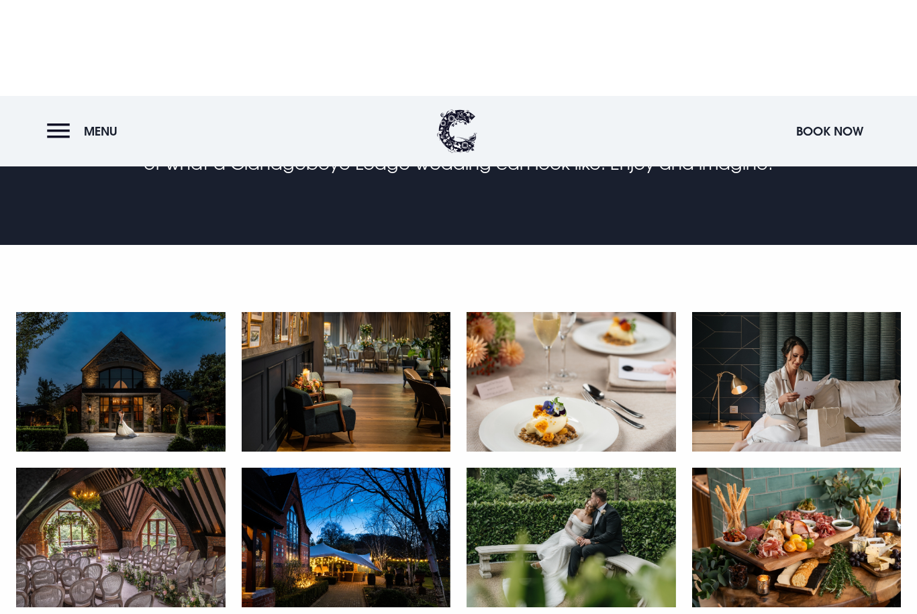
scroll to position [0, 0]
